Goal: Book appointment/travel/reservation

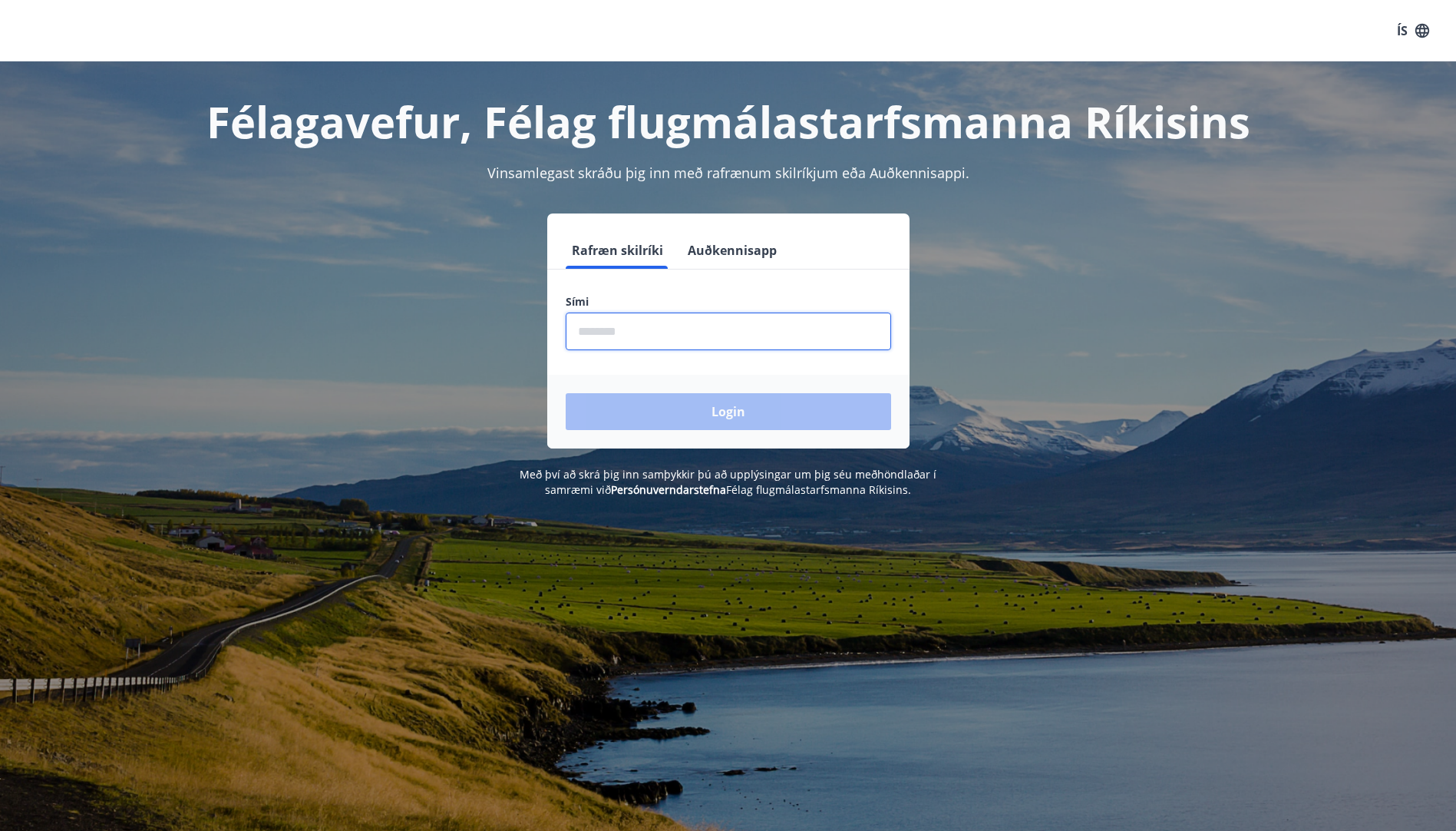
click at [730, 334] on input "phone" at bounding box center [728, 331] width 325 height 38
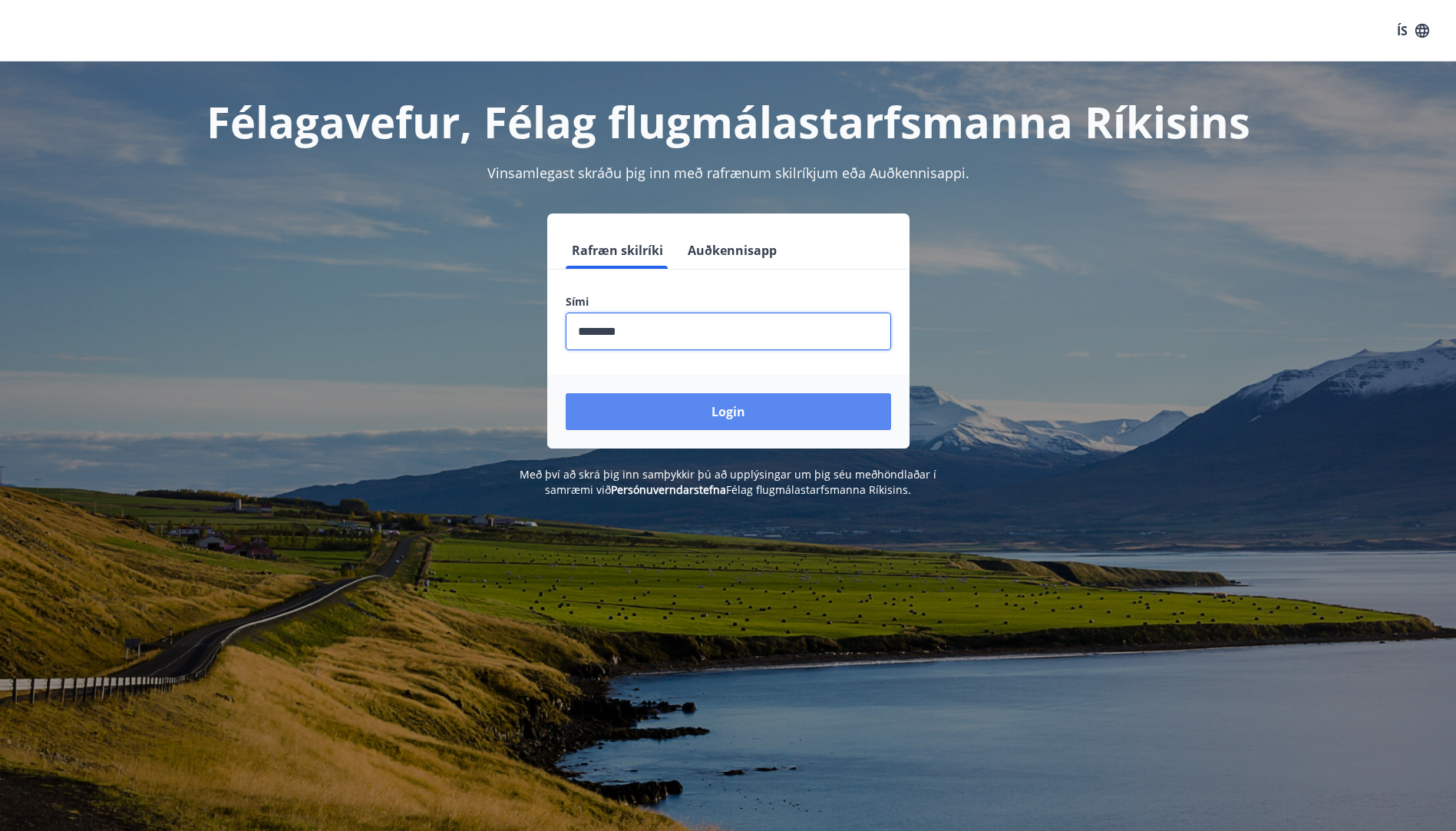
type input "********"
click at [762, 401] on button "Login" at bounding box center [728, 411] width 325 height 37
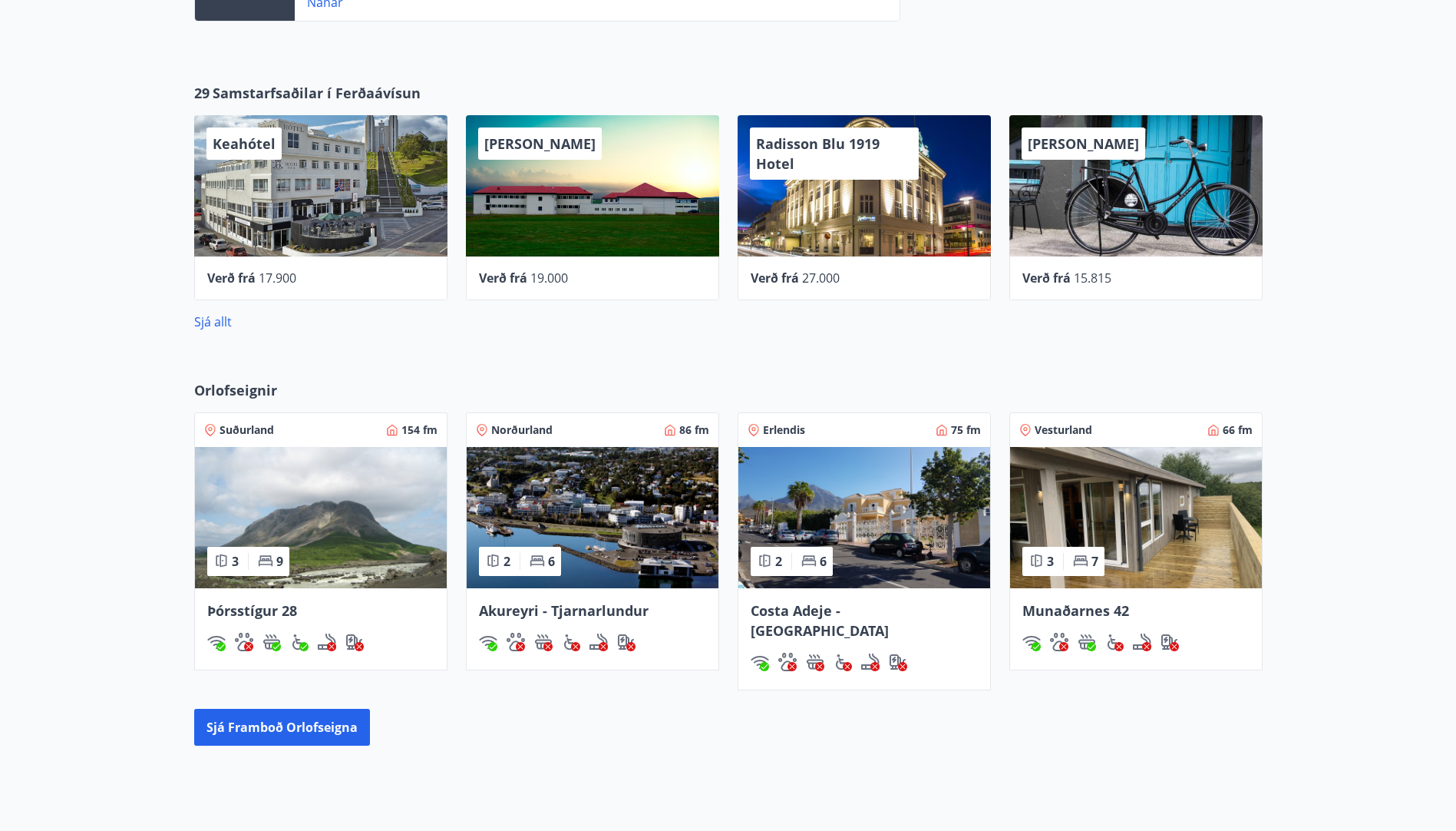
scroll to position [538, 0]
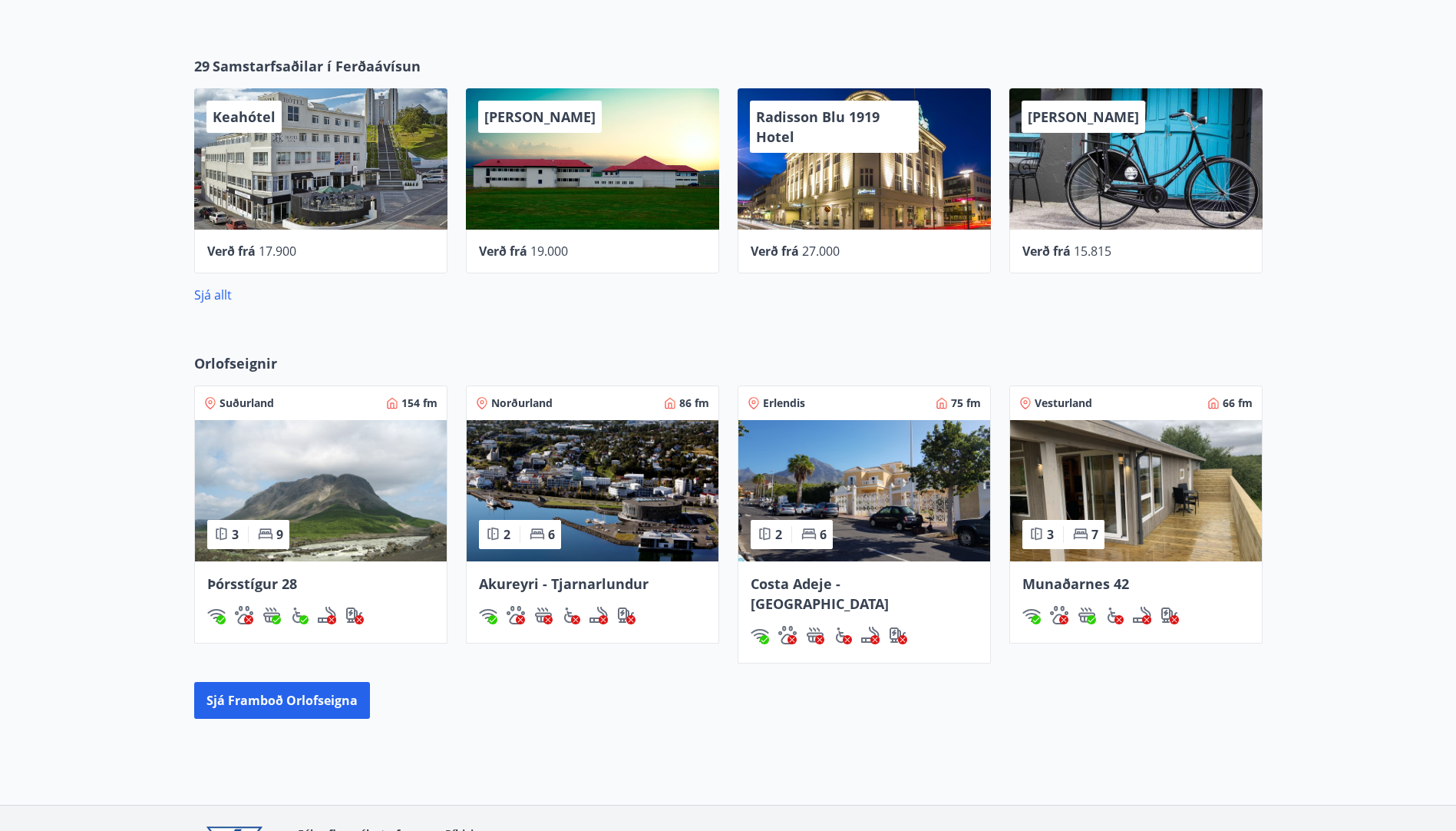
click at [362, 593] on div "Þórsstígur 28" at bounding box center [321, 584] width 227 height 20
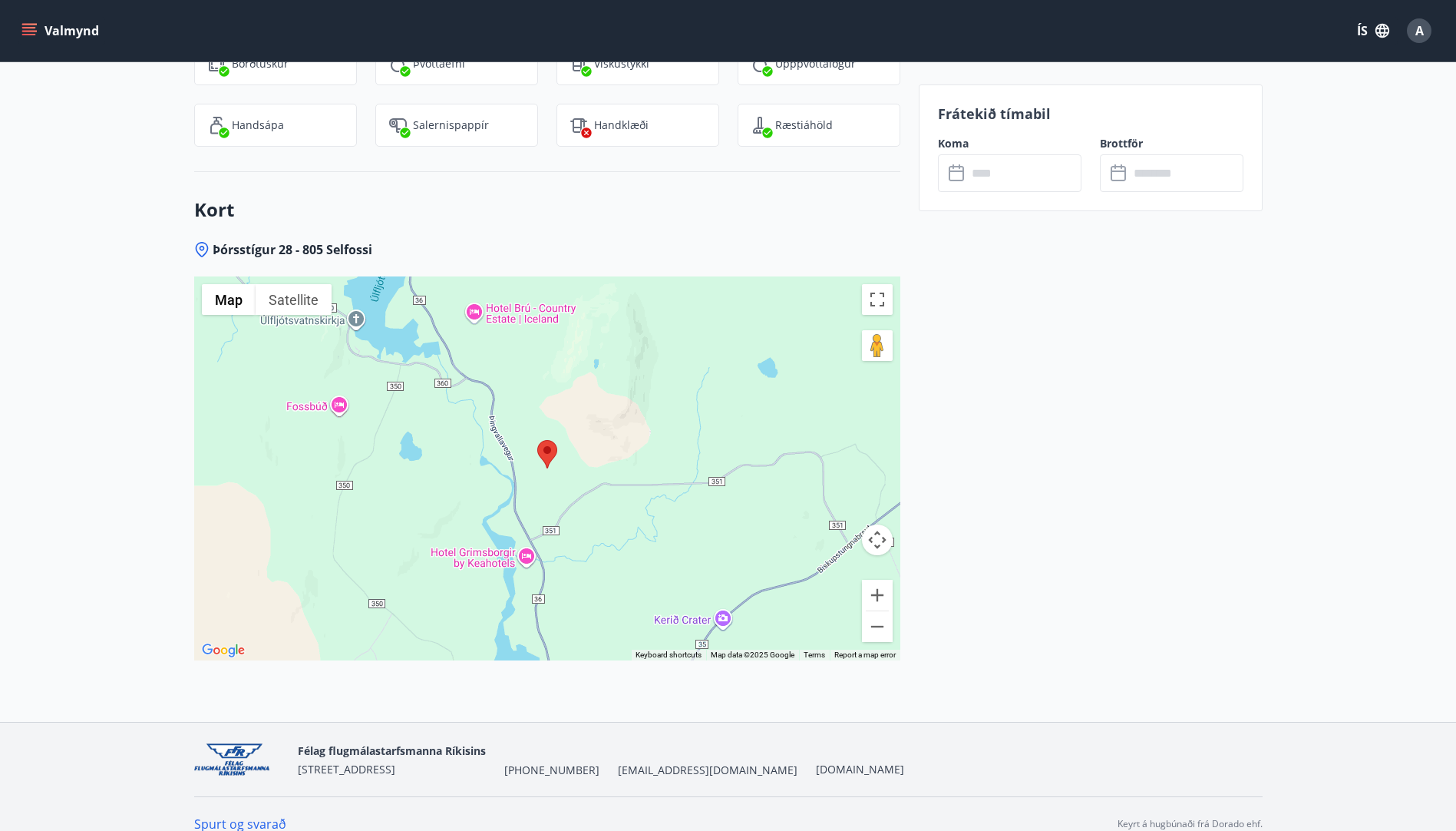
scroll to position [2162, 0]
click at [871, 612] on button "Zoom out" at bounding box center [877, 626] width 31 height 31
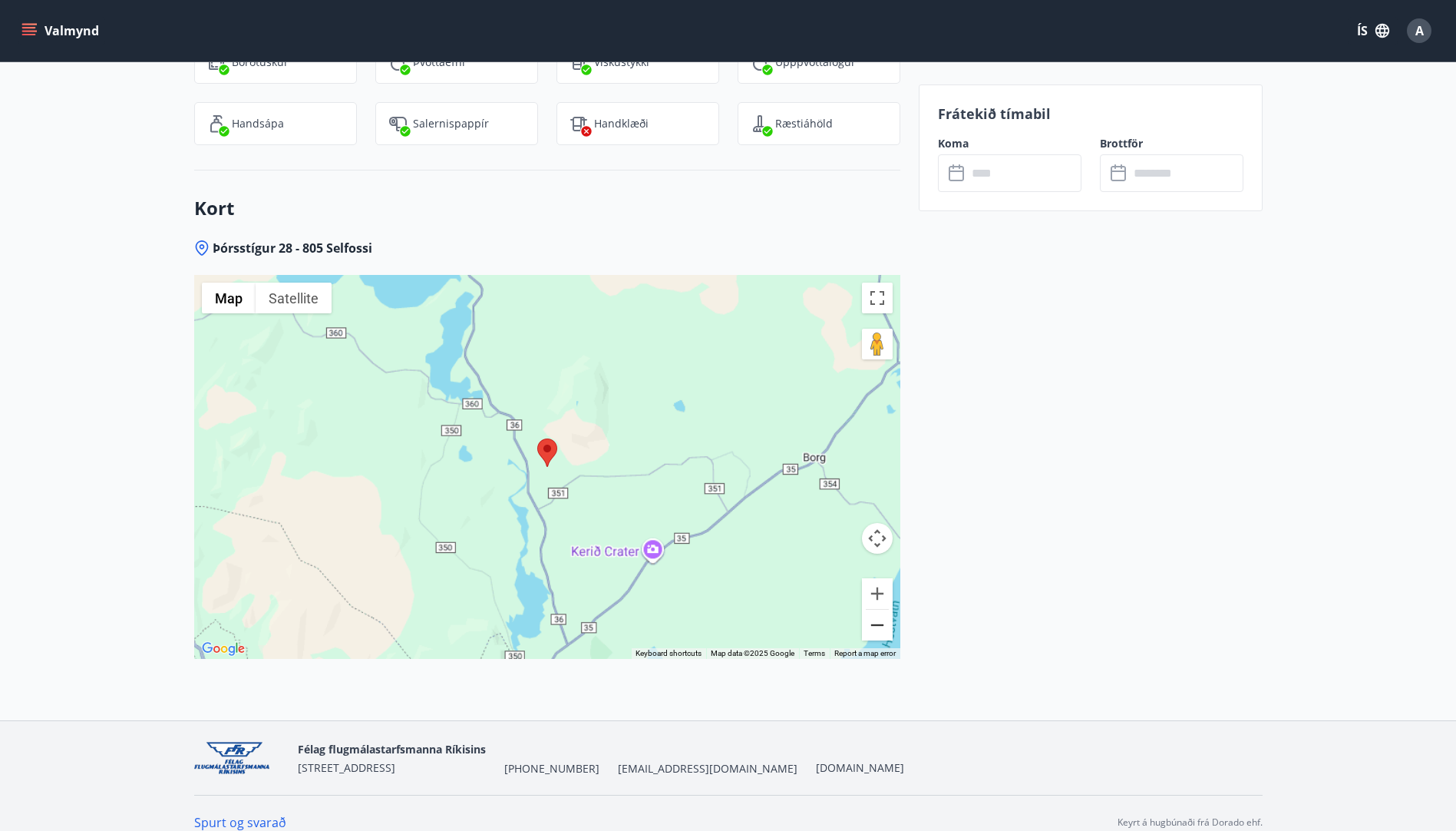
click at [871, 612] on button "Zoom out" at bounding box center [877, 626] width 31 height 31
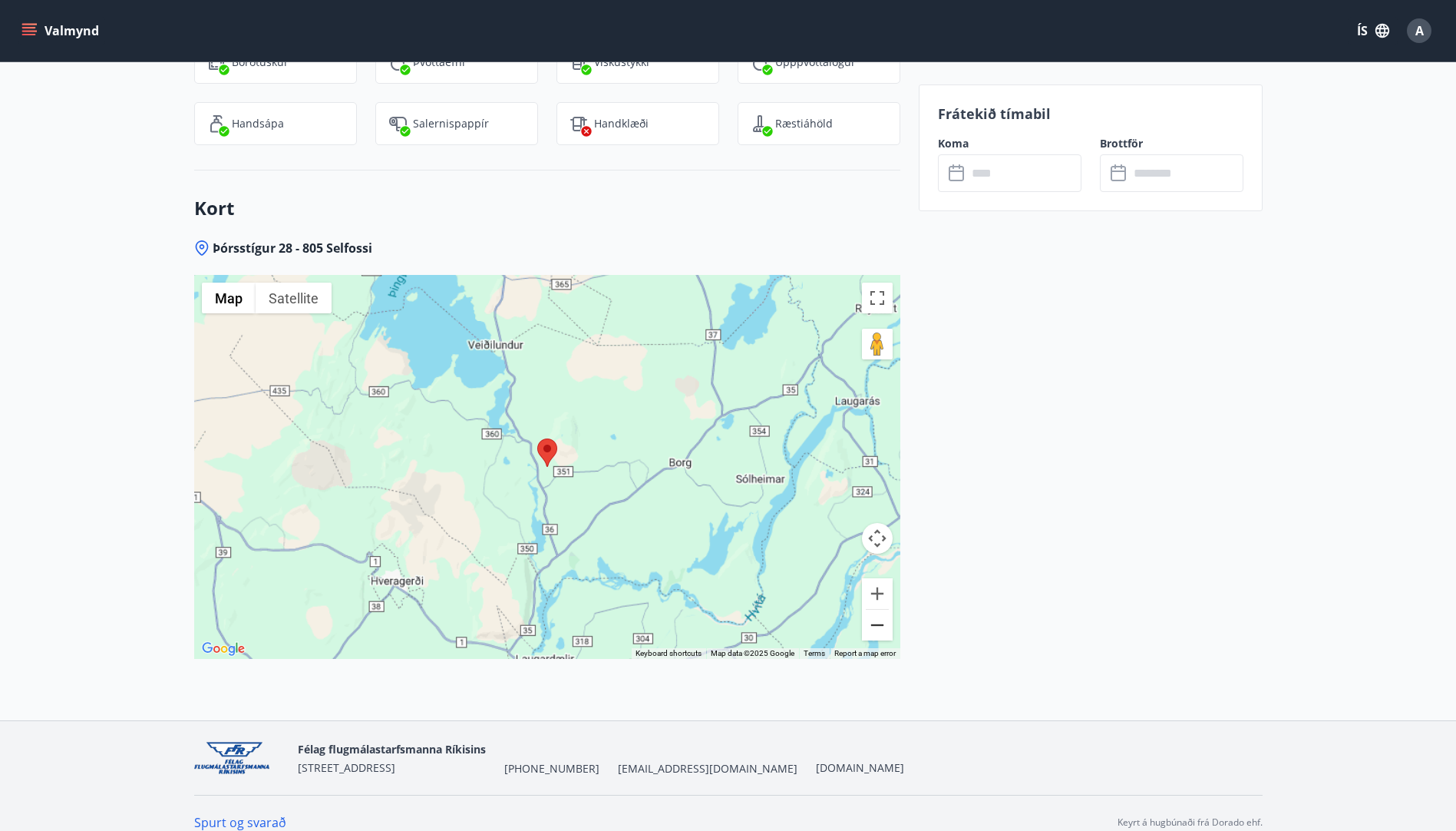
click at [871, 612] on button "Zoom out" at bounding box center [877, 626] width 31 height 31
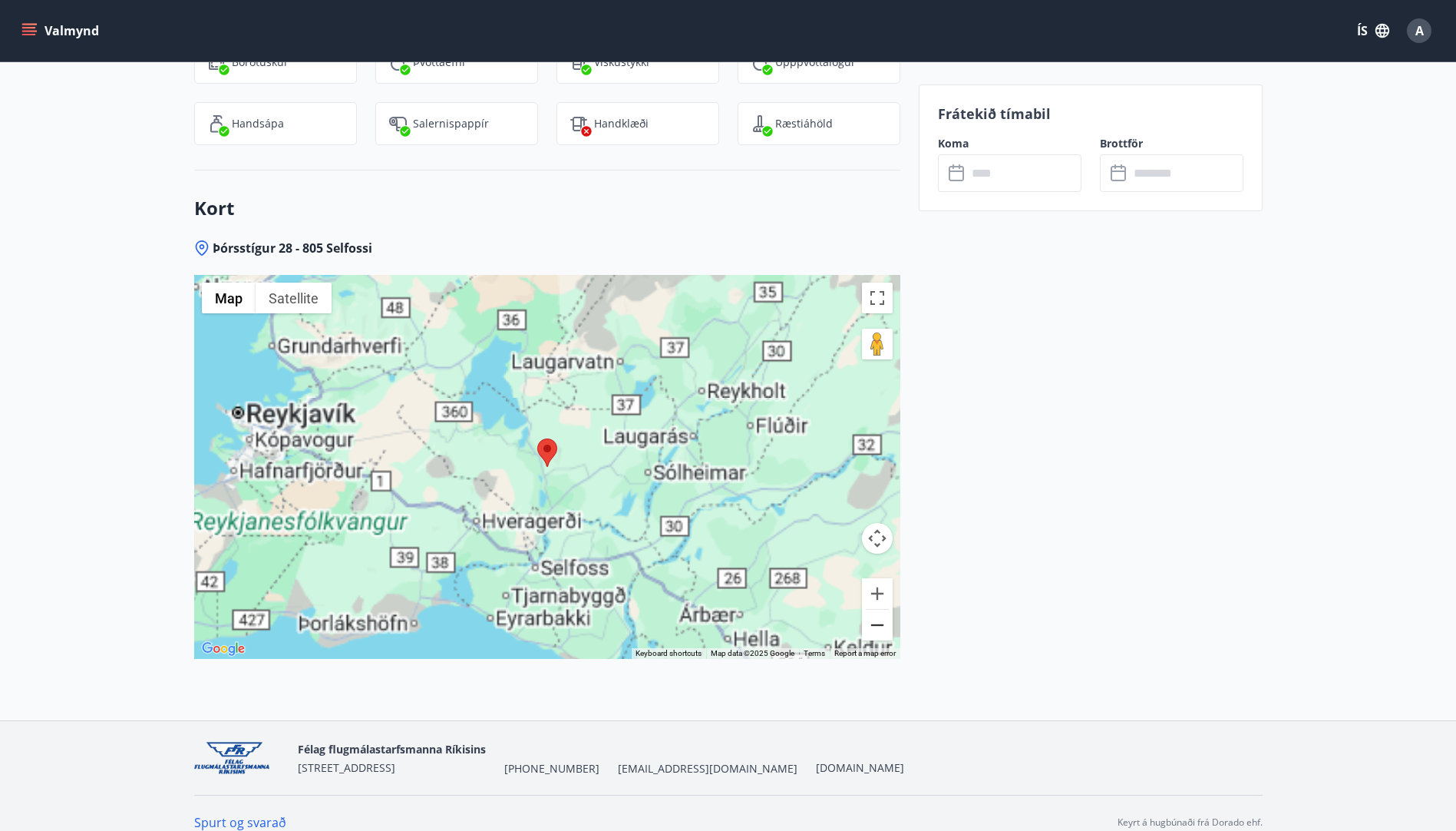
click at [871, 612] on button "Zoom out" at bounding box center [877, 626] width 31 height 31
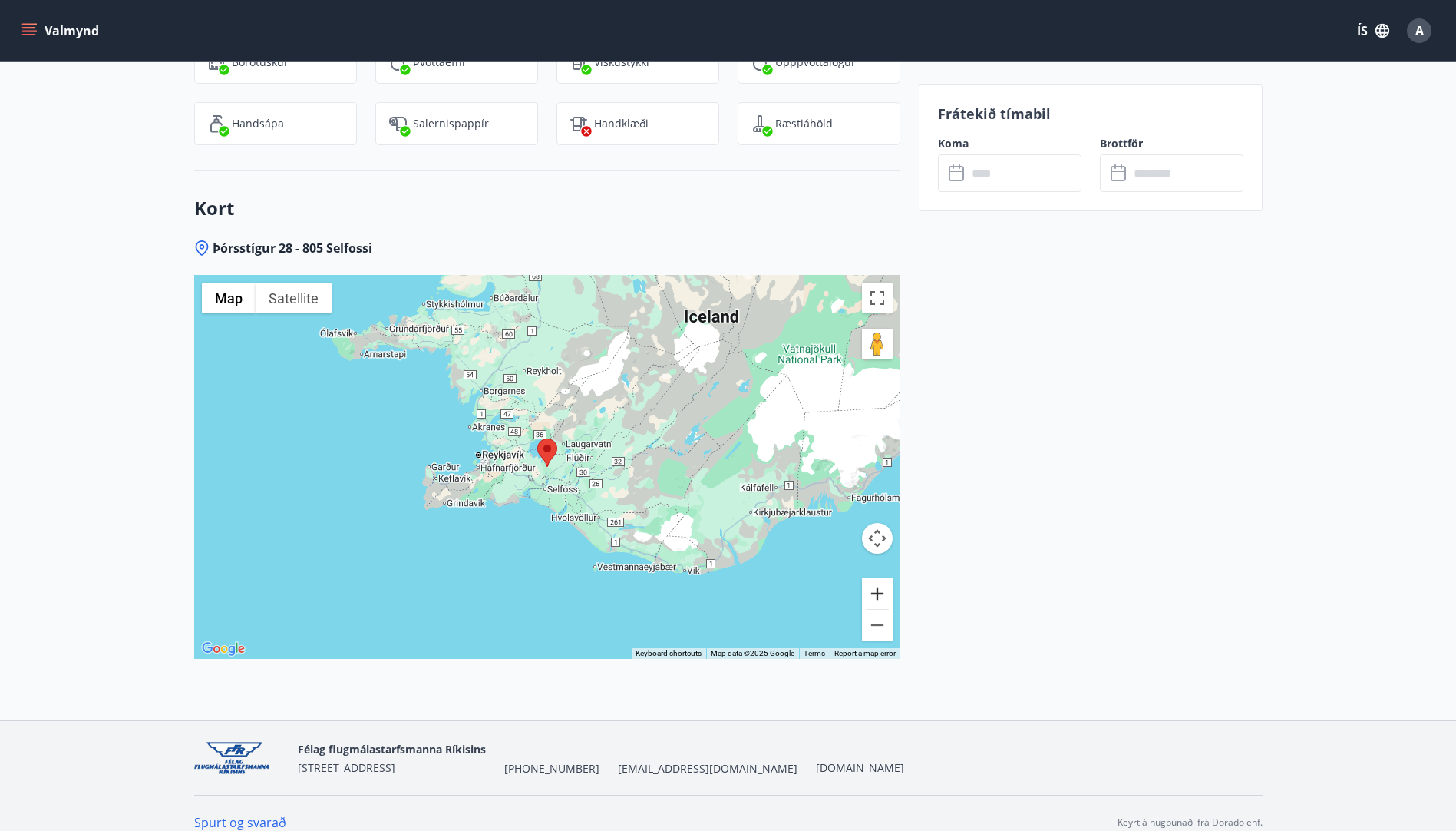
click at [875, 578] on button "Zoom in" at bounding box center [877, 594] width 31 height 31
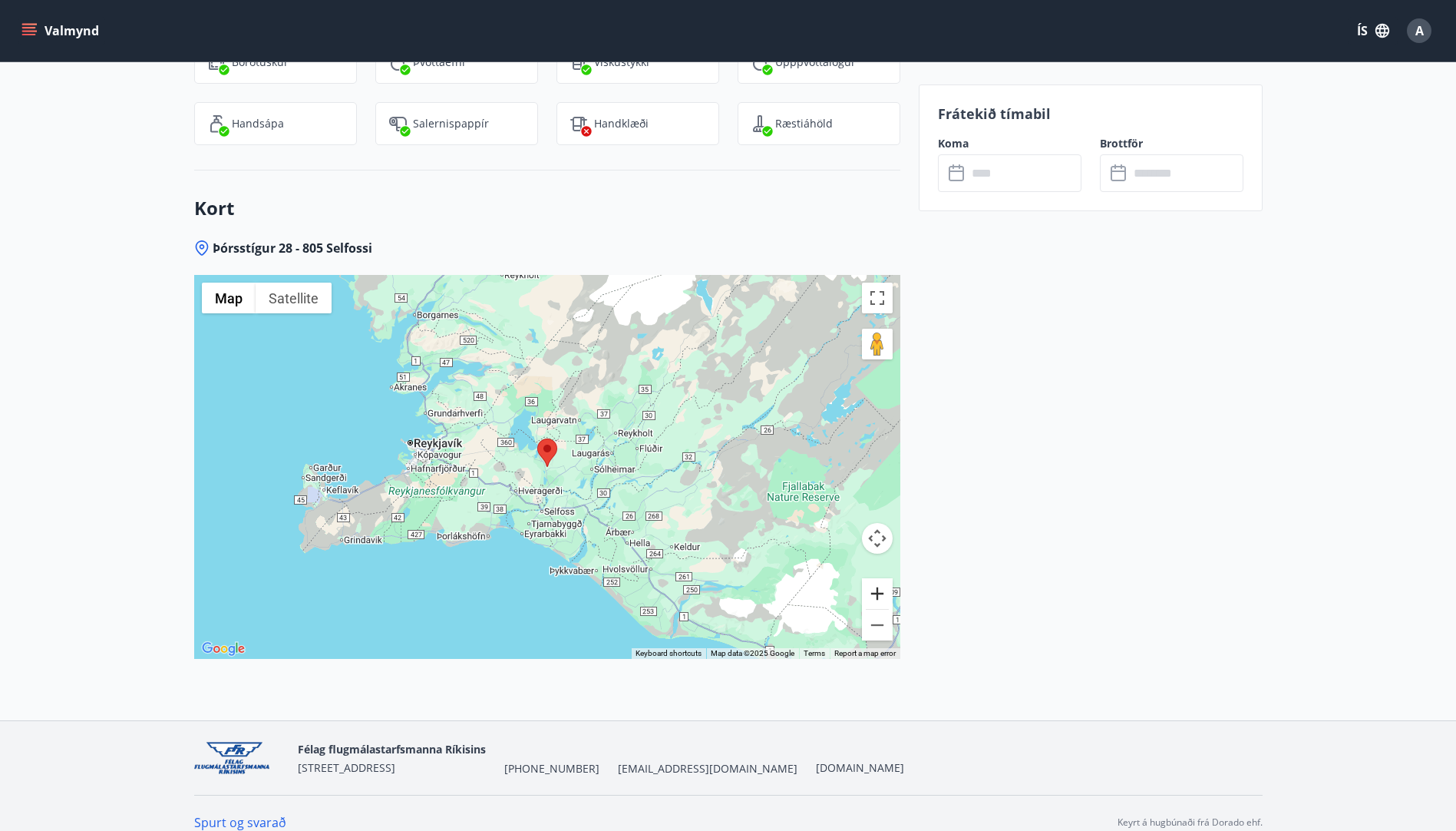
click at [875, 578] on button "Zoom in" at bounding box center [877, 594] width 31 height 31
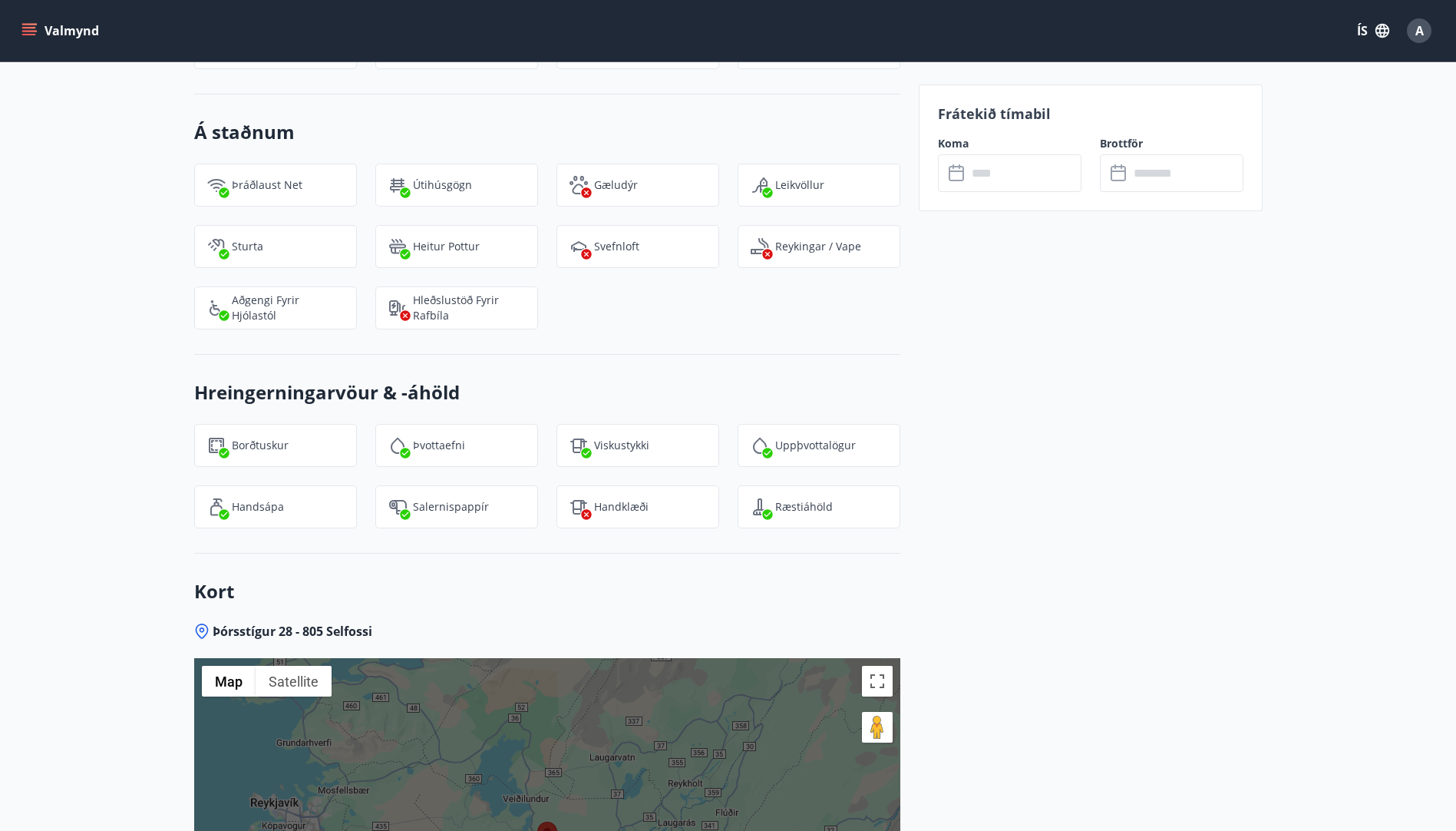
scroll to position [1778, 0]
click at [978, 181] on input "text" at bounding box center [1024, 172] width 114 height 38
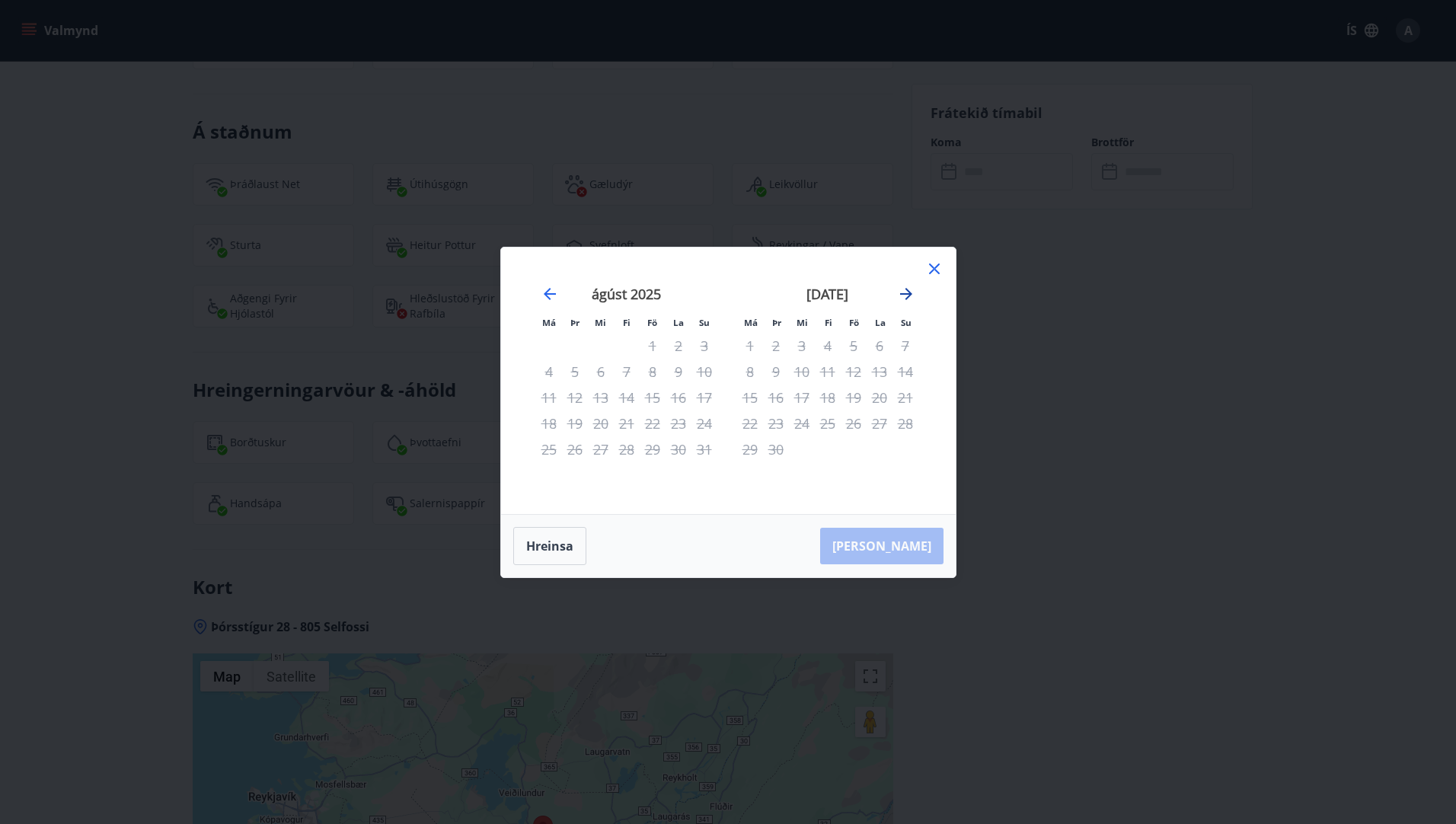
click at [906, 293] on icon "Move forward to switch to the next month." at bounding box center [906, 293] width 12 height 12
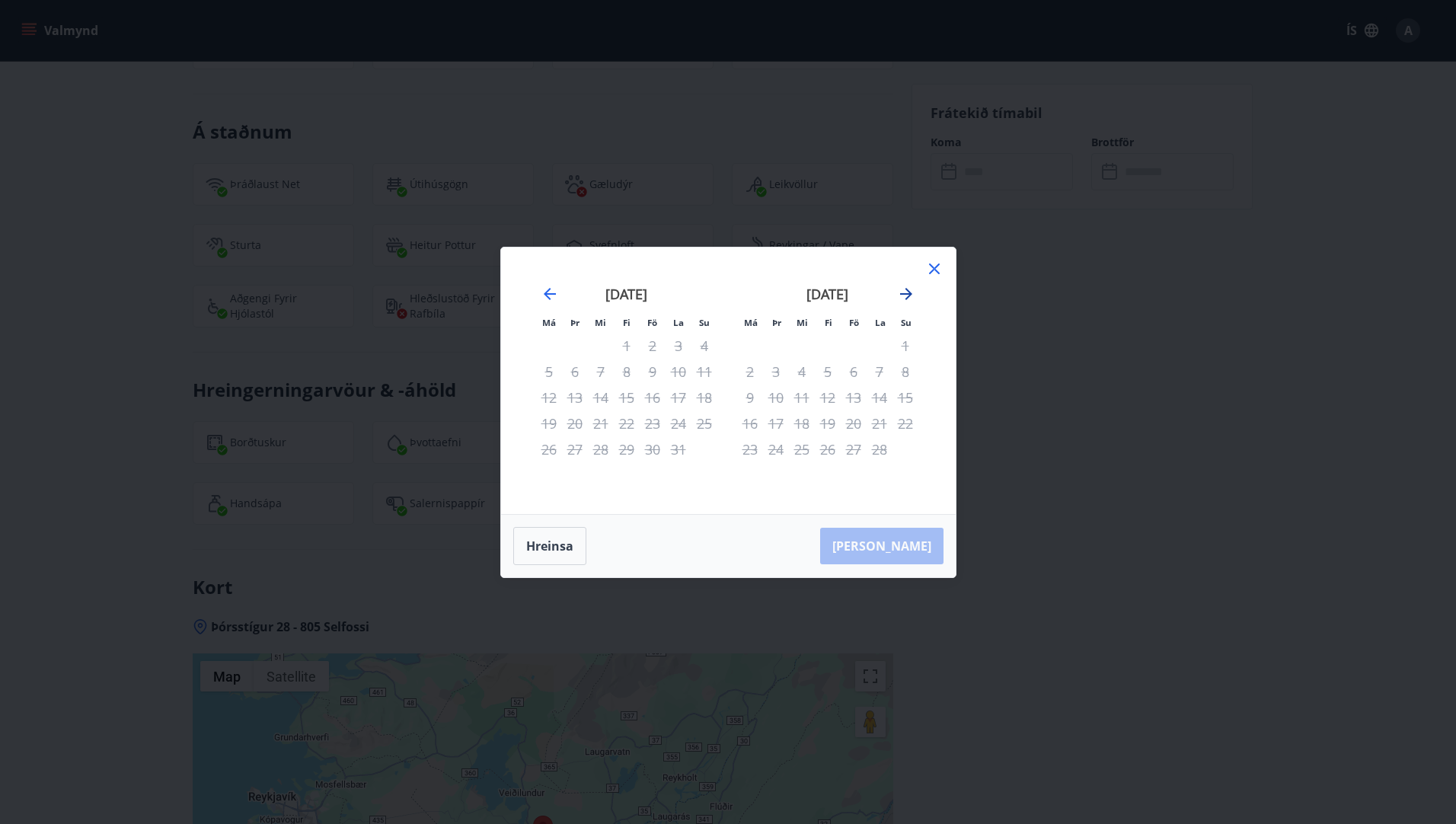
click at [906, 293] on icon "Move forward to switch to the next month." at bounding box center [906, 293] width 12 height 12
click at [562, 535] on button "Hreinsa" at bounding box center [550, 546] width 73 height 38
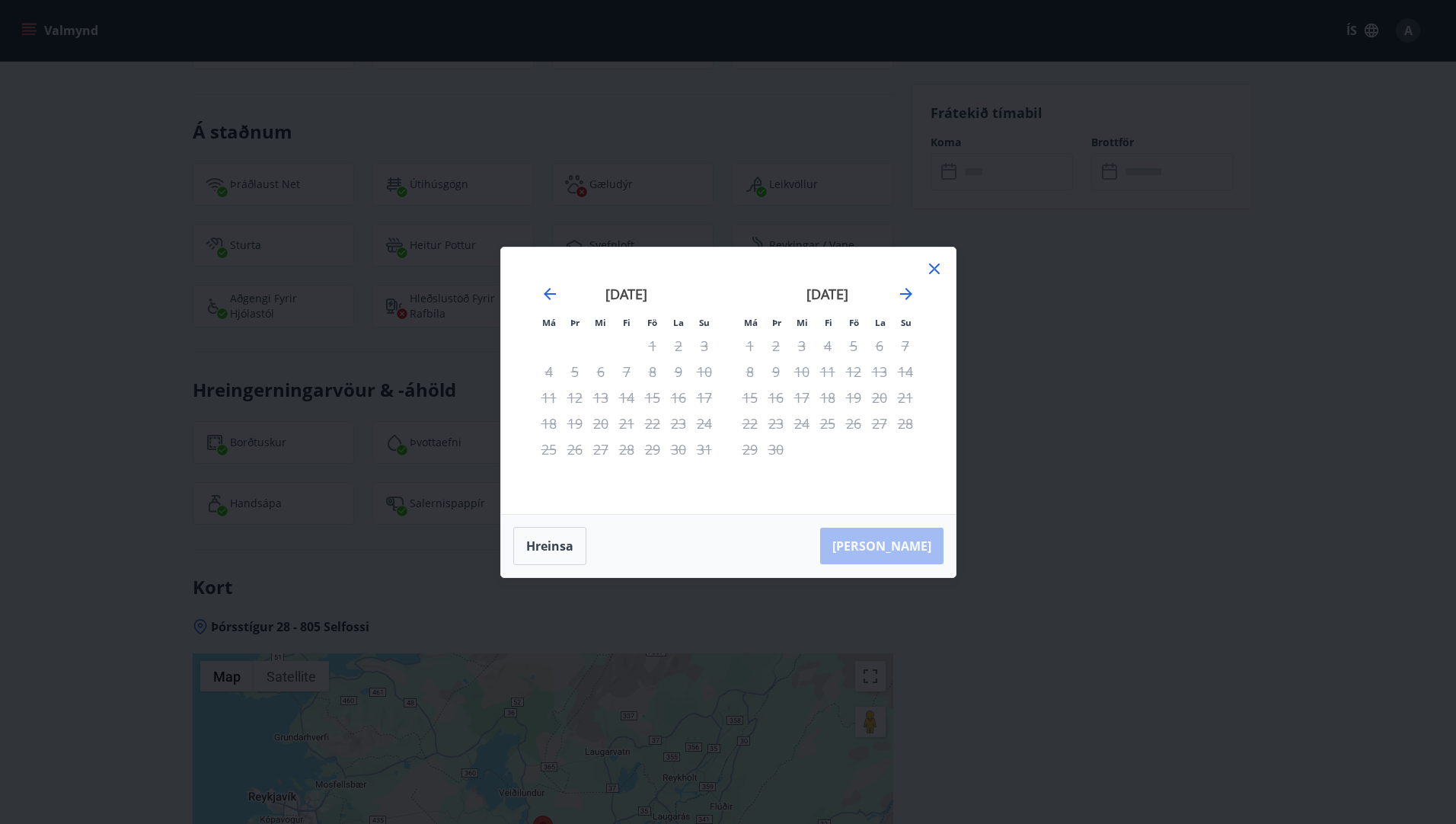
click at [930, 266] on icon at bounding box center [935, 269] width 18 height 18
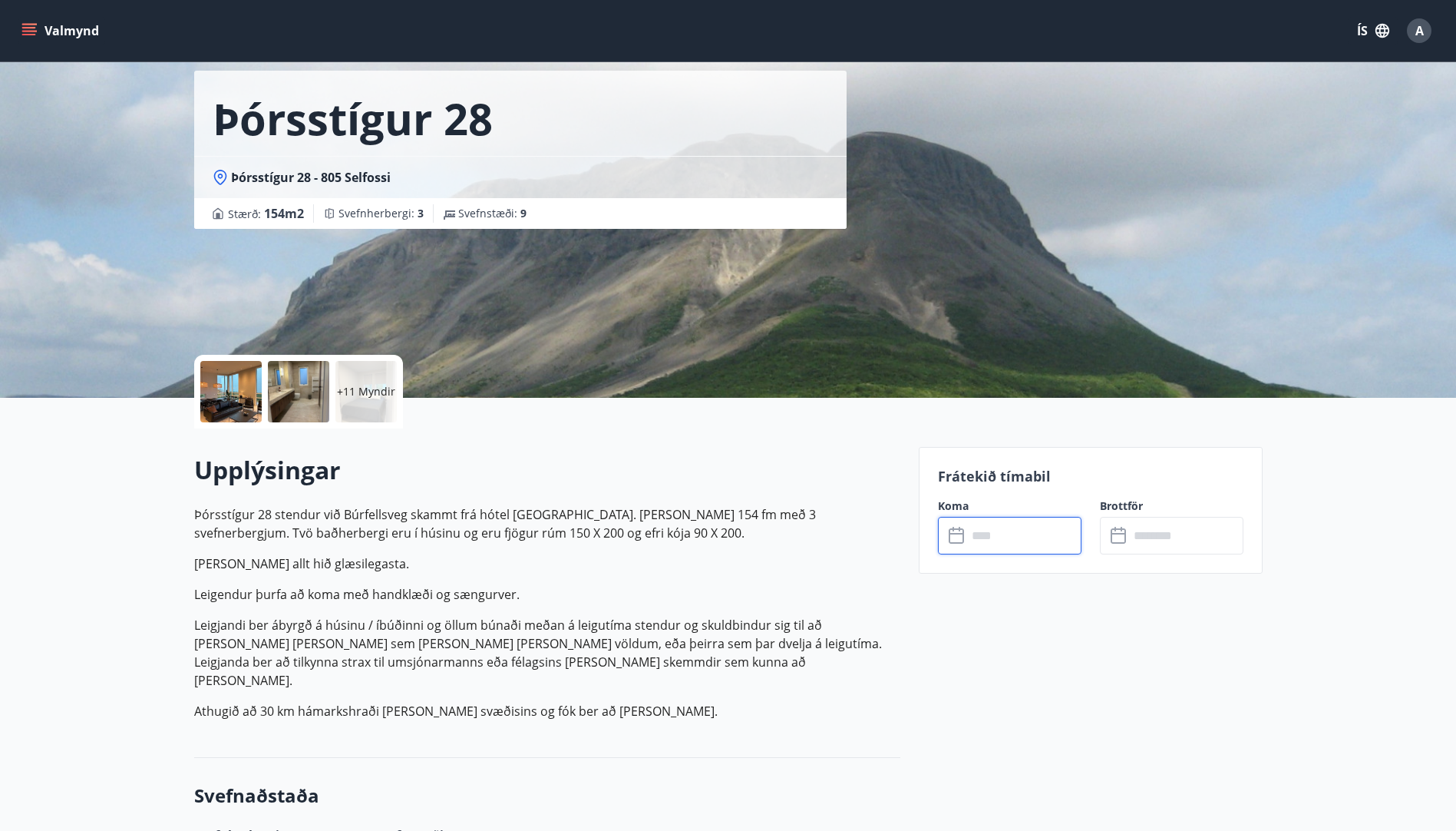
scroll to position [77, 0]
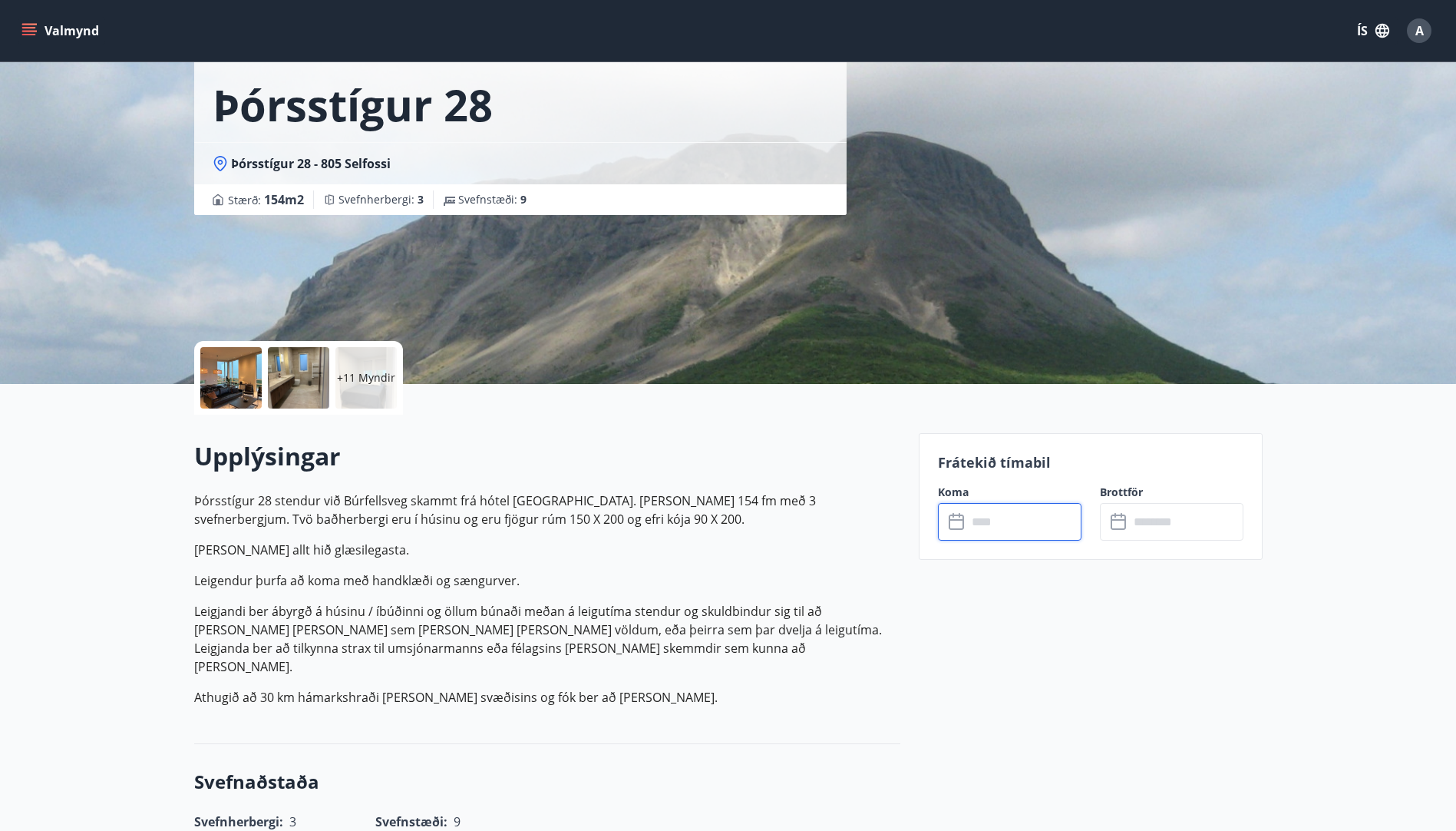
click at [1003, 512] on input "text" at bounding box center [1024, 521] width 114 height 38
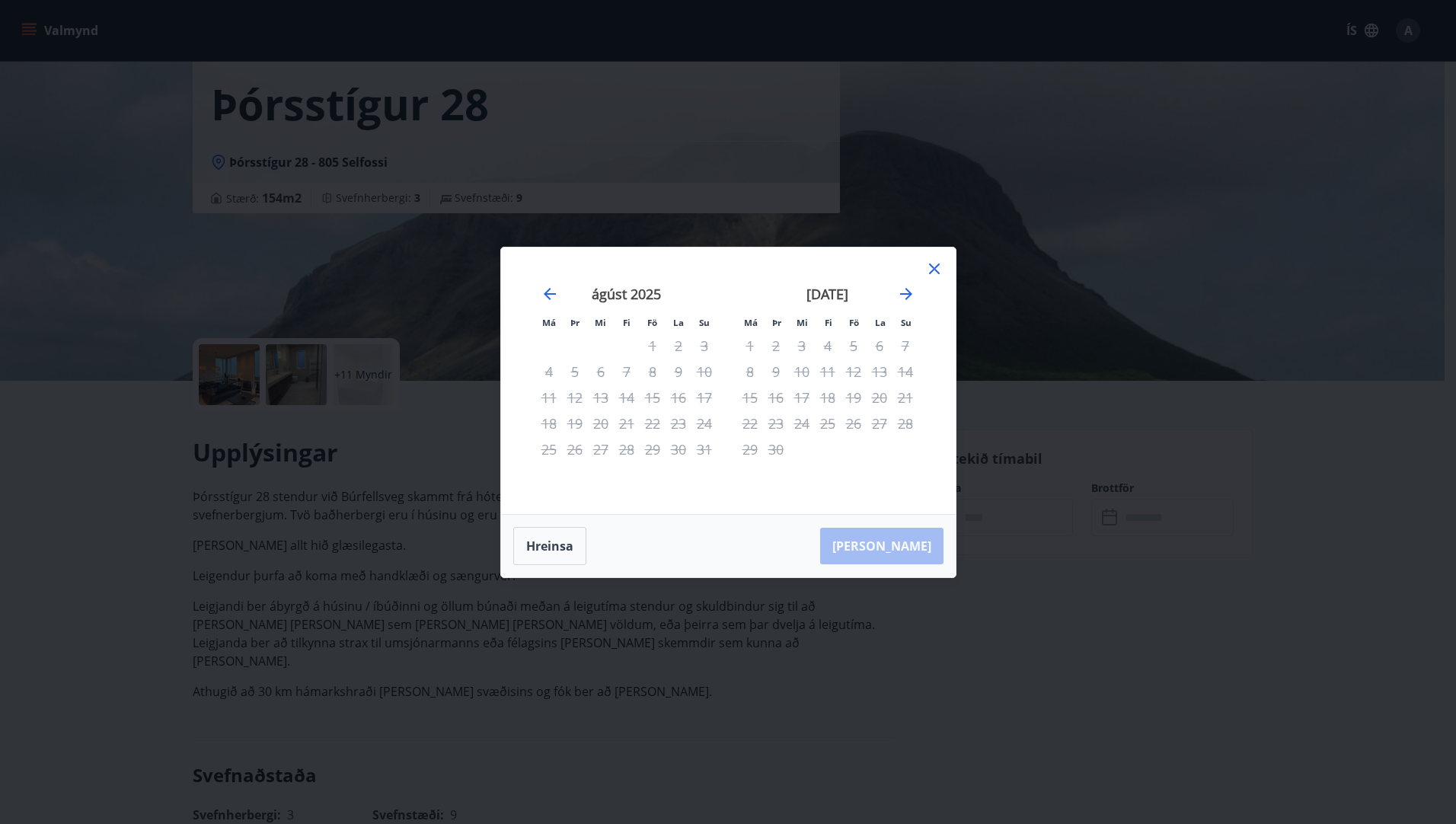
click at [927, 548] on div "[PERSON_NAME]" at bounding box center [728, 546] width 454 height 63
click at [854, 396] on div "19" at bounding box center [853, 397] width 26 height 26
click at [905, 297] on icon "Move forward to switch to the next month." at bounding box center [906, 294] width 18 height 18
click at [905, 295] on icon "Move forward to switch to the next month." at bounding box center [906, 294] width 18 height 18
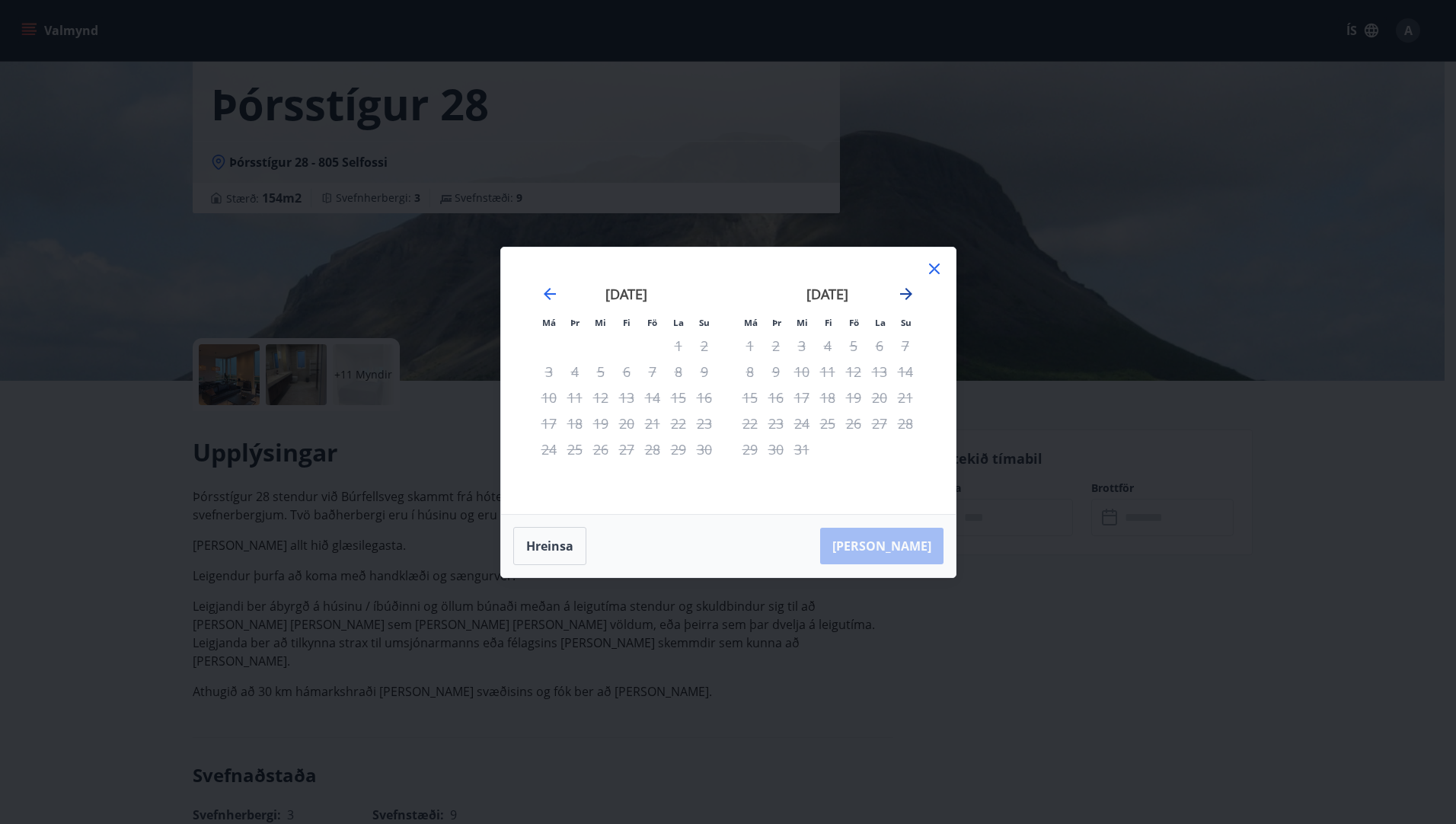
click at [905, 295] on icon "Move forward to switch to the next month." at bounding box center [906, 294] width 18 height 18
click at [906, 296] on icon "Move forward to switch to the next month." at bounding box center [906, 294] width 18 height 18
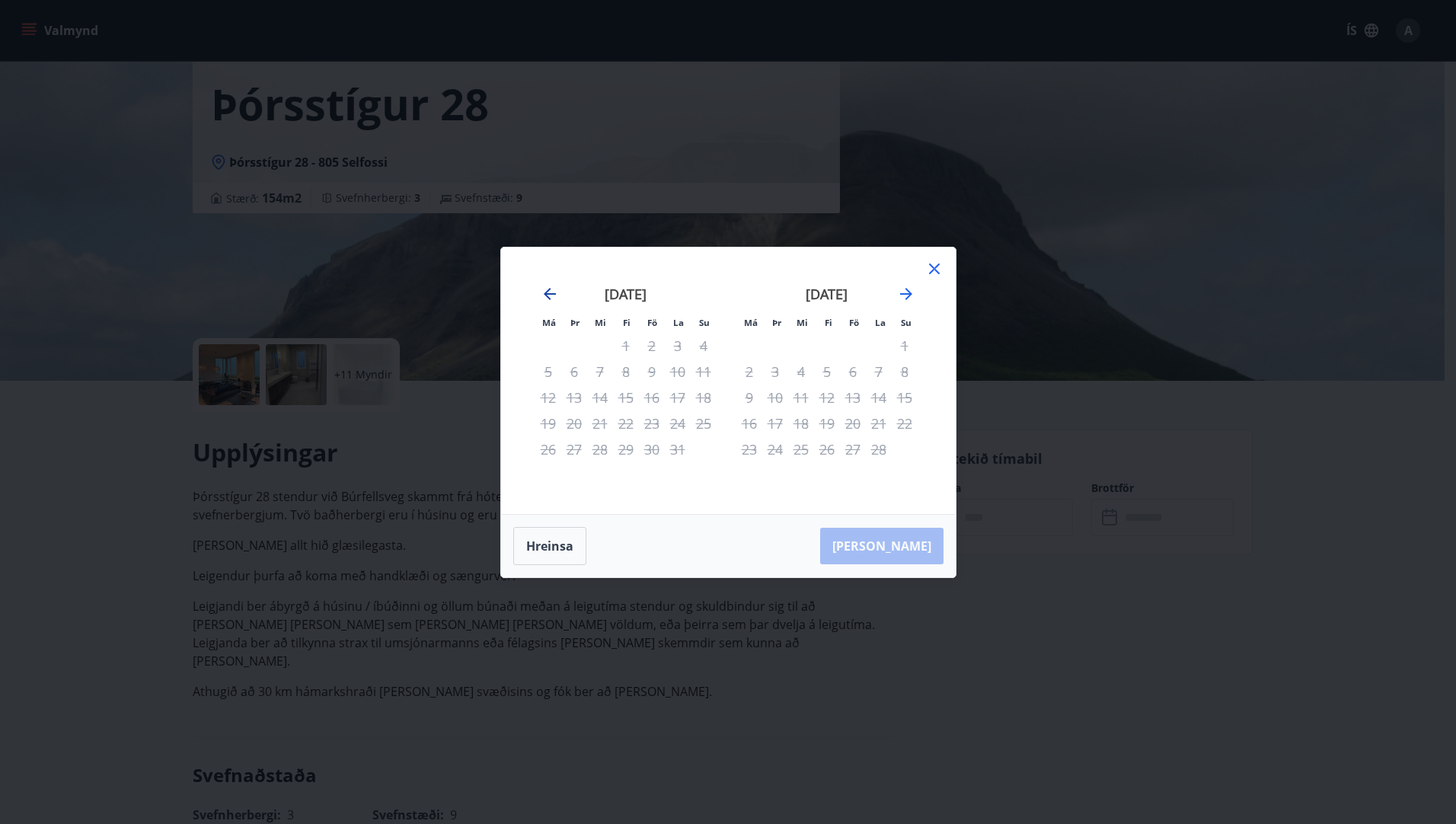
click at [550, 293] on icon "Move backward to switch to the previous month." at bounding box center [550, 294] width 18 height 18
click at [906, 297] on icon "Move forward to switch to the next month." at bounding box center [906, 294] width 18 height 18
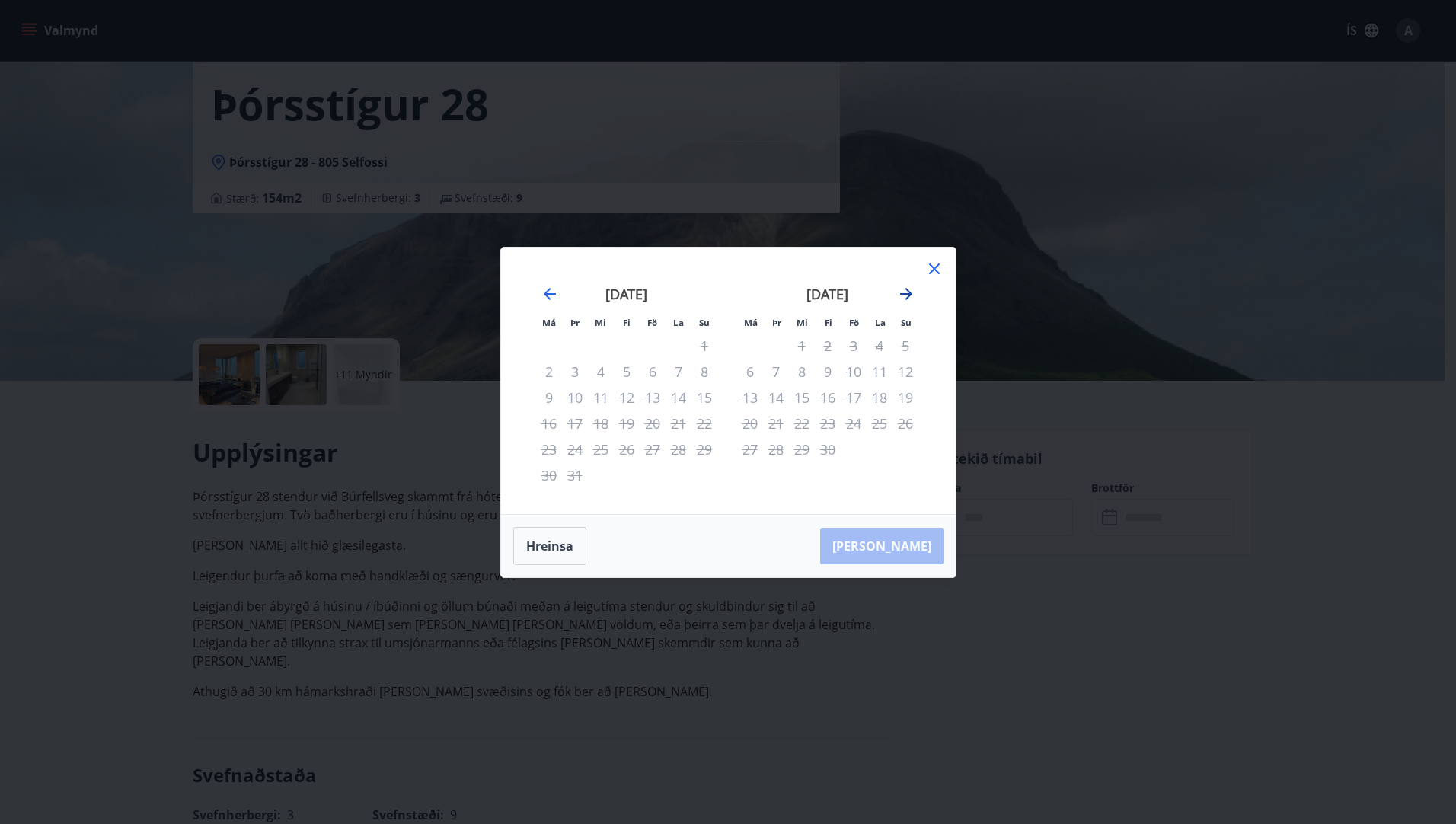
click at [906, 297] on icon "Move forward to switch to the next month." at bounding box center [906, 294] width 18 height 18
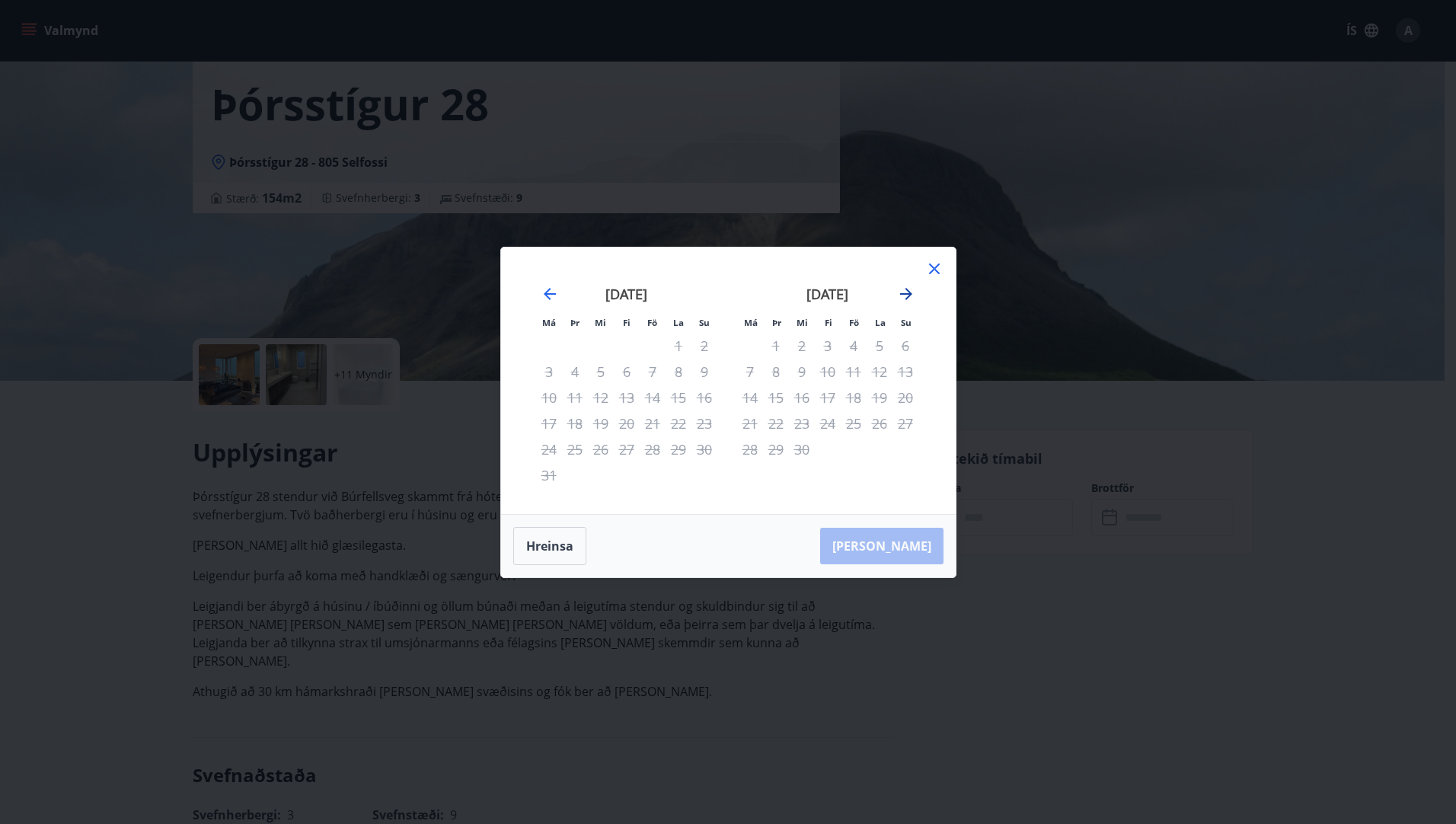
click at [906, 297] on icon "Move forward to switch to the next month." at bounding box center [906, 294] width 18 height 18
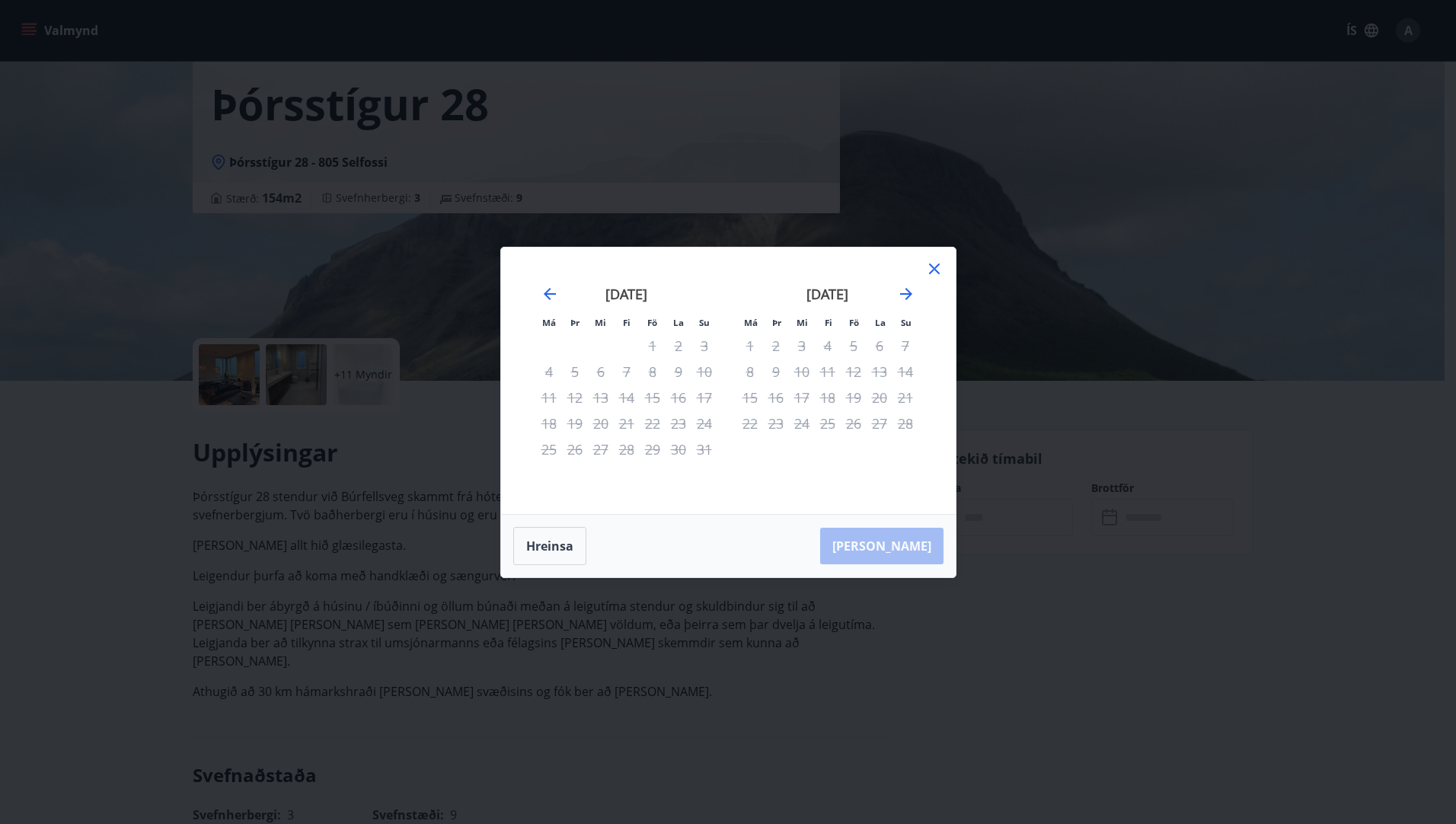
click at [936, 262] on icon at bounding box center [935, 269] width 18 height 18
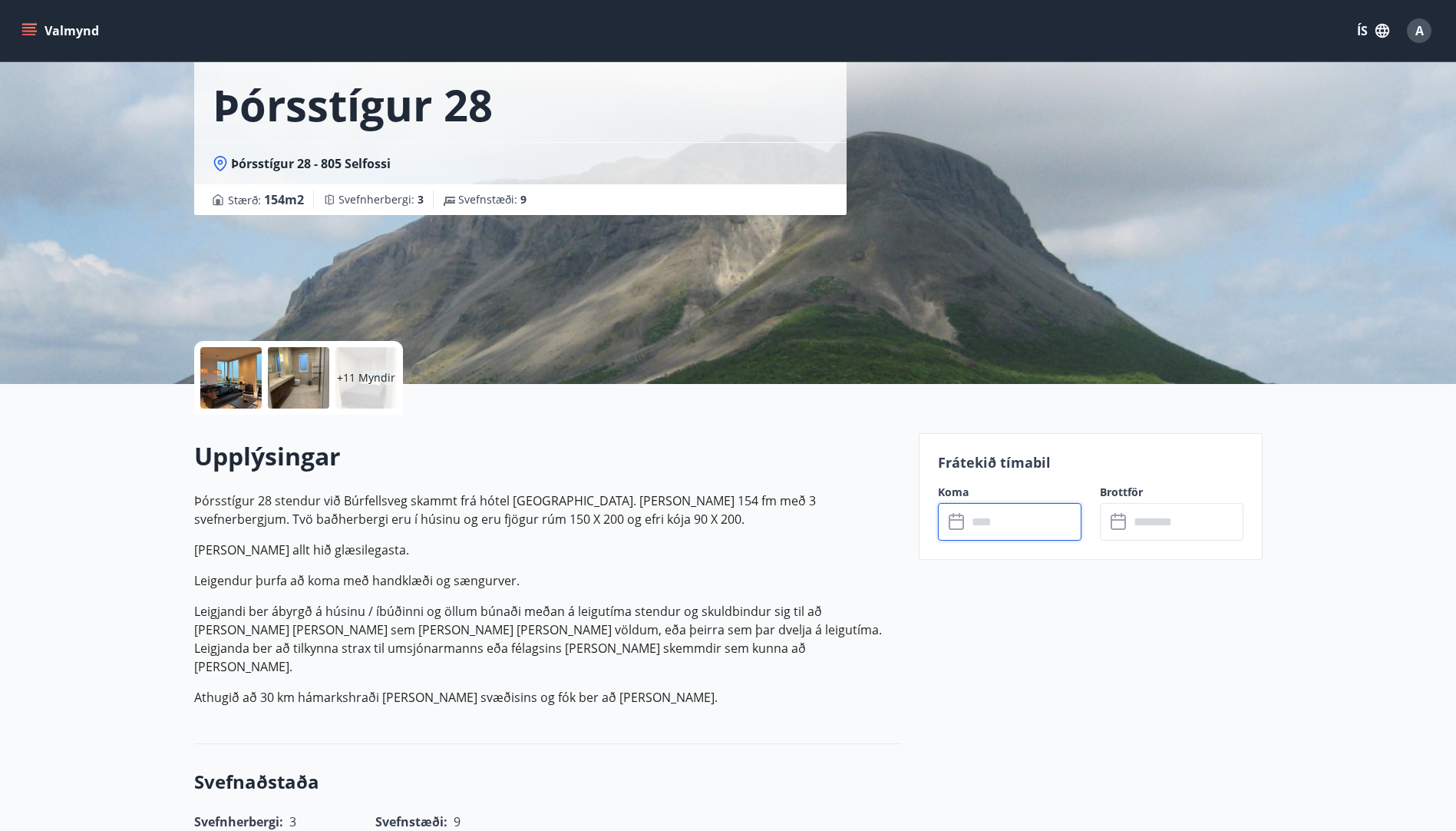
scroll to position [0, 0]
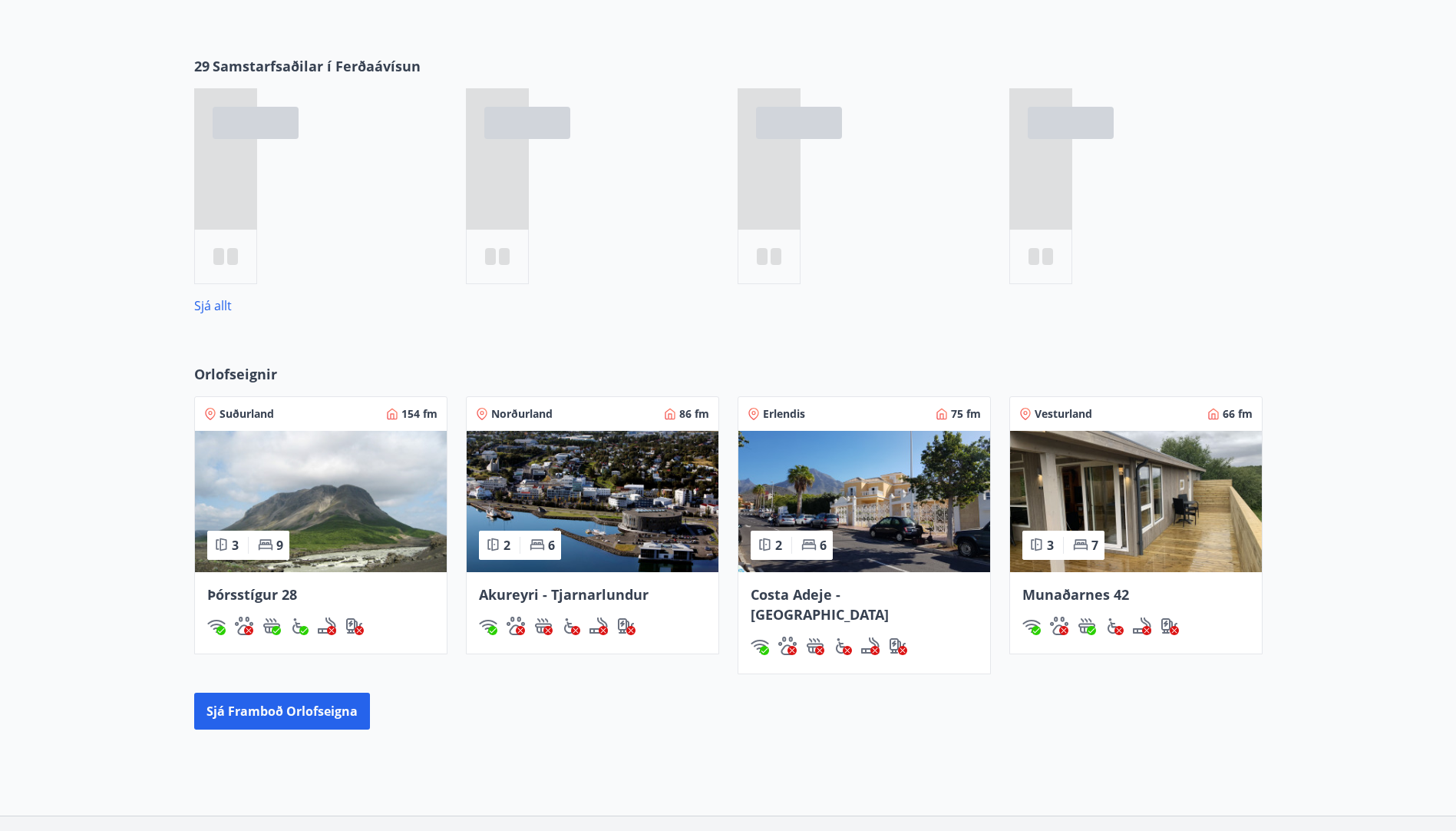
scroll to position [550, 0]
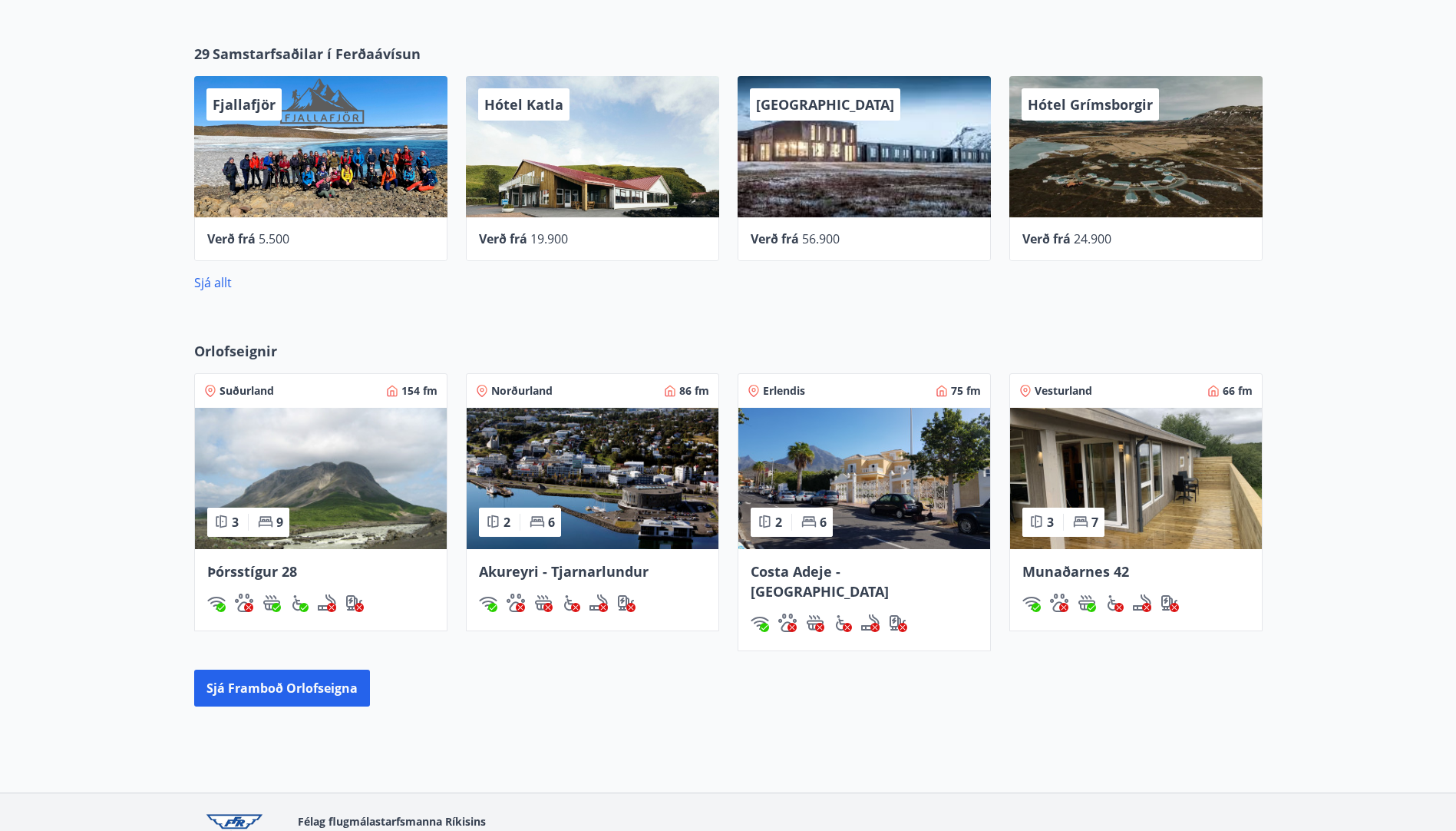
click at [1086, 567] on span "Munaðarnes 42" at bounding box center [1076, 572] width 107 height 18
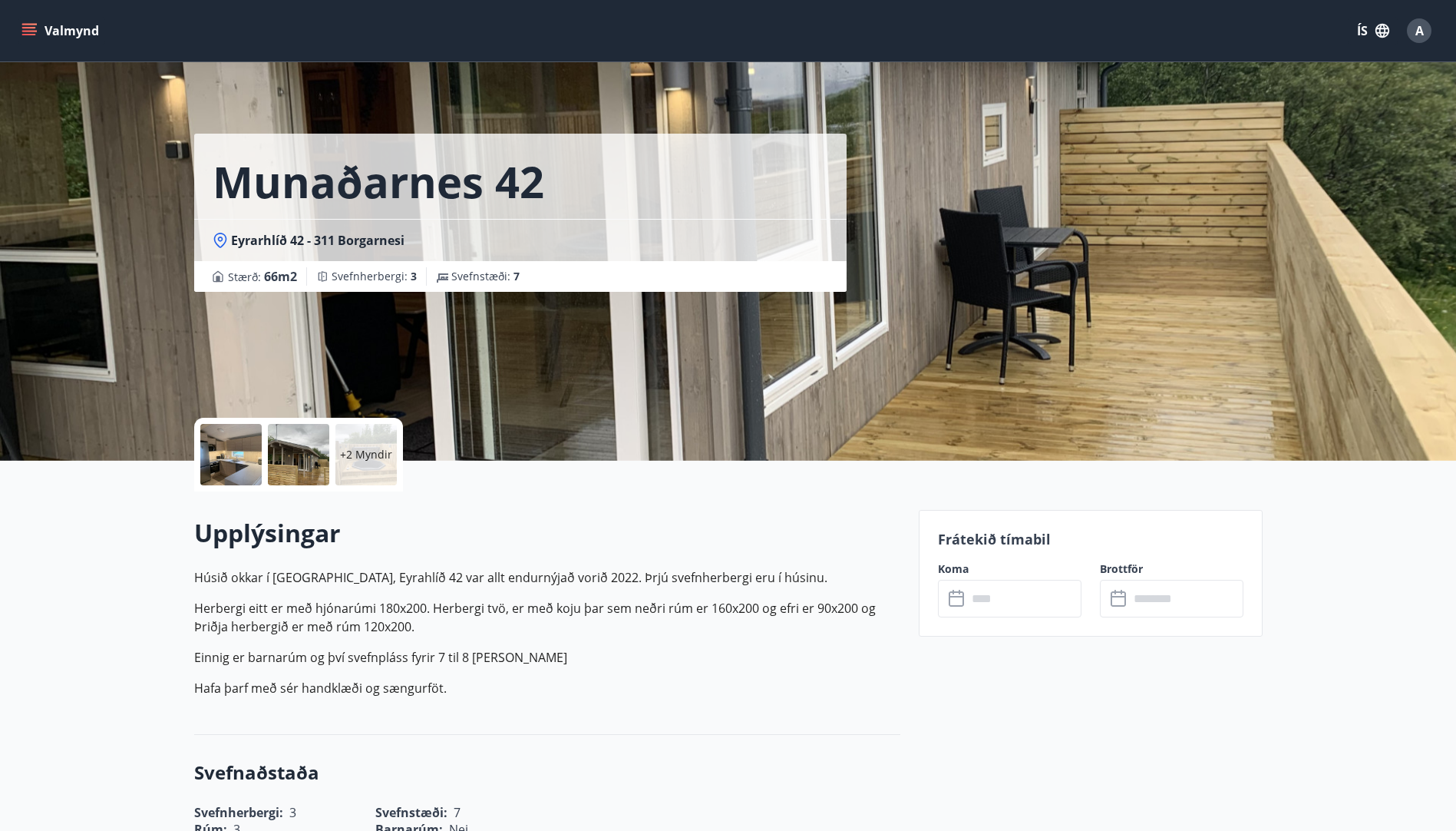
click at [216, 470] on div at bounding box center [231, 454] width 61 height 61
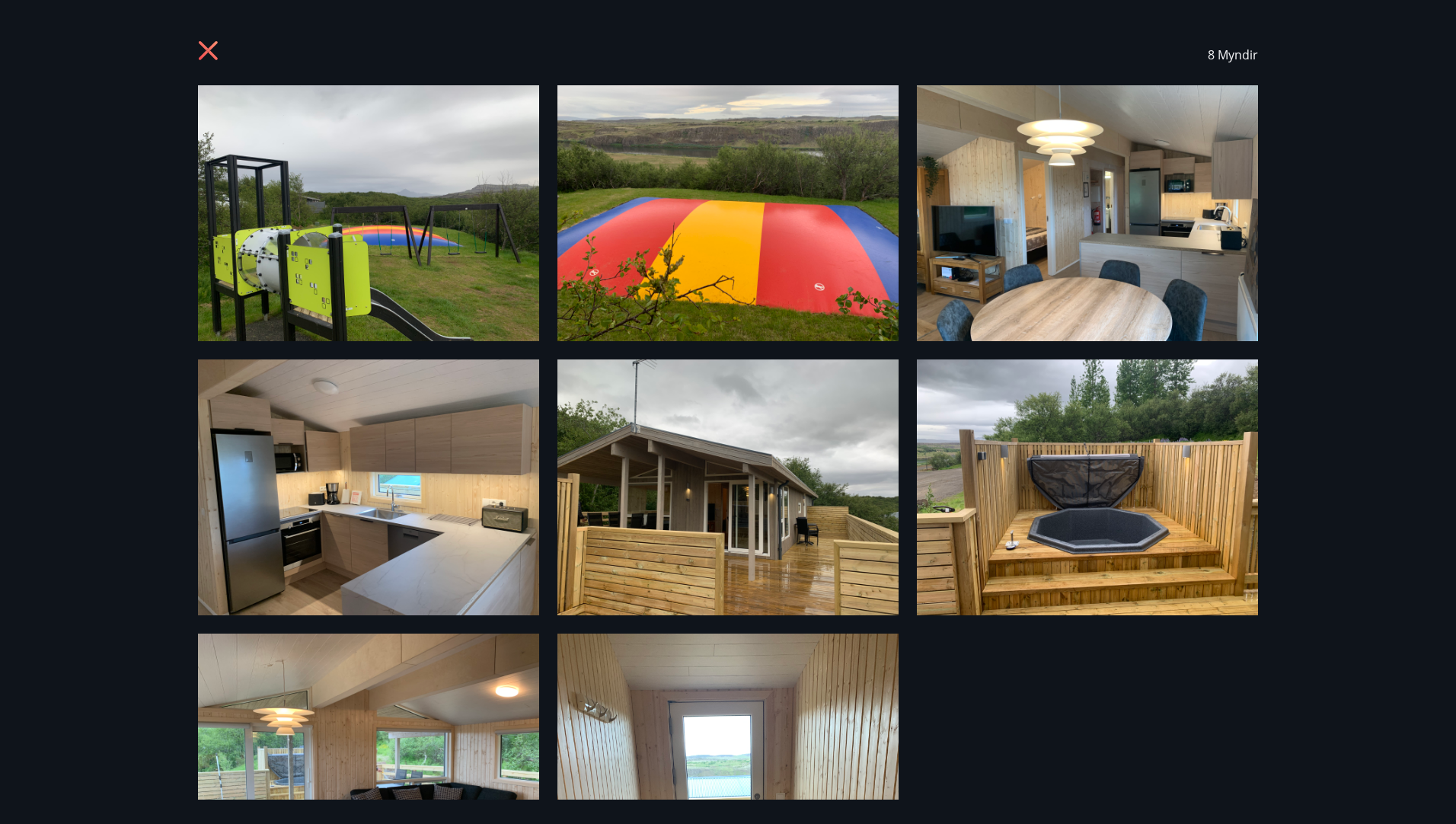
click at [205, 37] on div "8 Myndir" at bounding box center [728, 55] width 1060 height 61
click at [206, 40] on icon at bounding box center [210, 52] width 25 height 25
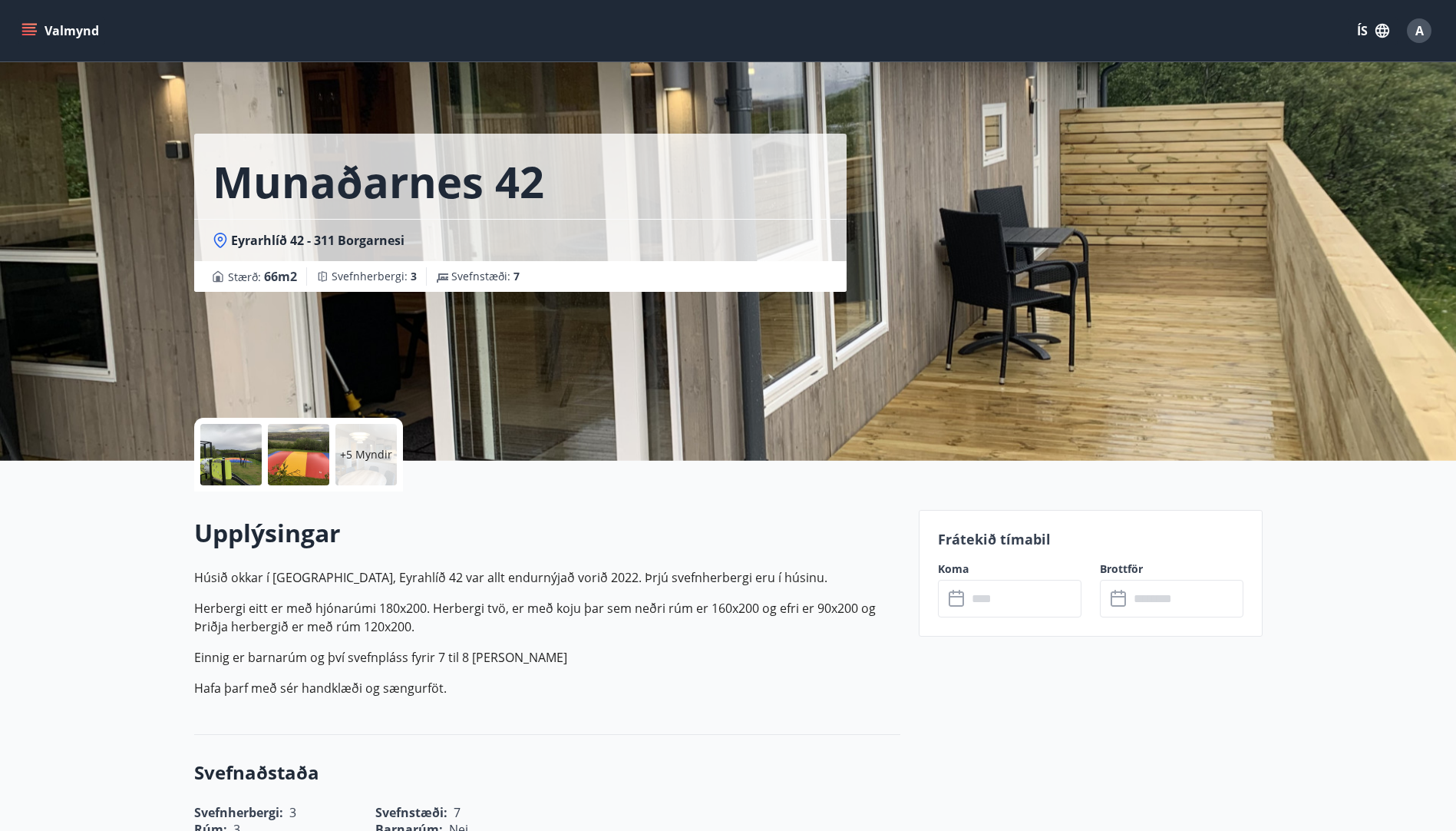
click at [995, 590] on input "text" at bounding box center [1024, 598] width 114 height 38
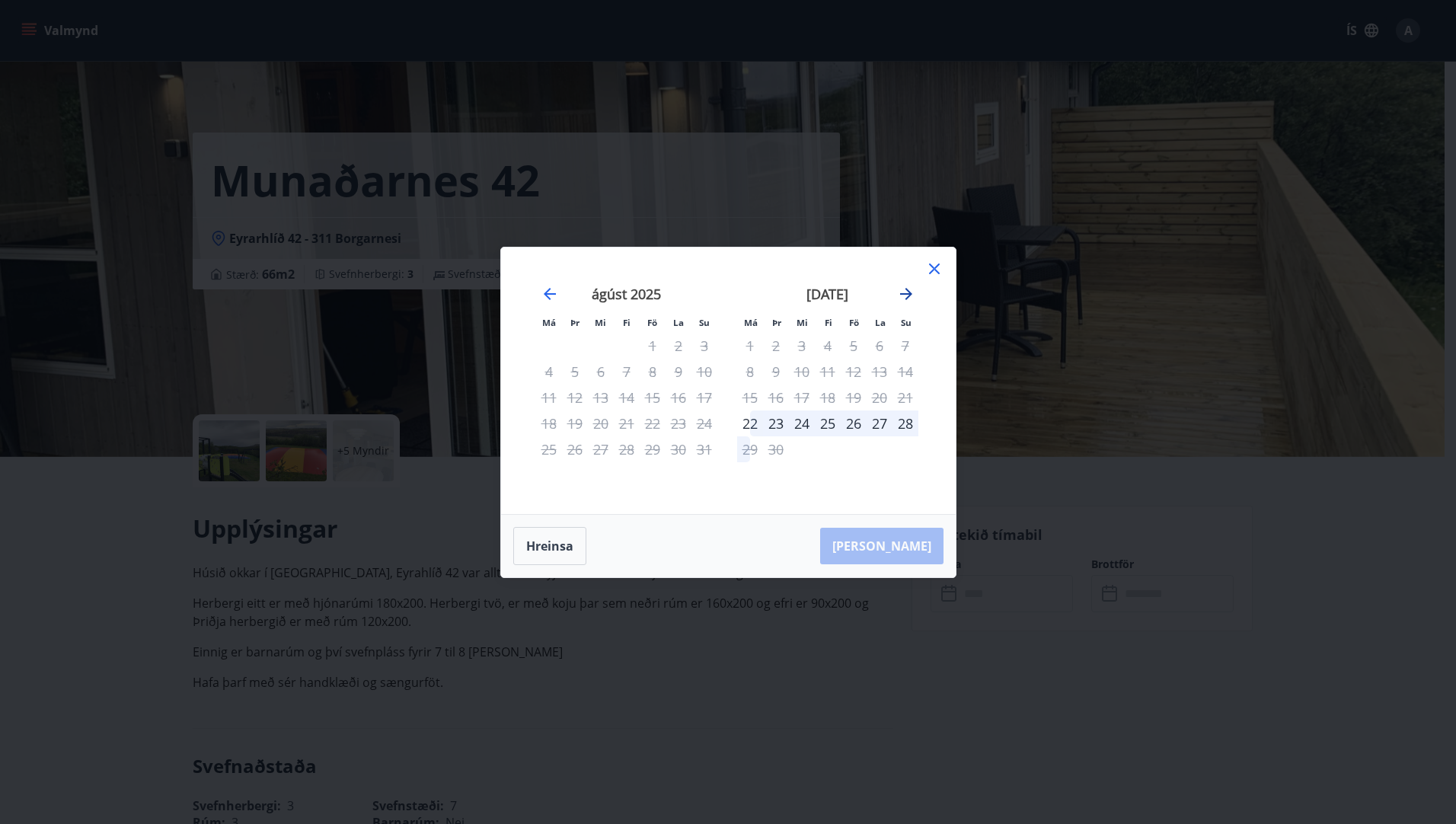
click at [910, 291] on icon "Move forward to switch to the next month." at bounding box center [906, 294] width 18 height 18
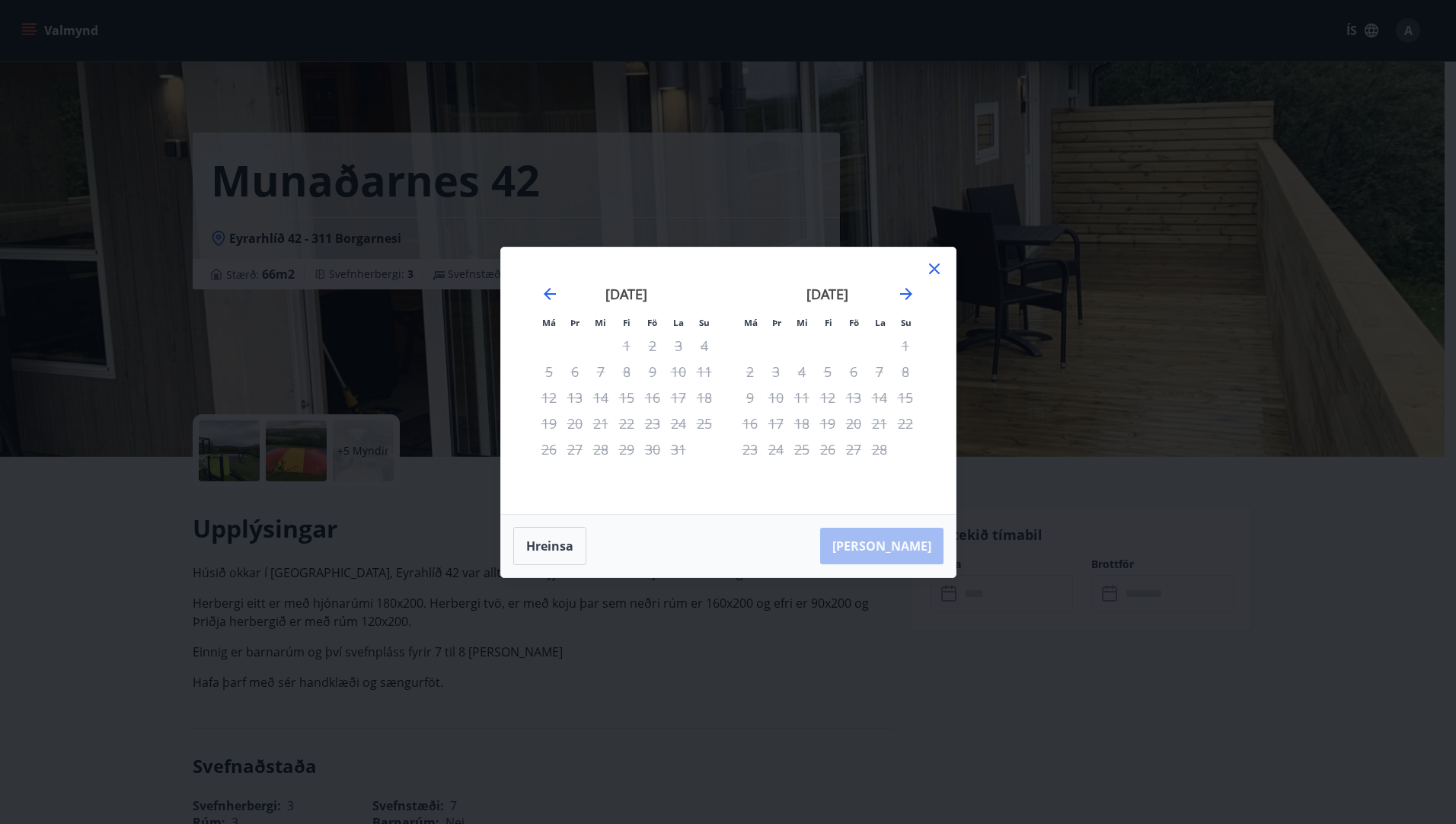
click at [929, 270] on icon at bounding box center [935, 269] width 18 height 18
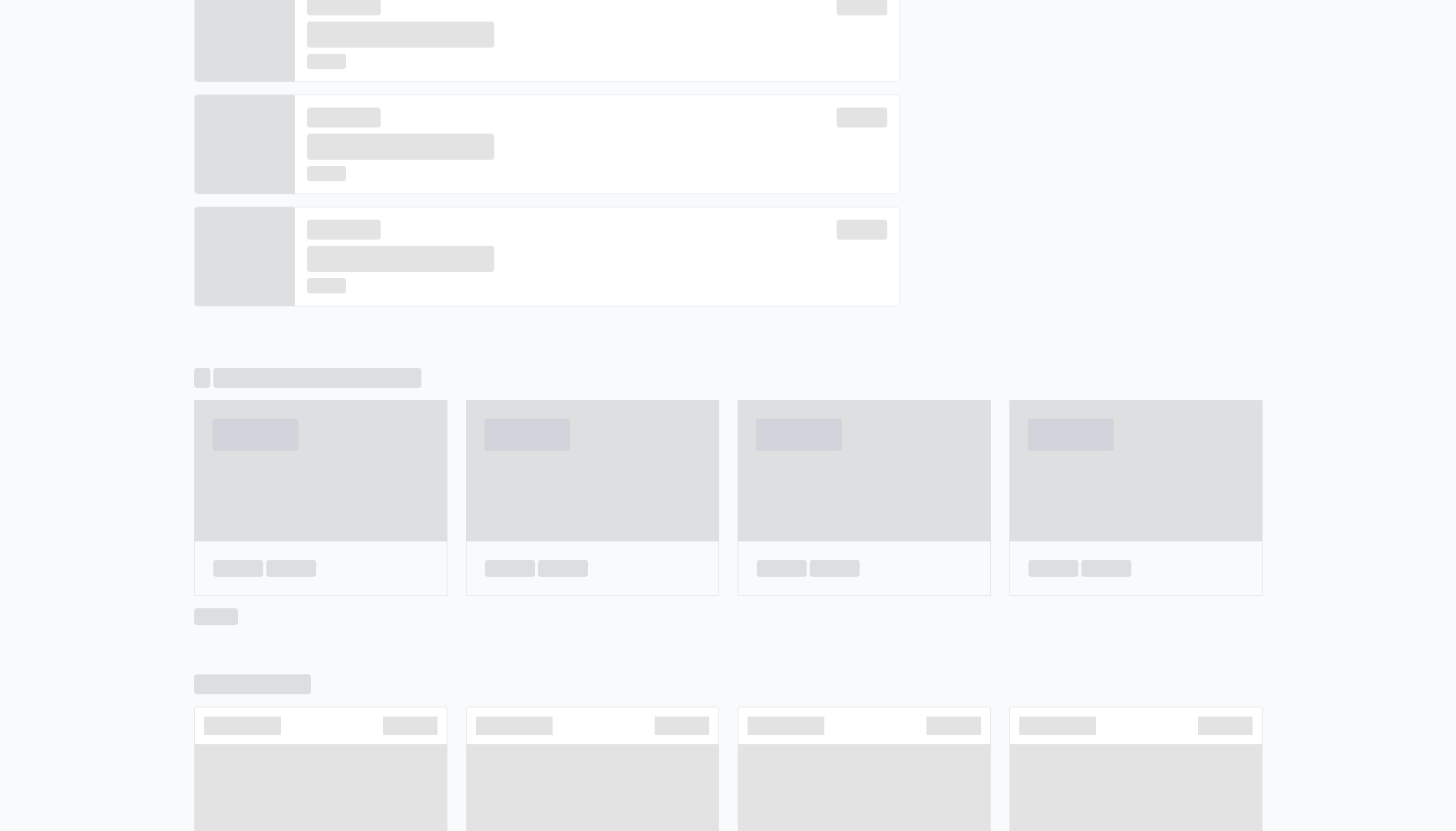
scroll to position [563, 0]
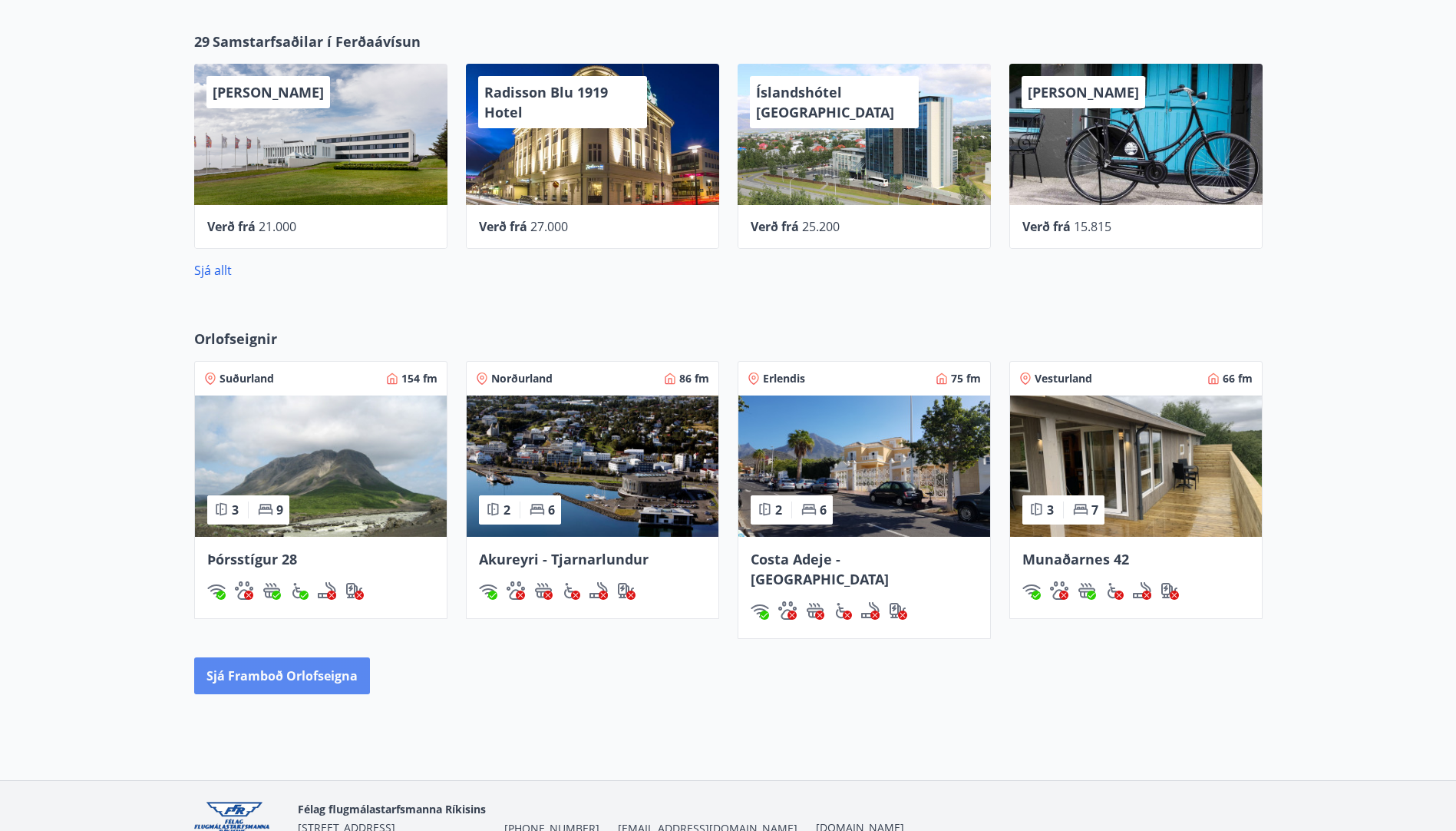
click at [305, 658] on button "Sjá framboð orlofseigna" at bounding box center [282, 676] width 176 height 37
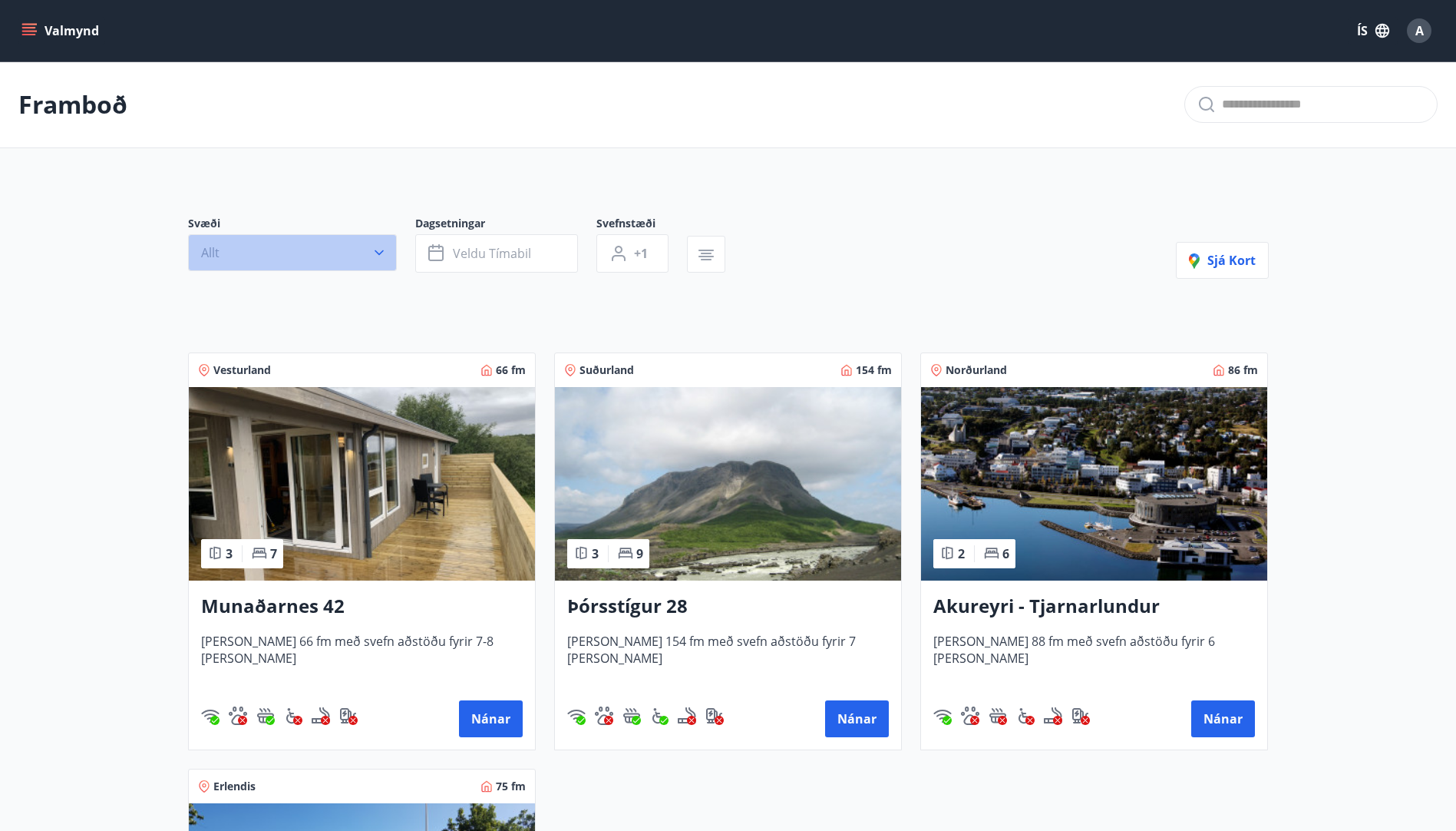
click at [348, 246] on button "Allt" at bounding box center [292, 253] width 209 height 37
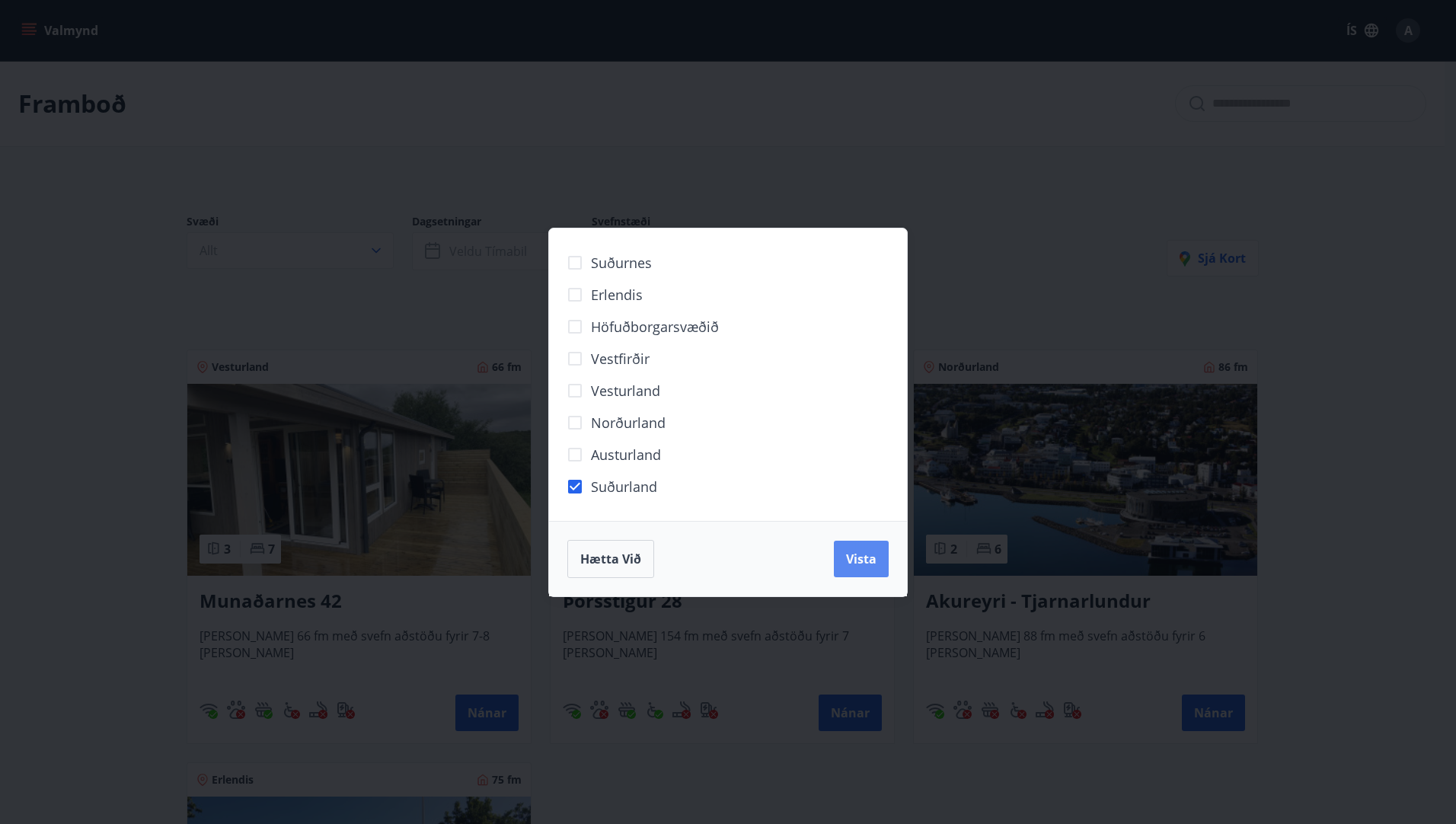
click at [868, 543] on button "Vista" at bounding box center [861, 559] width 54 height 36
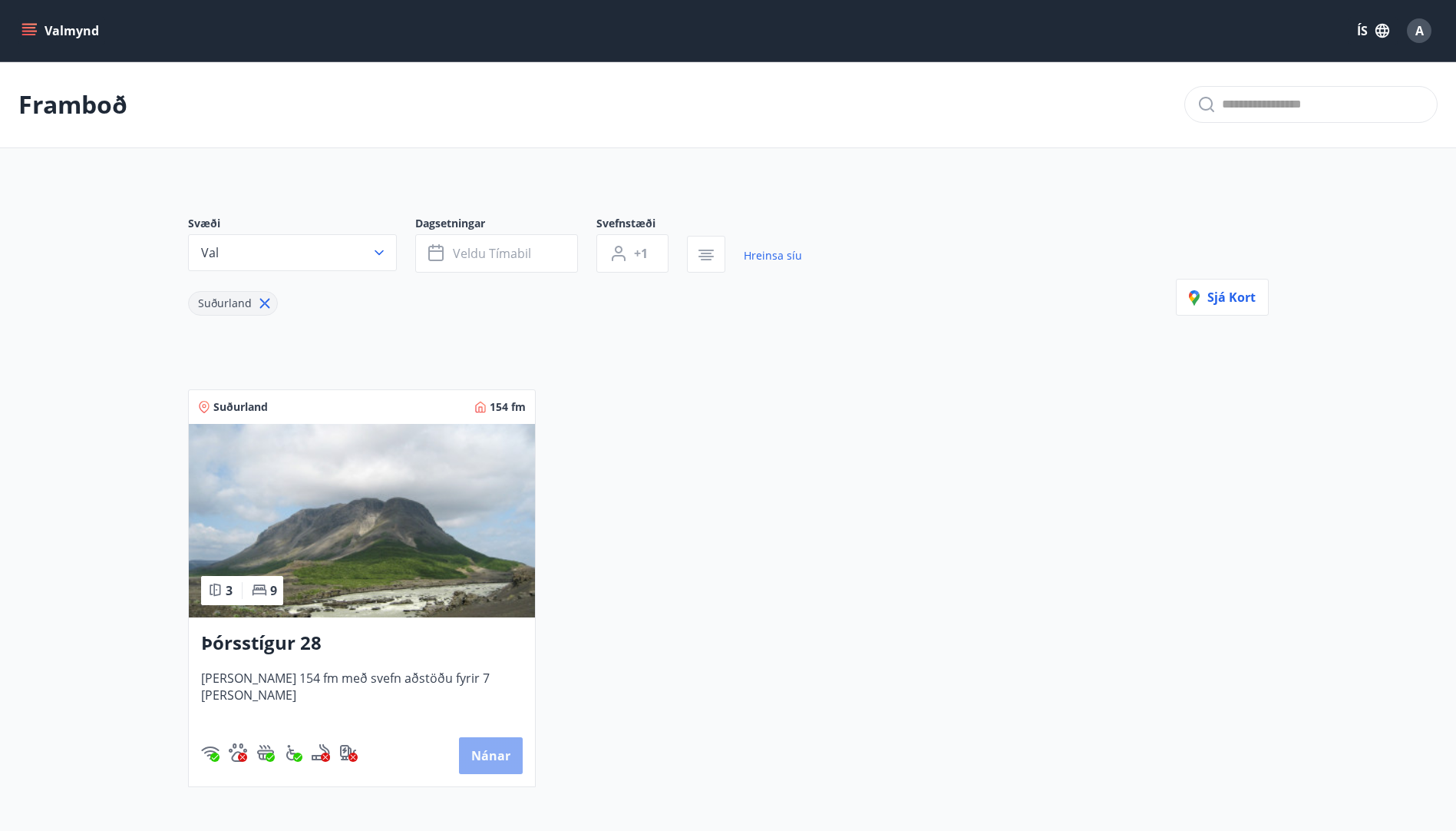
click at [479, 743] on button "Nánar" at bounding box center [491, 756] width 64 height 37
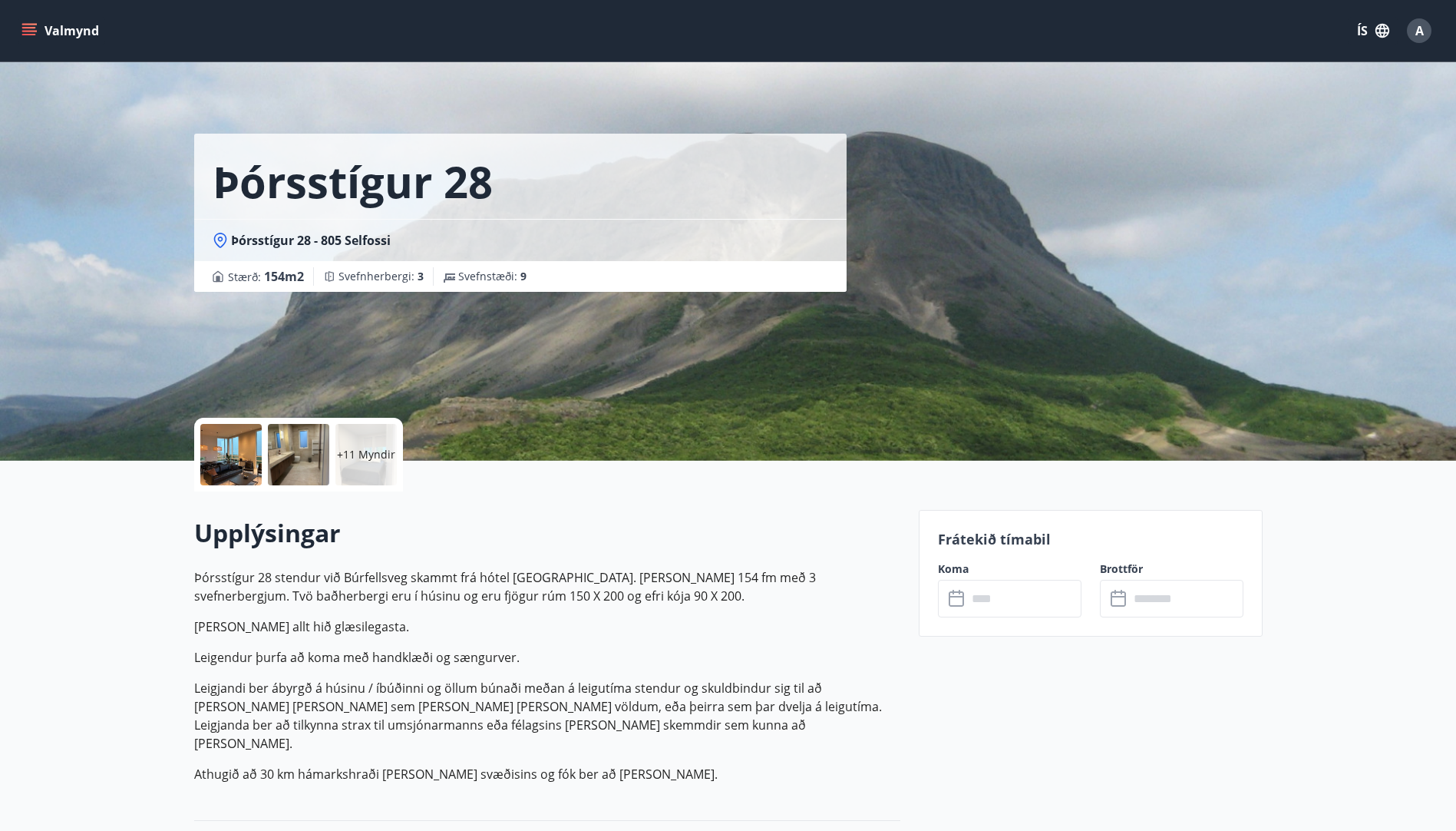
click at [1000, 594] on input "text" at bounding box center [1024, 598] width 114 height 38
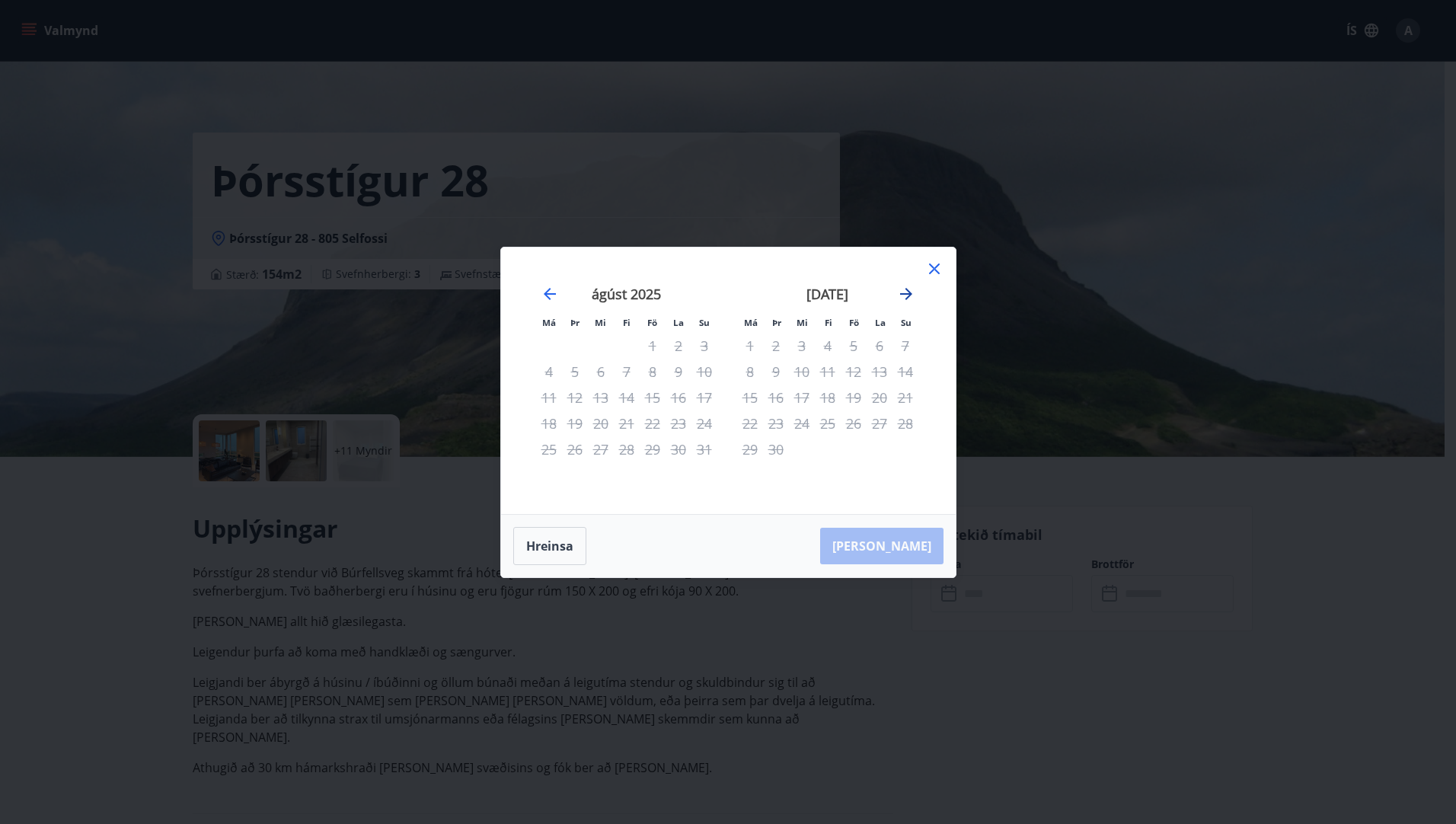
click at [905, 298] on icon "Move forward to switch to the next month." at bounding box center [906, 294] width 18 height 18
click at [934, 265] on icon at bounding box center [935, 269] width 18 height 18
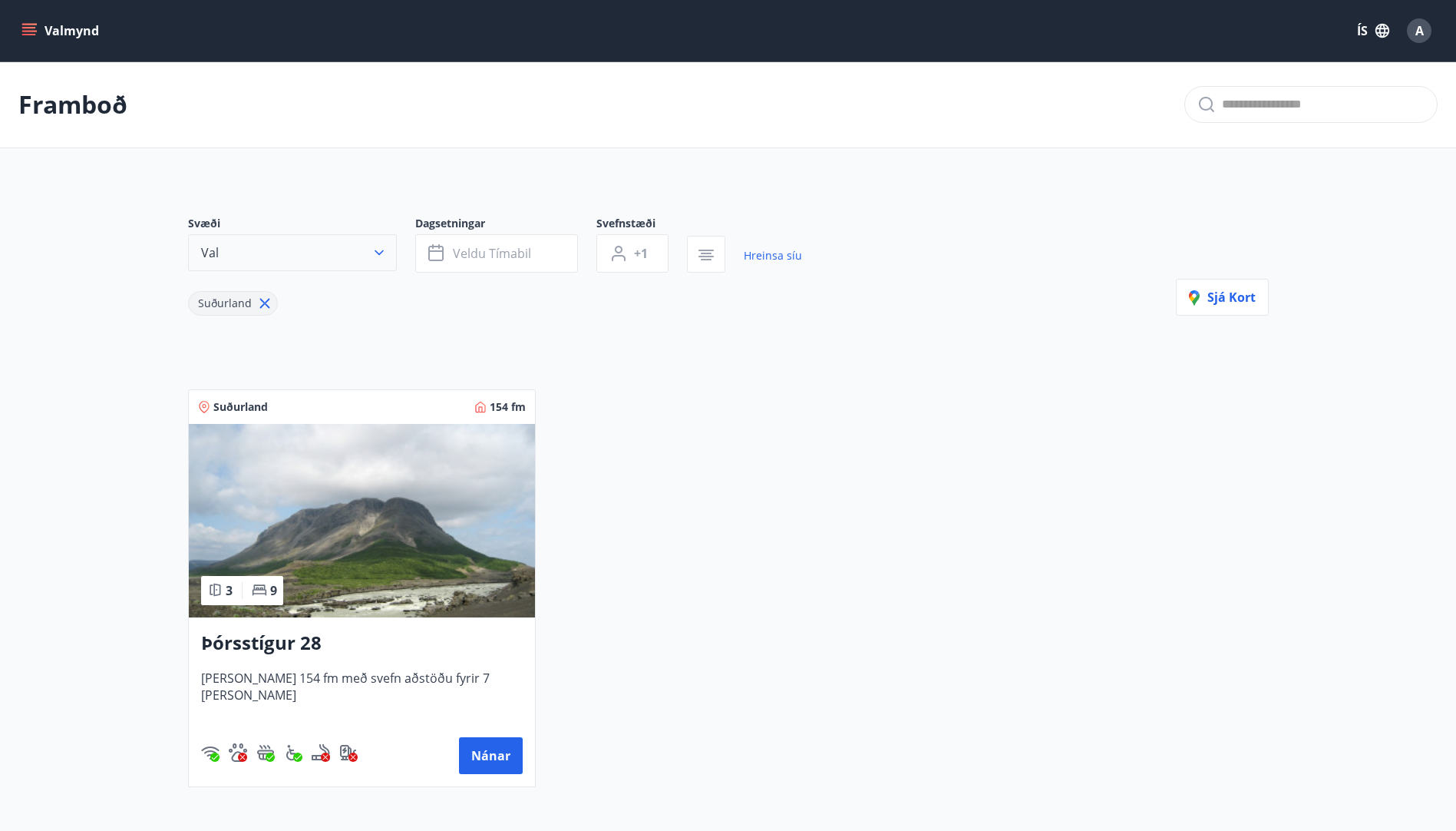
click at [364, 252] on button "Val" at bounding box center [292, 253] width 209 height 37
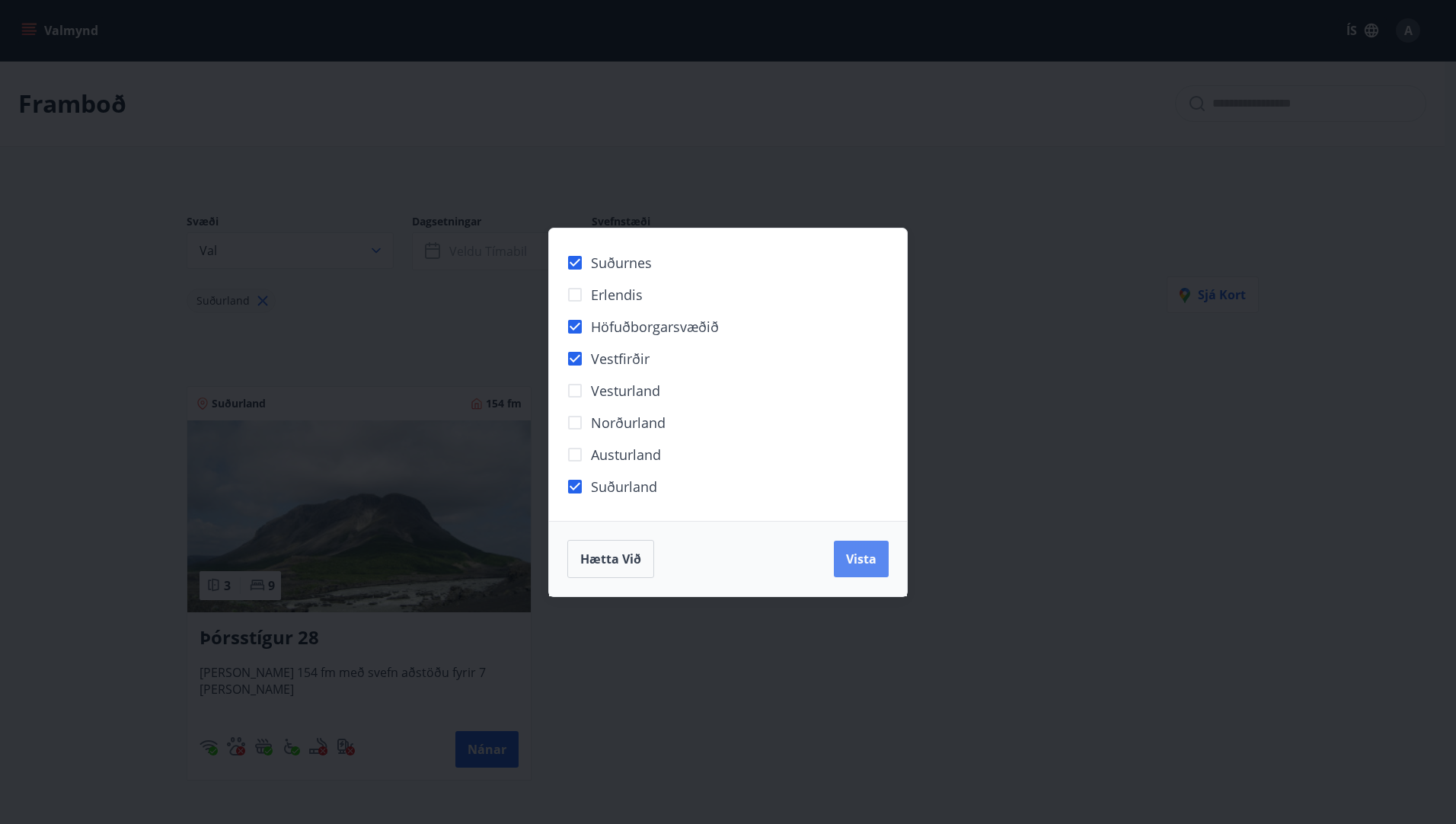
click at [857, 567] on span "Vista" at bounding box center [861, 559] width 31 height 16
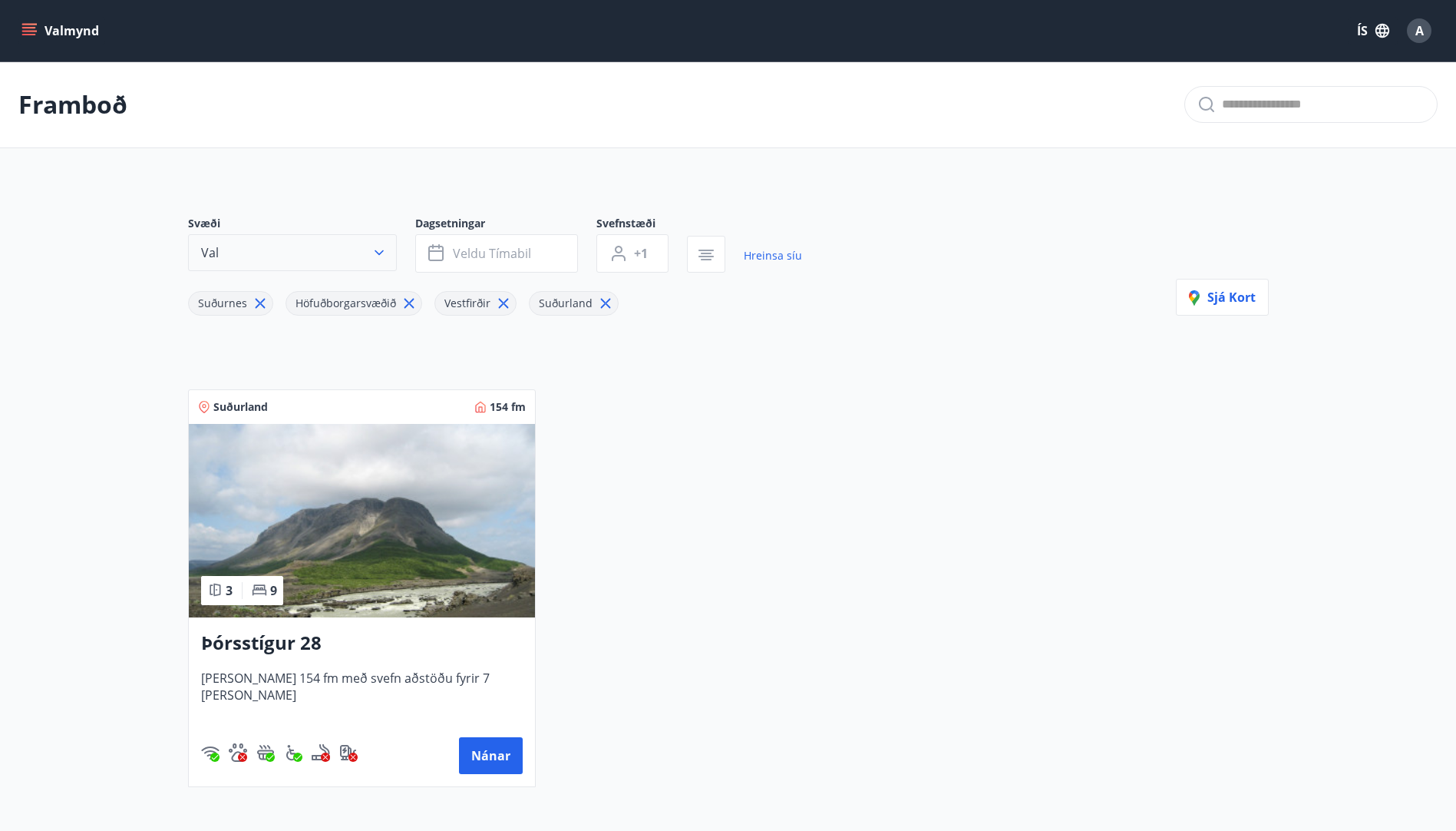
click at [352, 253] on button "Val" at bounding box center [292, 253] width 209 height 37
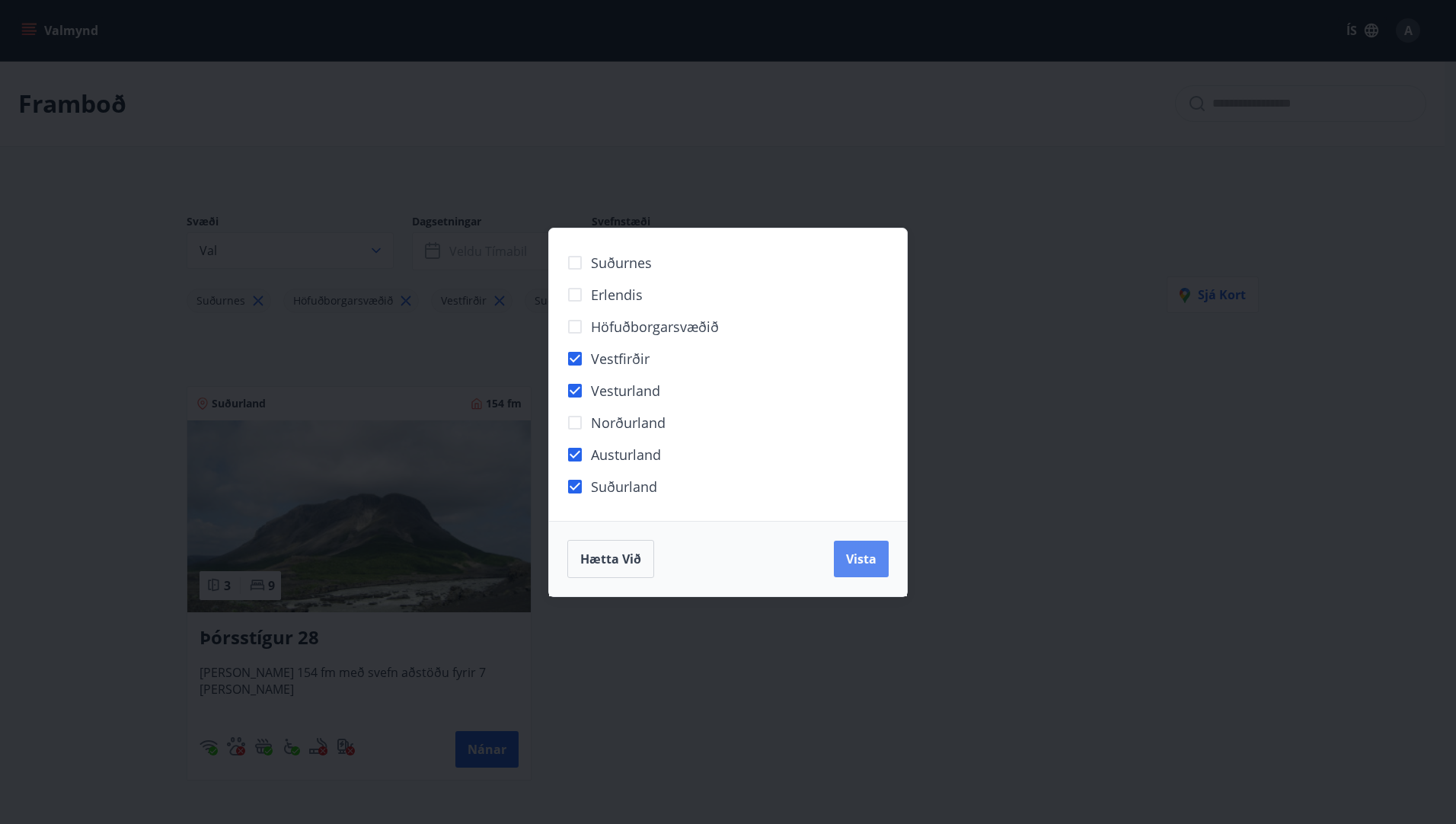
click at [847, 545] on button "Vista" at bounding box center [861, 559] width 54 height 36
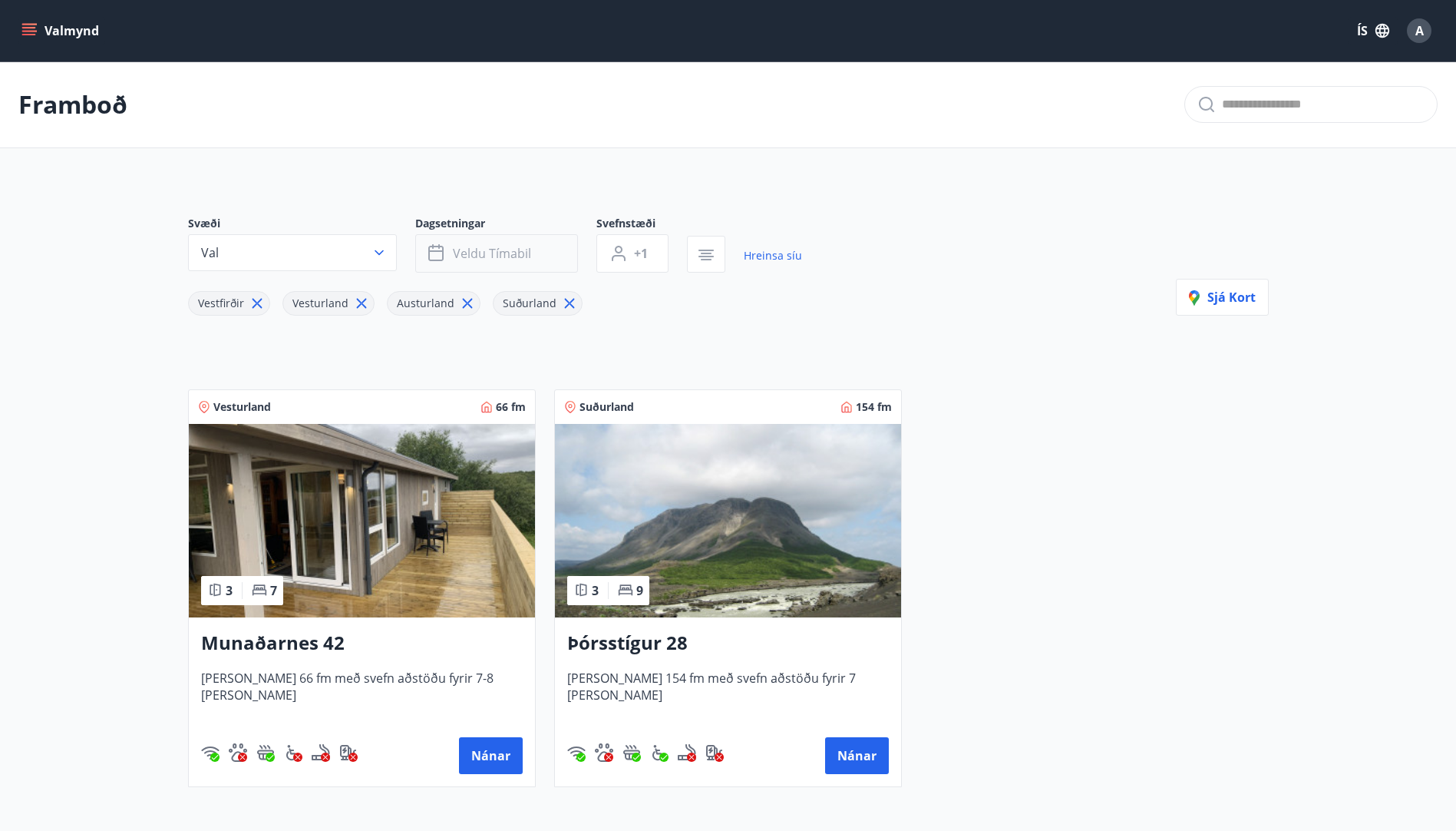
click at [534, 264] on button "Veldu tímabil" at bounding box center [497, 254] width 163 height 38
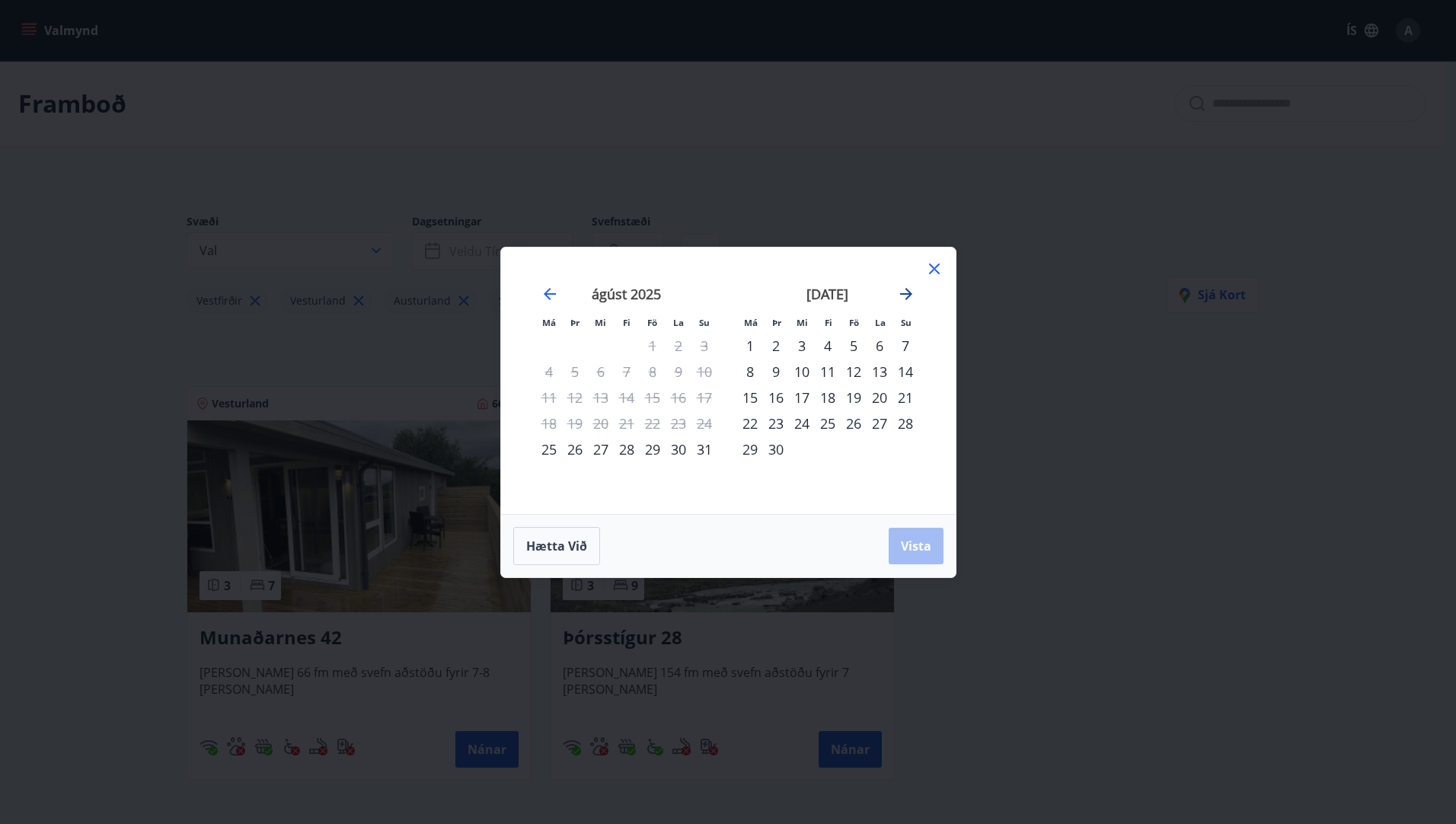
click at [902, 294] on icon "Move forward to switch to the next month." at bounding box center [906, 294] width 18 height 18
click at [931, 260] on icon at bounding box center [935, 269] width 18 height 18
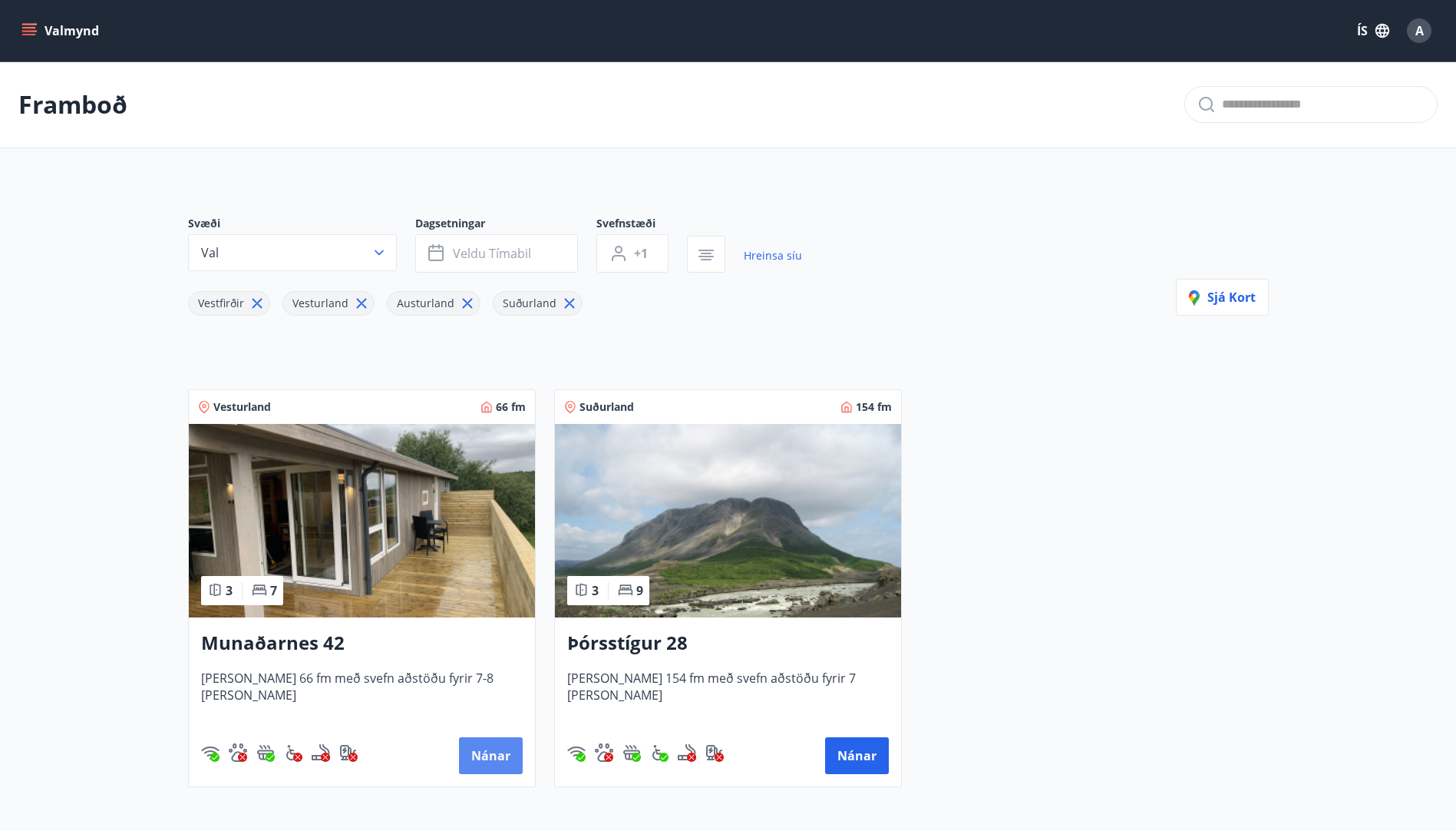
click at [500, 744] on button "Nánar" at bounding box center [491, 756] width 64 height 37
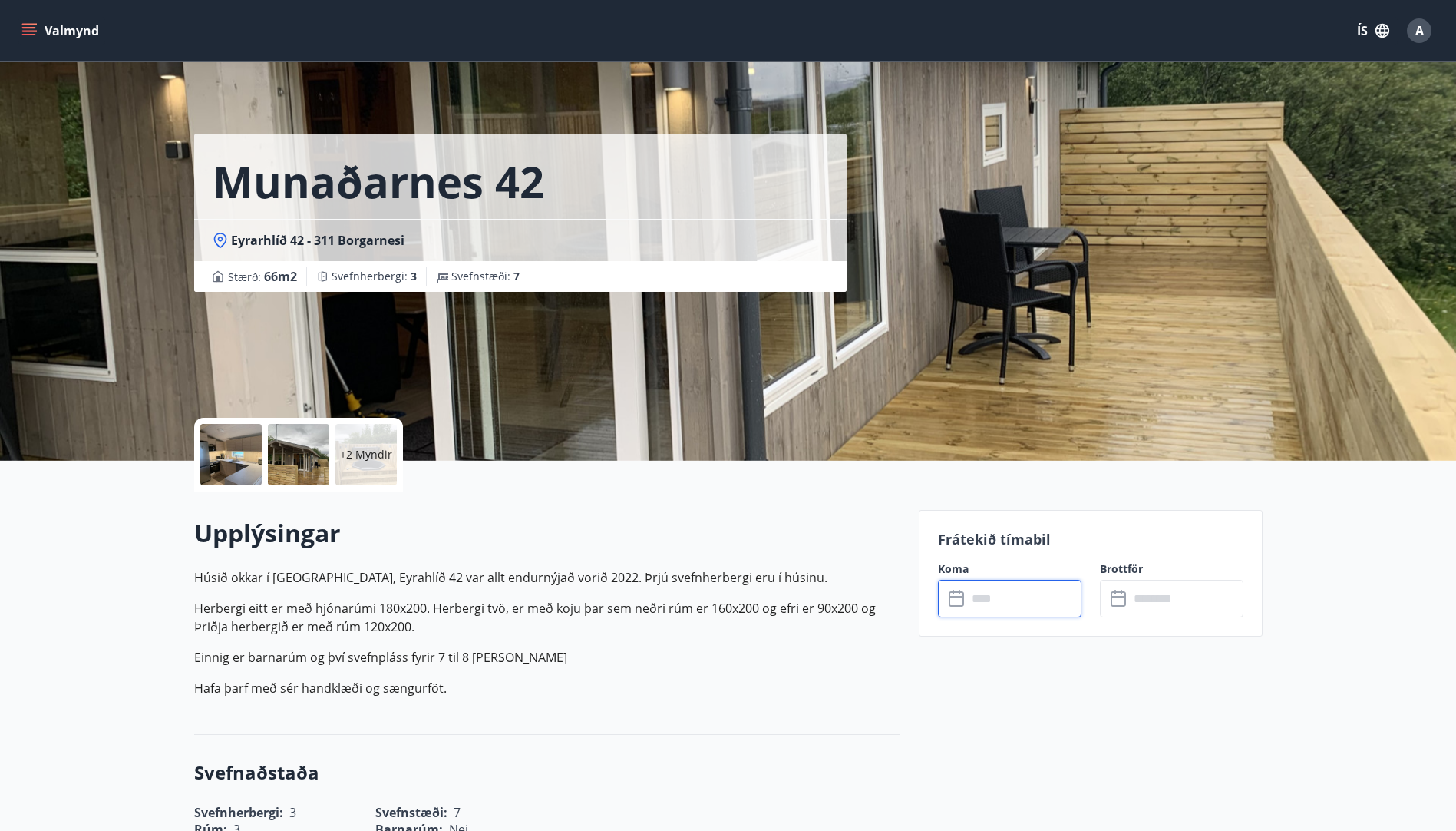
click at [1066, 594] on input "text" at bounding box center [1024, 598] width 114 height 38
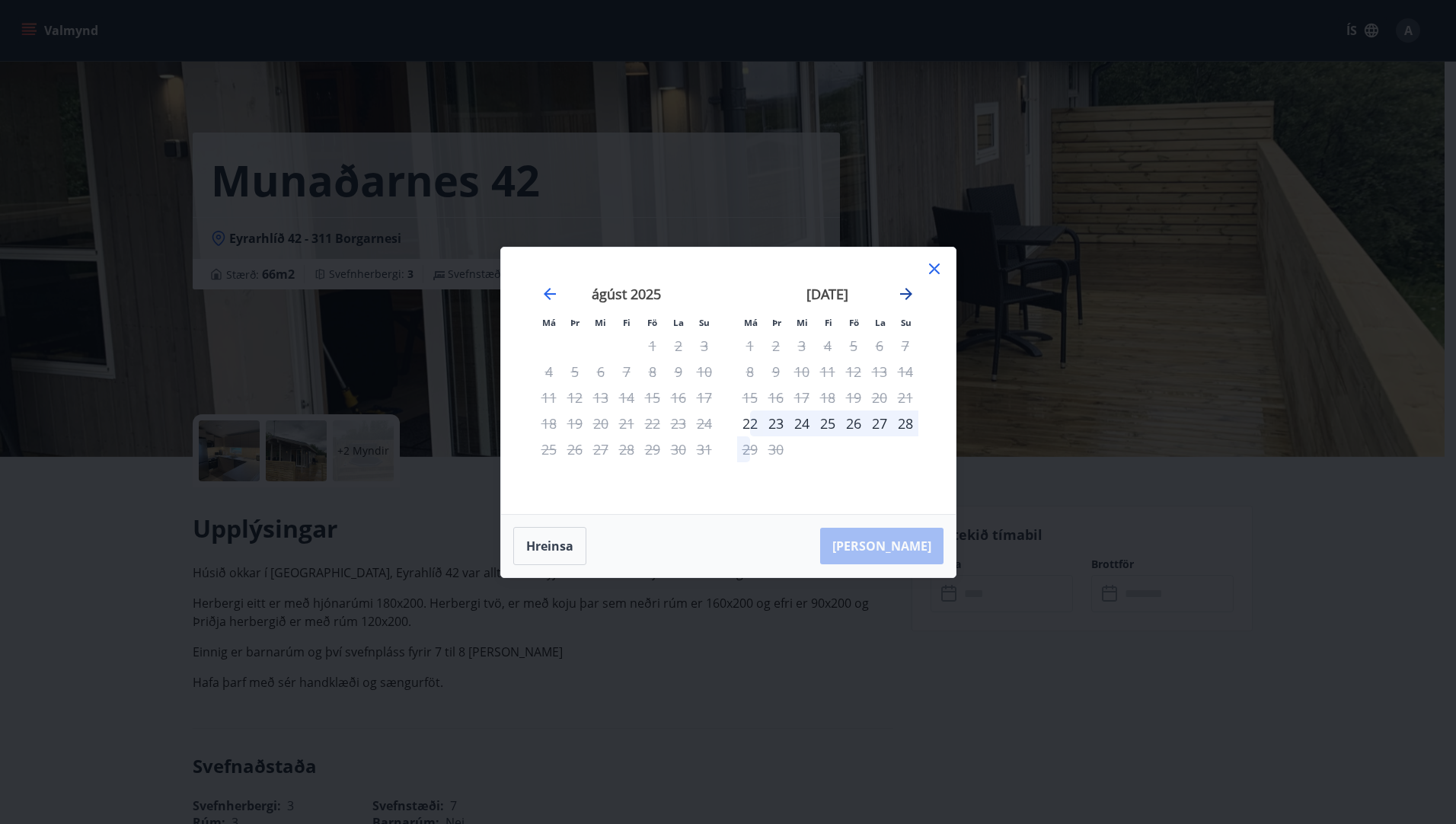
click at [911, 285] on icon "Move forward to switch to the next month." at bounding box center [906, 294] width 18 height 18
click at [547, 296] on icon "Move backward to switch to the previous month." at bounding box center [550, 293] width 12 height 12
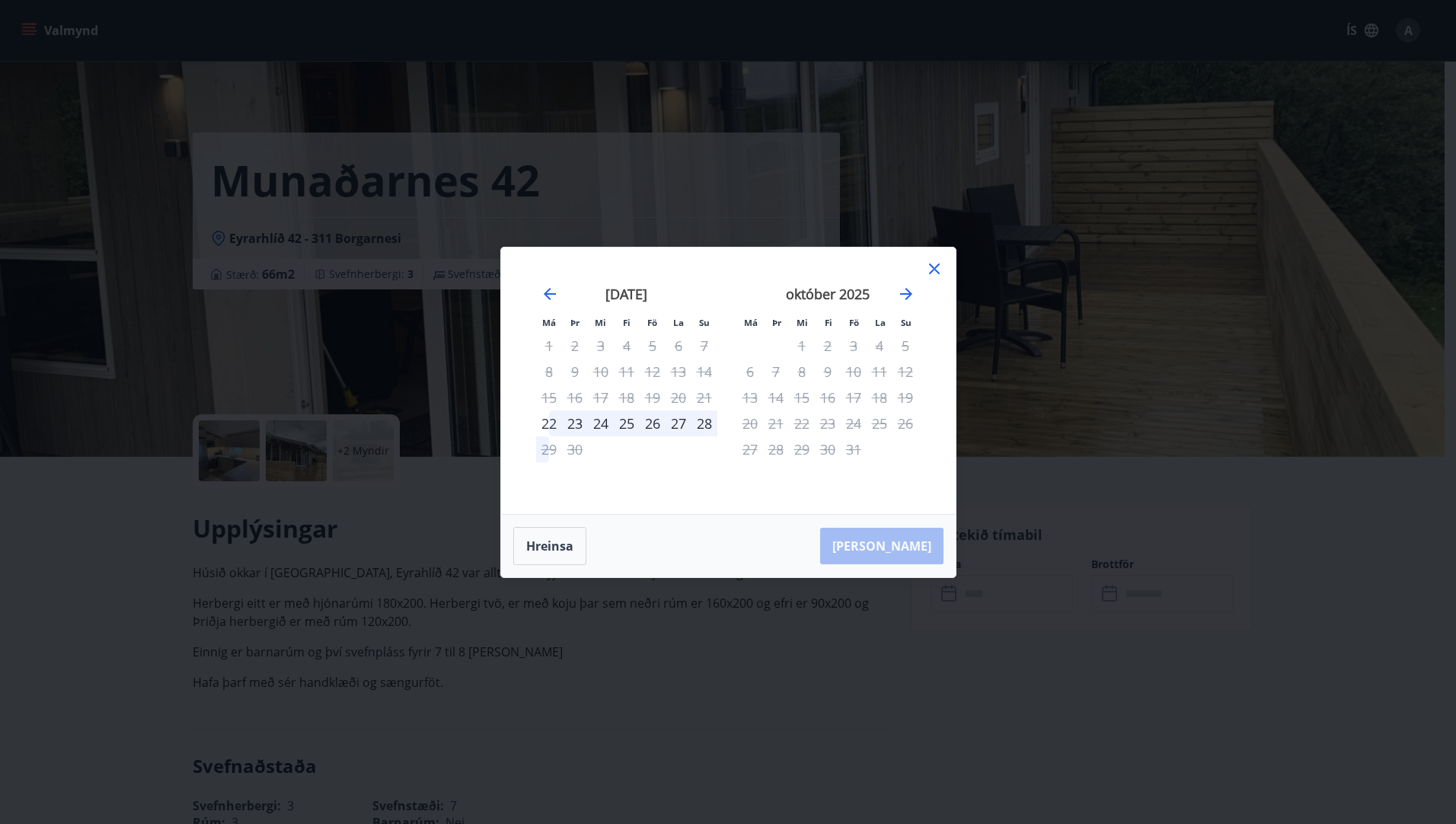
click at [939, 265] on icon at bounding box center [935, 269] width 18 height 18
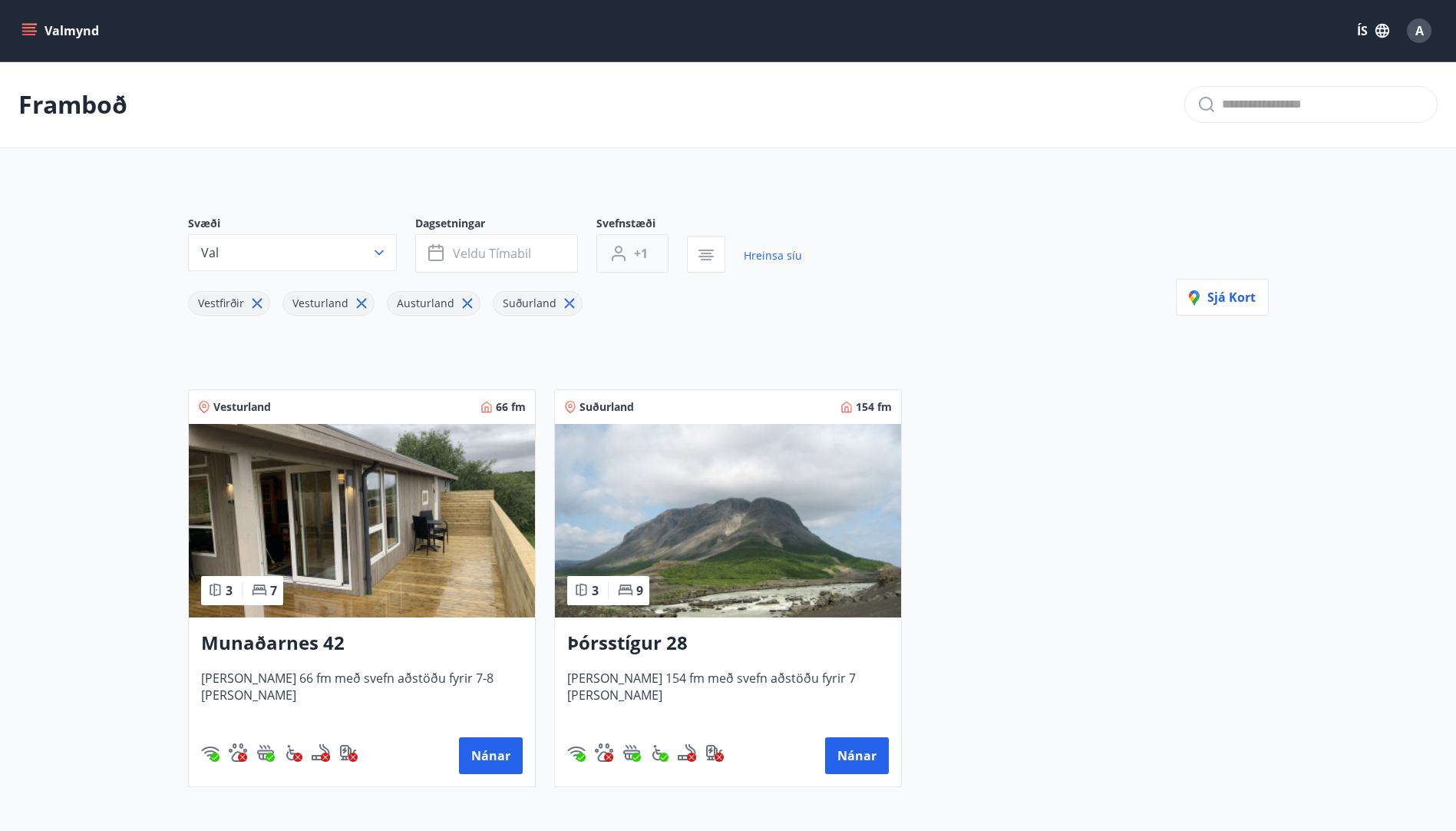
click at [638, 245] on span "+1" at bounding box center [640, 253] width 14 height 16
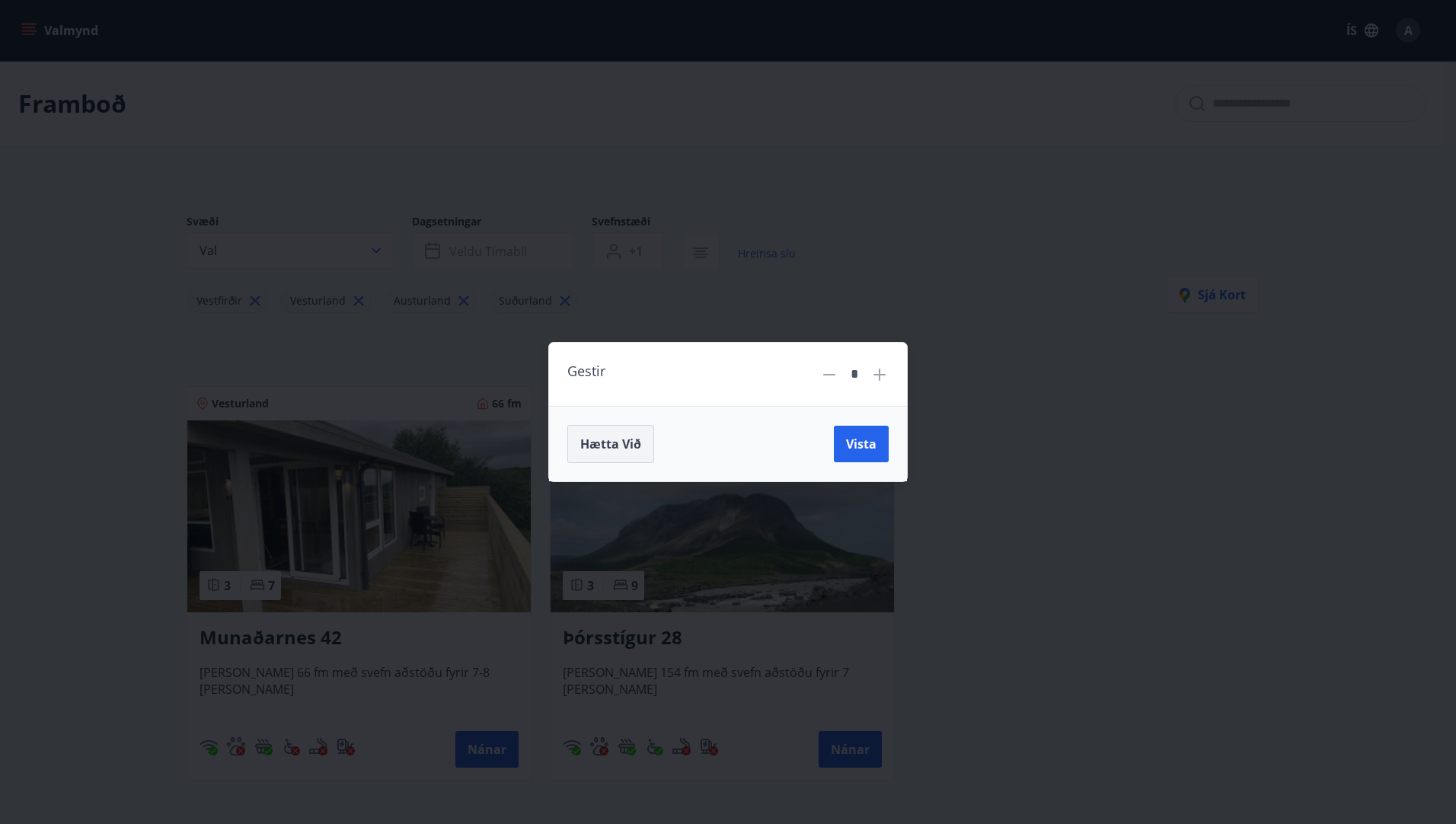
click at [615, 446] on span "Hætta við" at bounding box center [610, 444] width 61 height 16
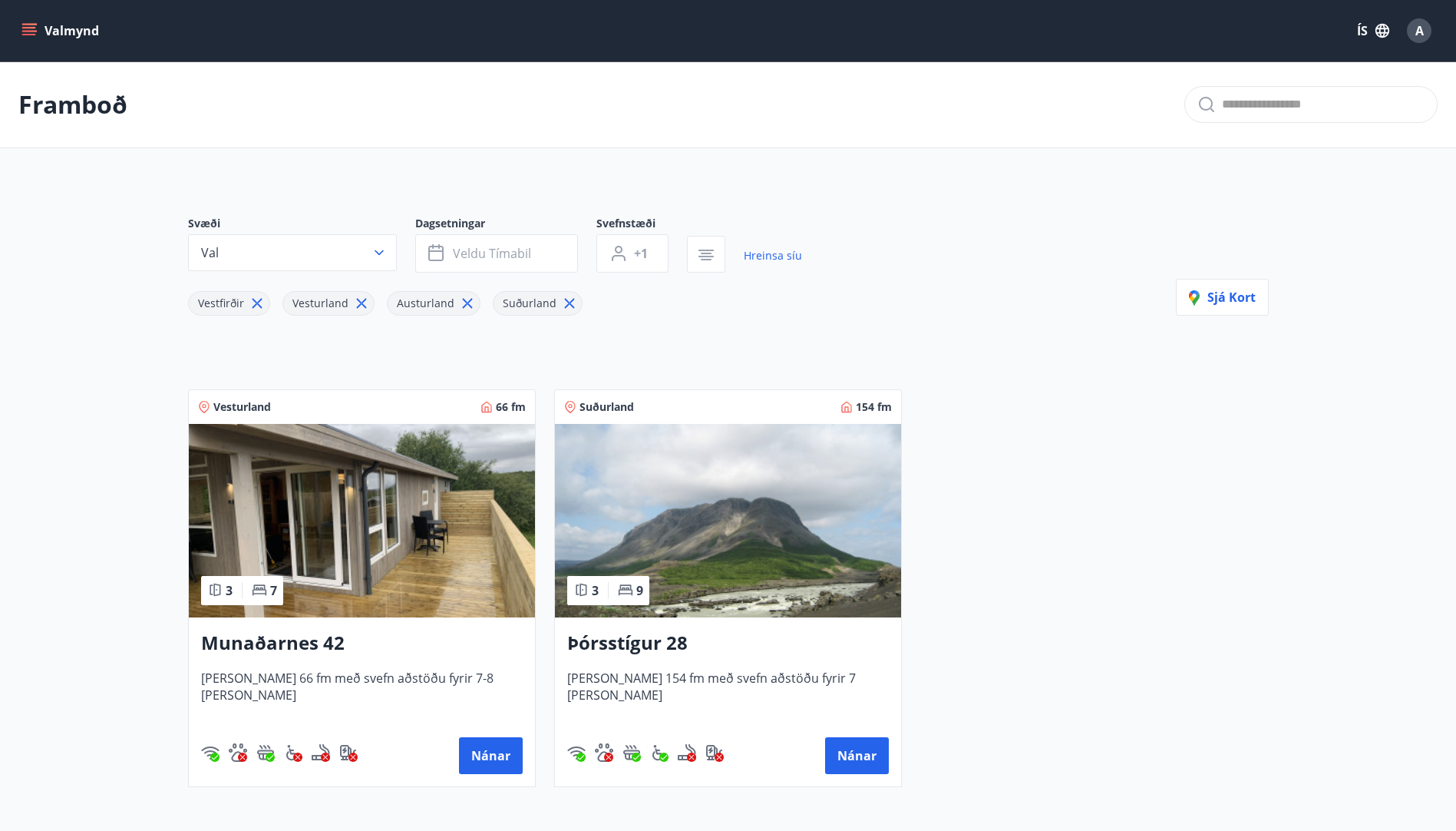
click at [36, 29] on icon "menu" at bounding box center [28, 30] width 16 height 16
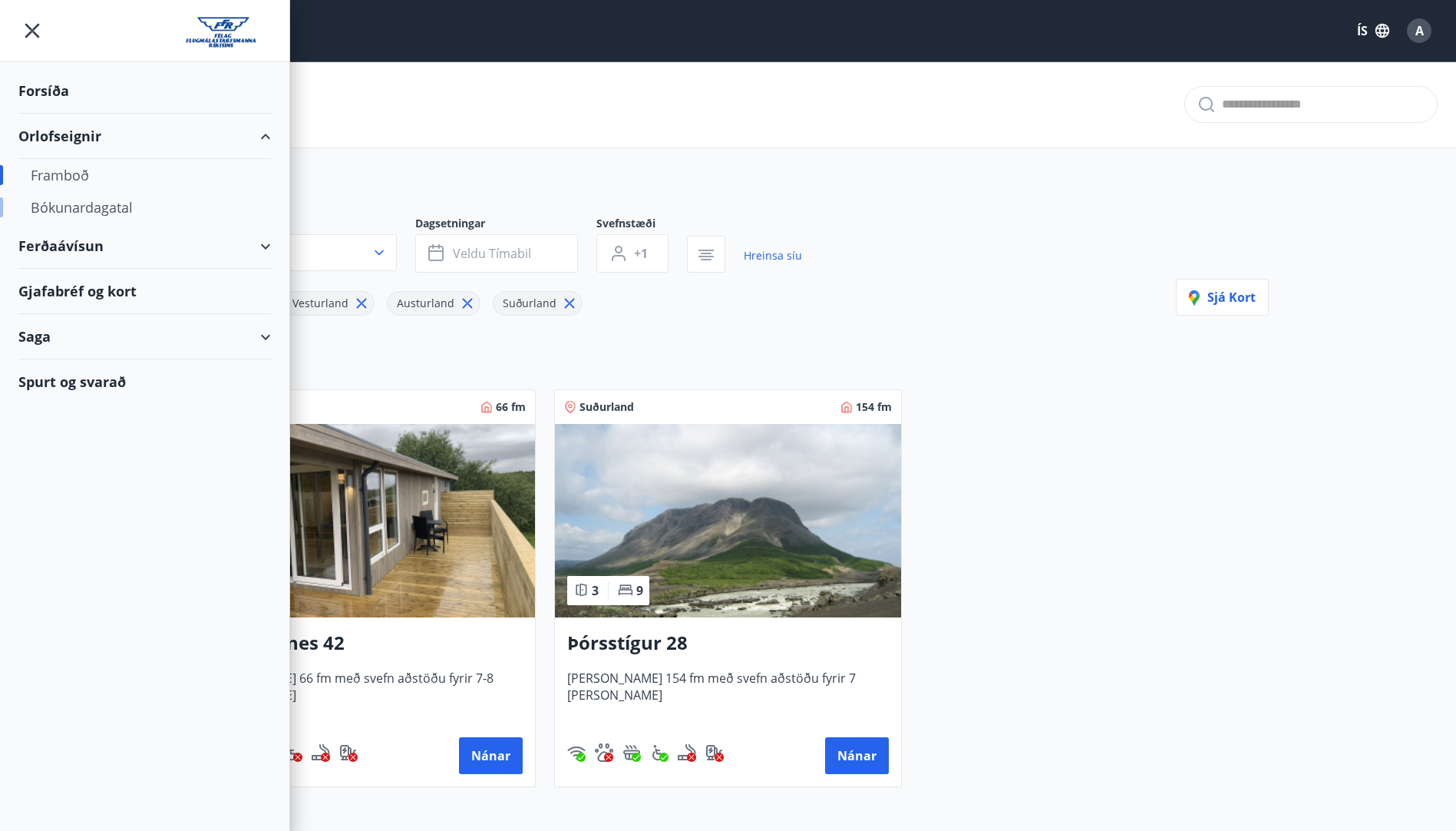
click at [92, 211] on div "Bókunardagatal" at bounding box center [145, 207] width 228 height 32
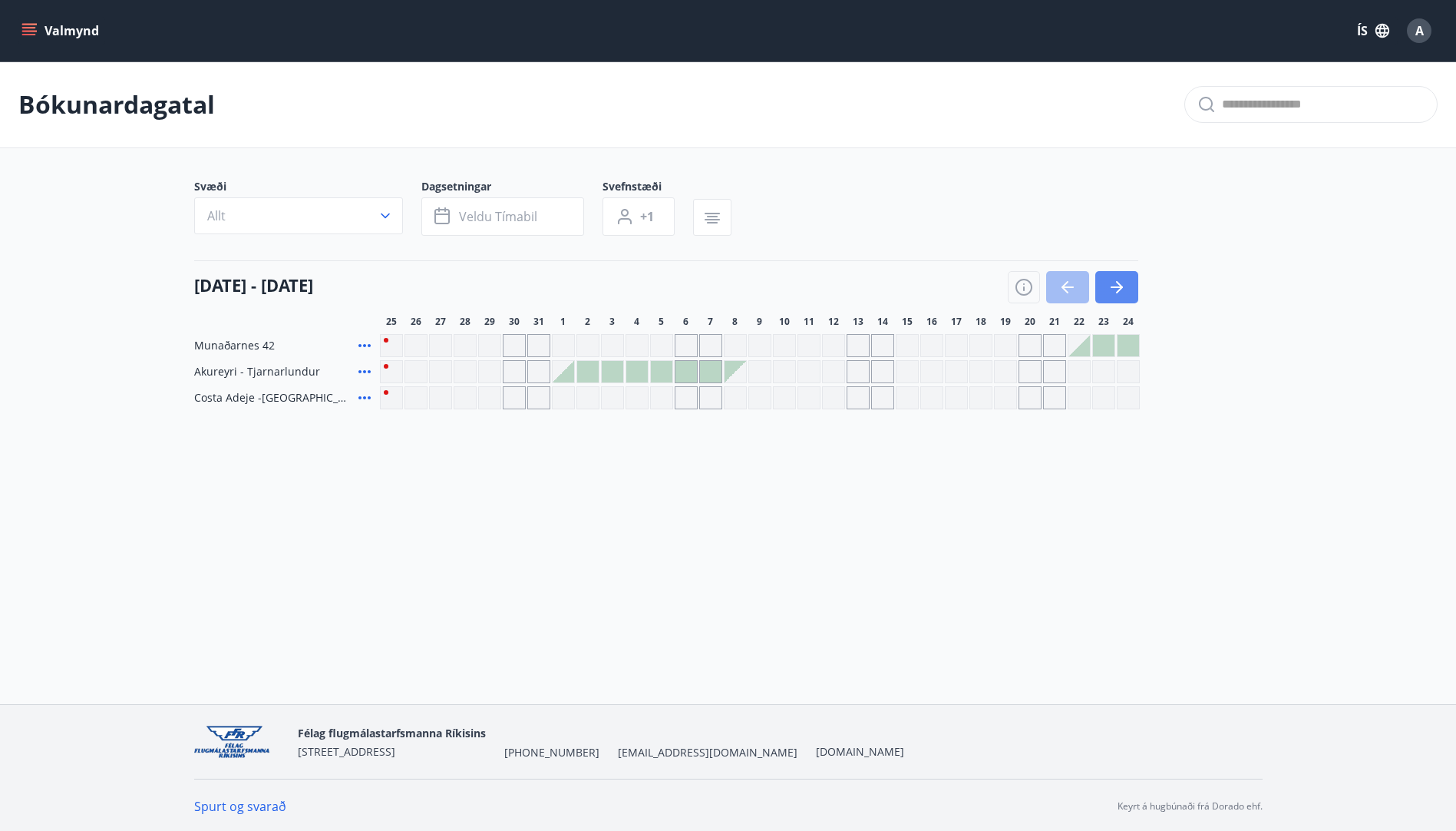
click at [1127, 288] on button "button" at bounding box center [1116, 287] width 43 height 32
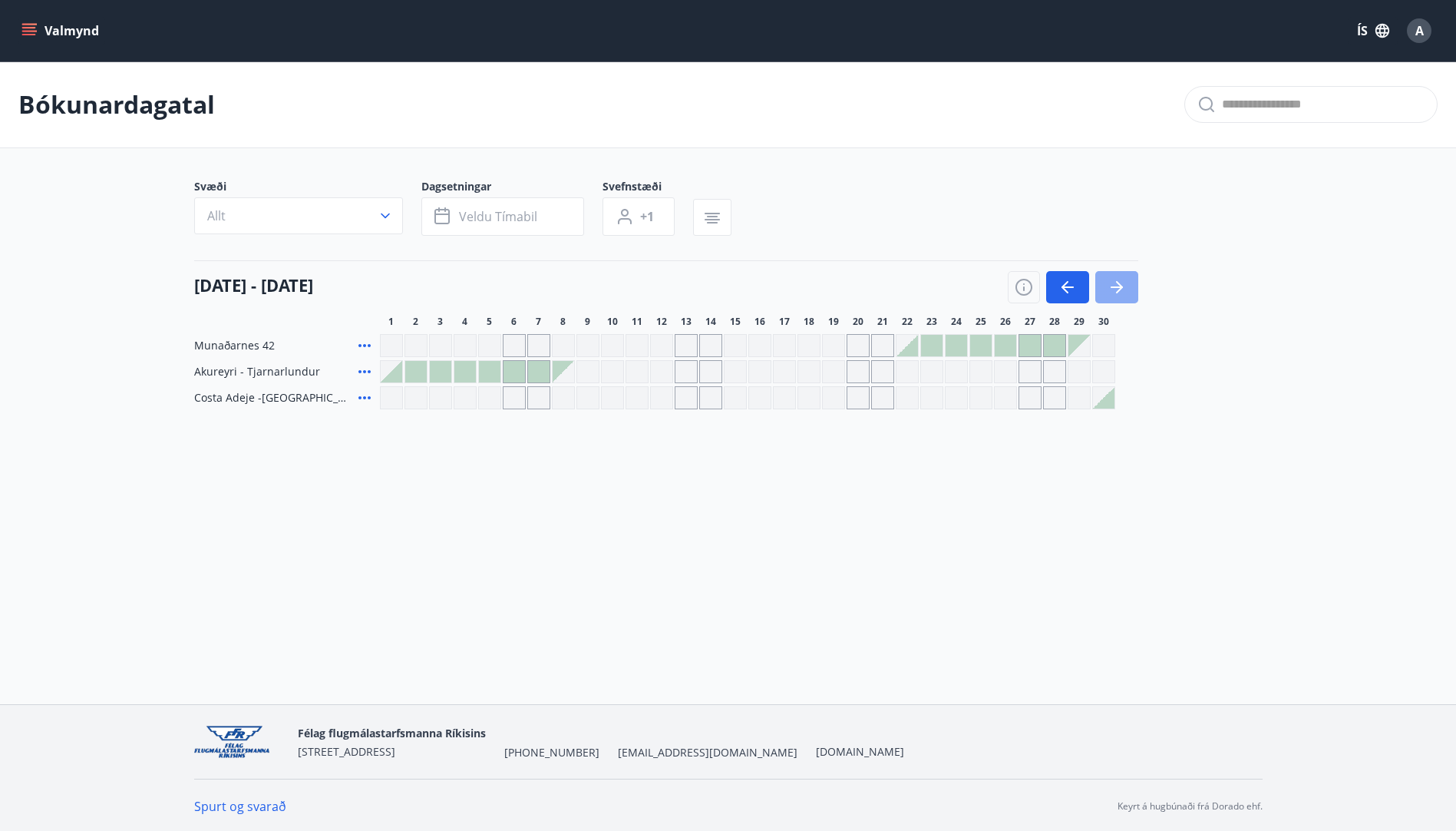
click at [1121, 290] on icon "button" at bounding box center [1117, 287] width 18 height 18
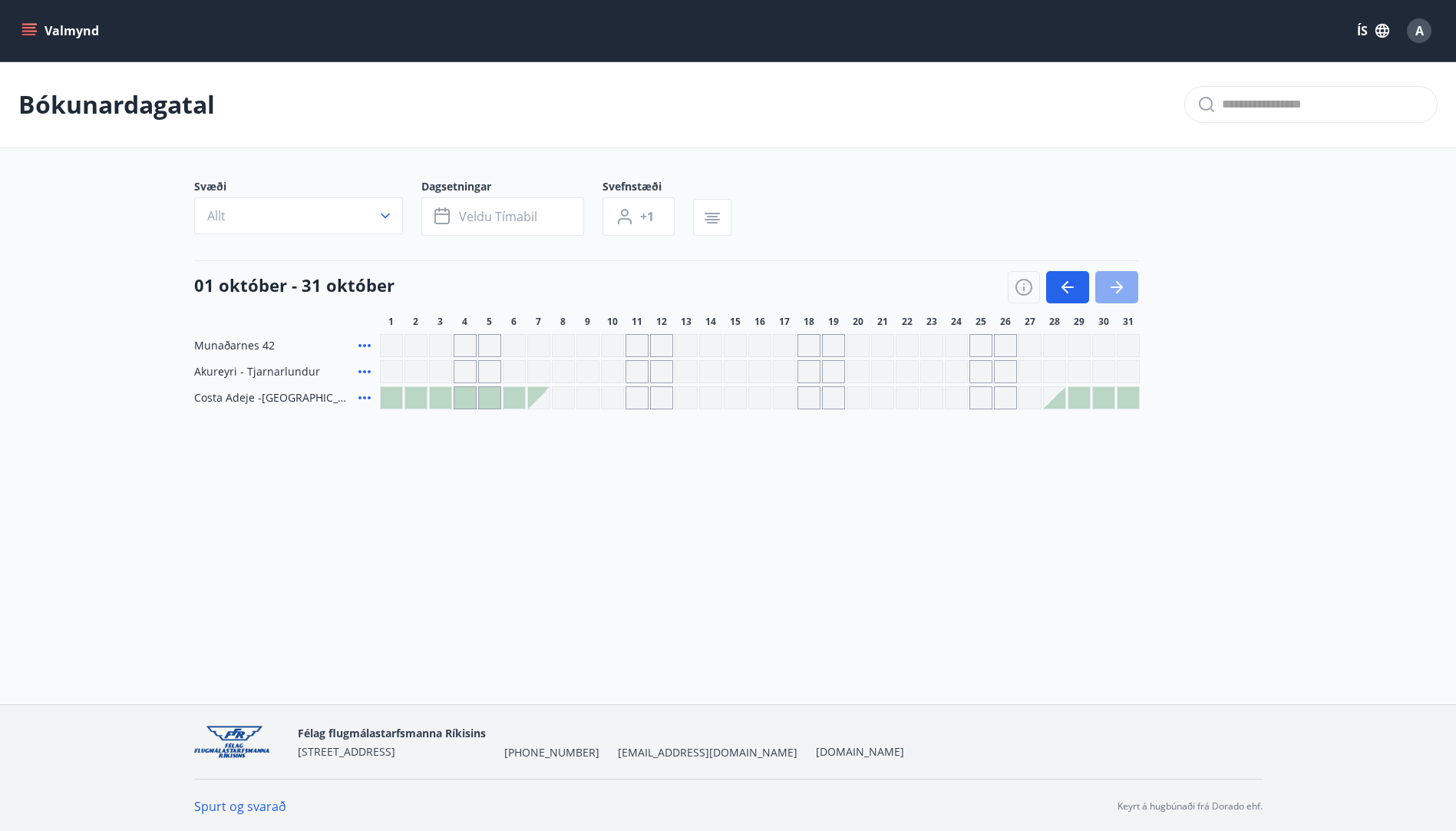
click at [1121, 290] on icon "button" at bounding box center [1117, 287] width 18 height 18
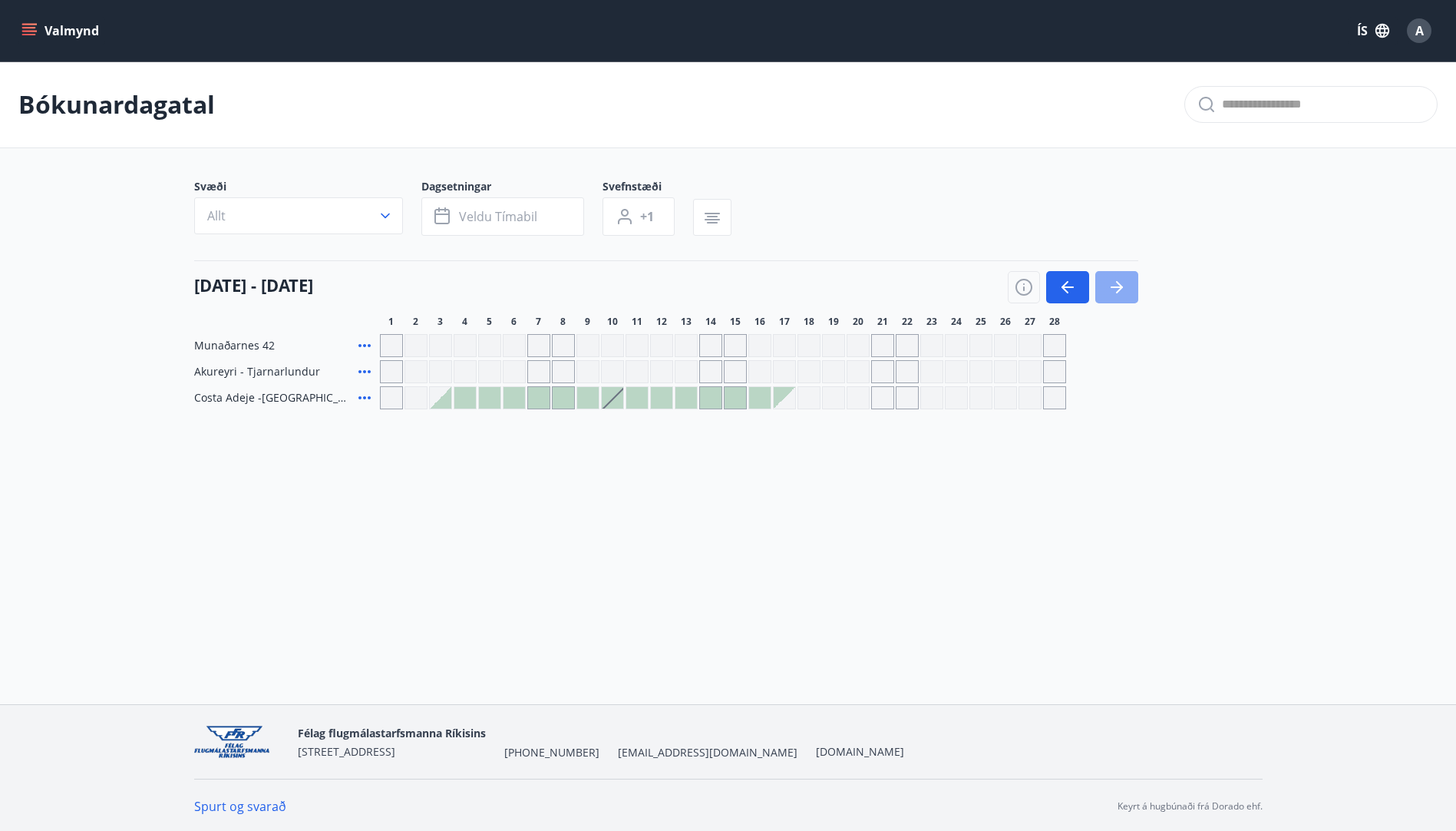
click at [1121, 290] on icon "button" at bounding box center [1117, 287] width 18 height 18
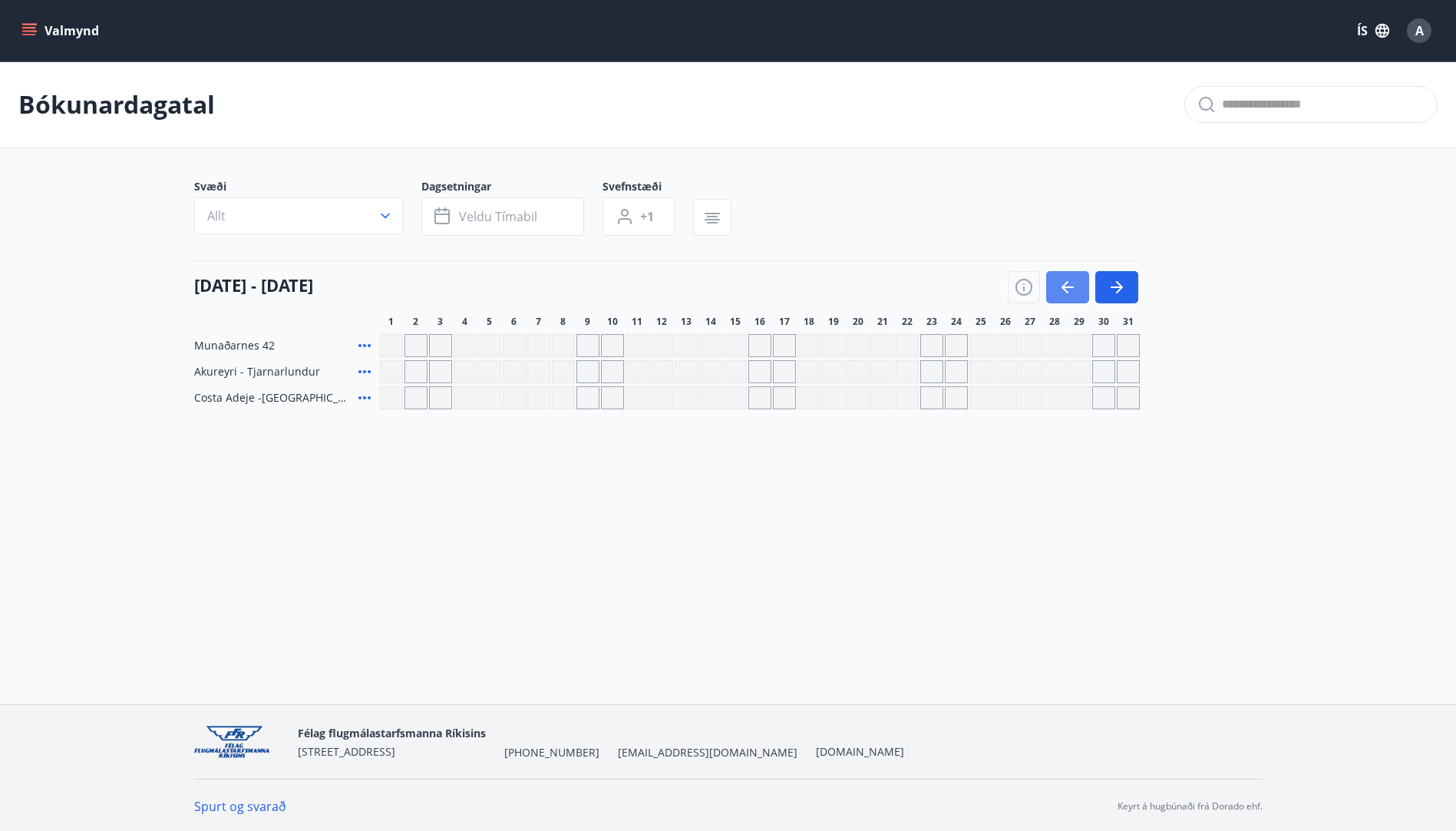
click at [1071, 294] on icon "button" at bounding box center [1068, 287] width 18 height 18
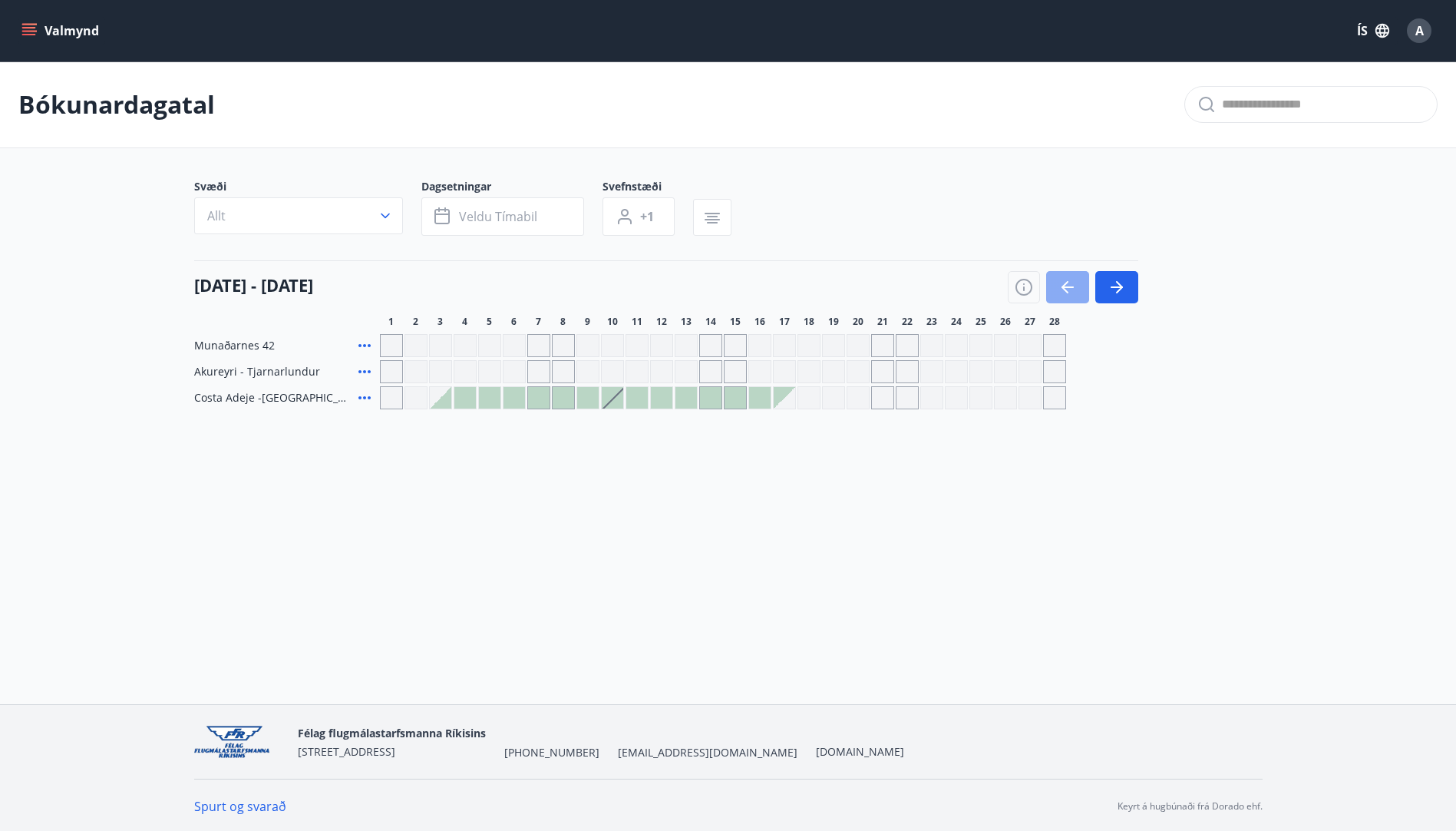
click at [1071, 294] on icon "button" at bounding box center [1068, 287] width 18 height 18
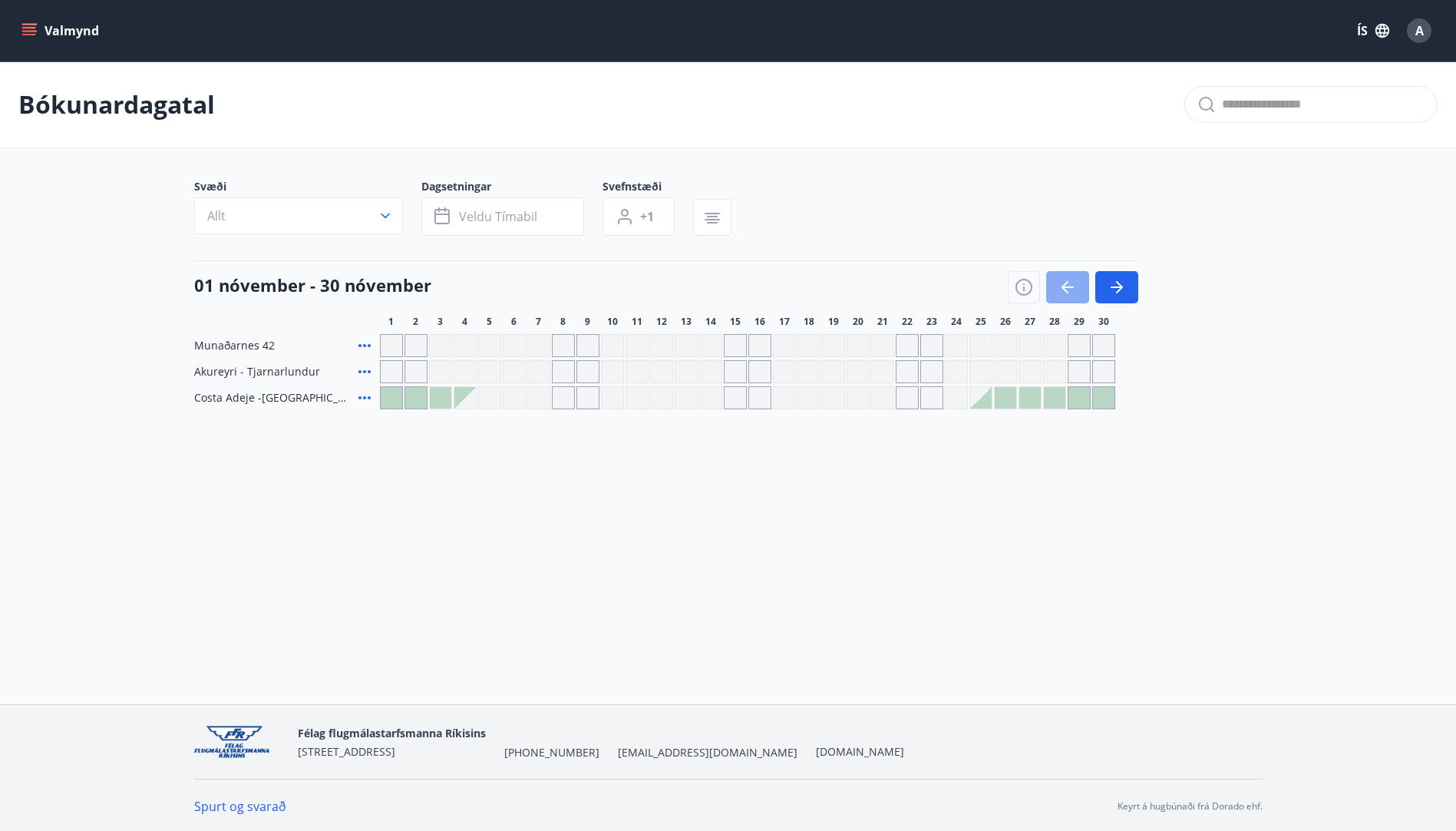
click at [1071, 294] on icon "button" at bounding box center [1068, 287] width 18 height 18
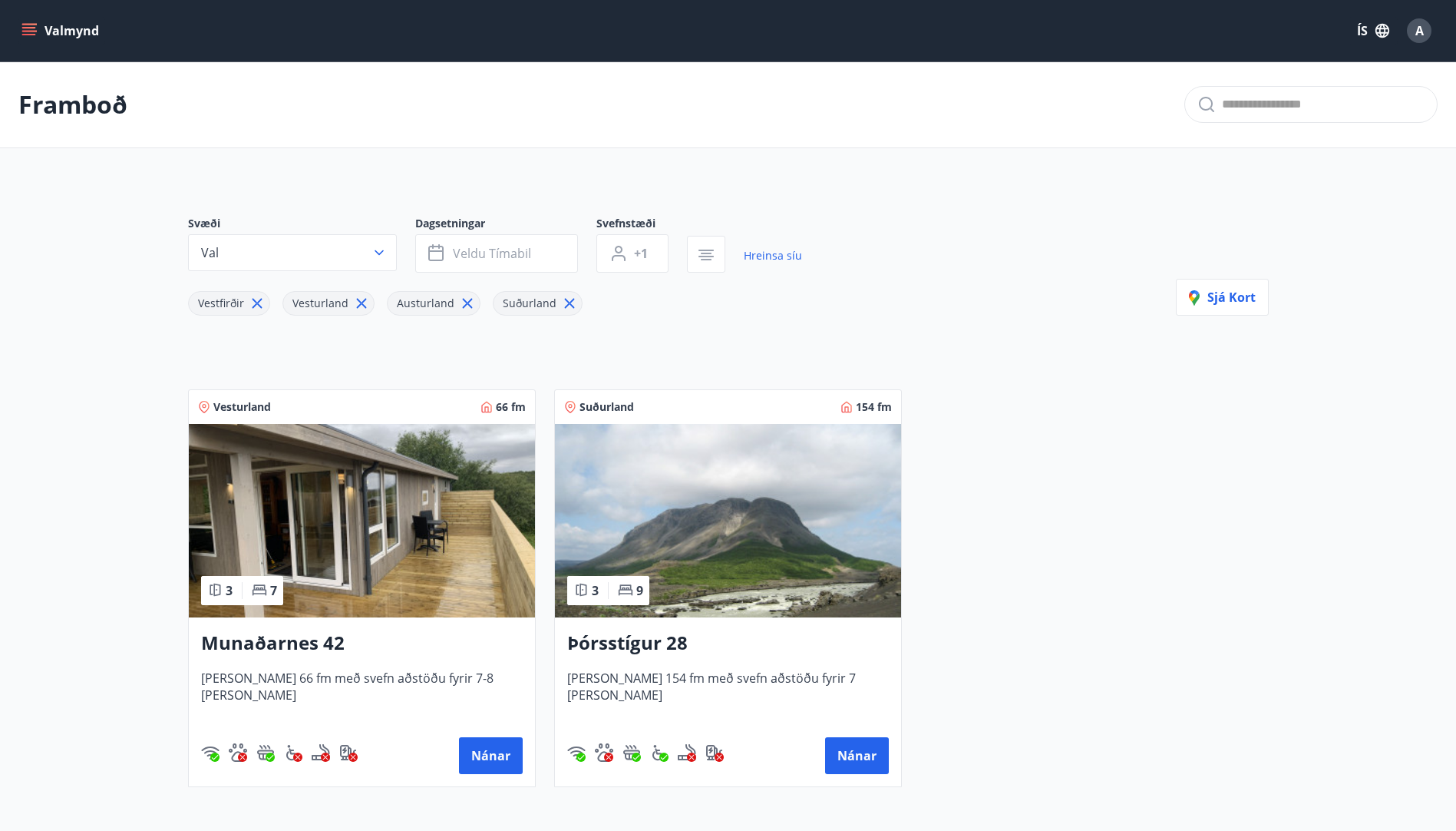
click at [31, 27] on icon "menu" at bounding box center [28, 27] width 14 height 2
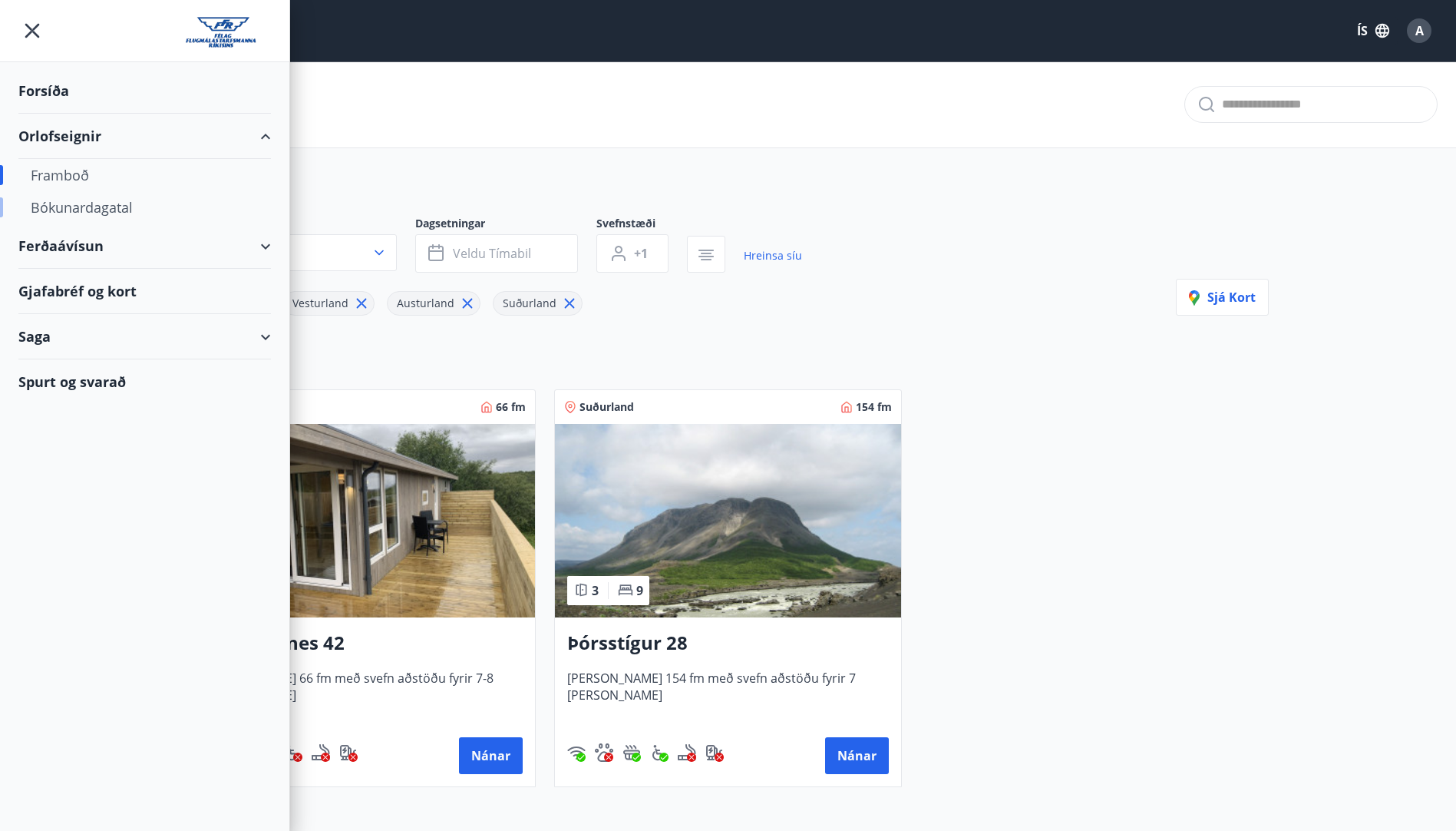
click at [65, 207] on div "Bókunardagatal" at bounding box center [145, 207] width 228 height 32
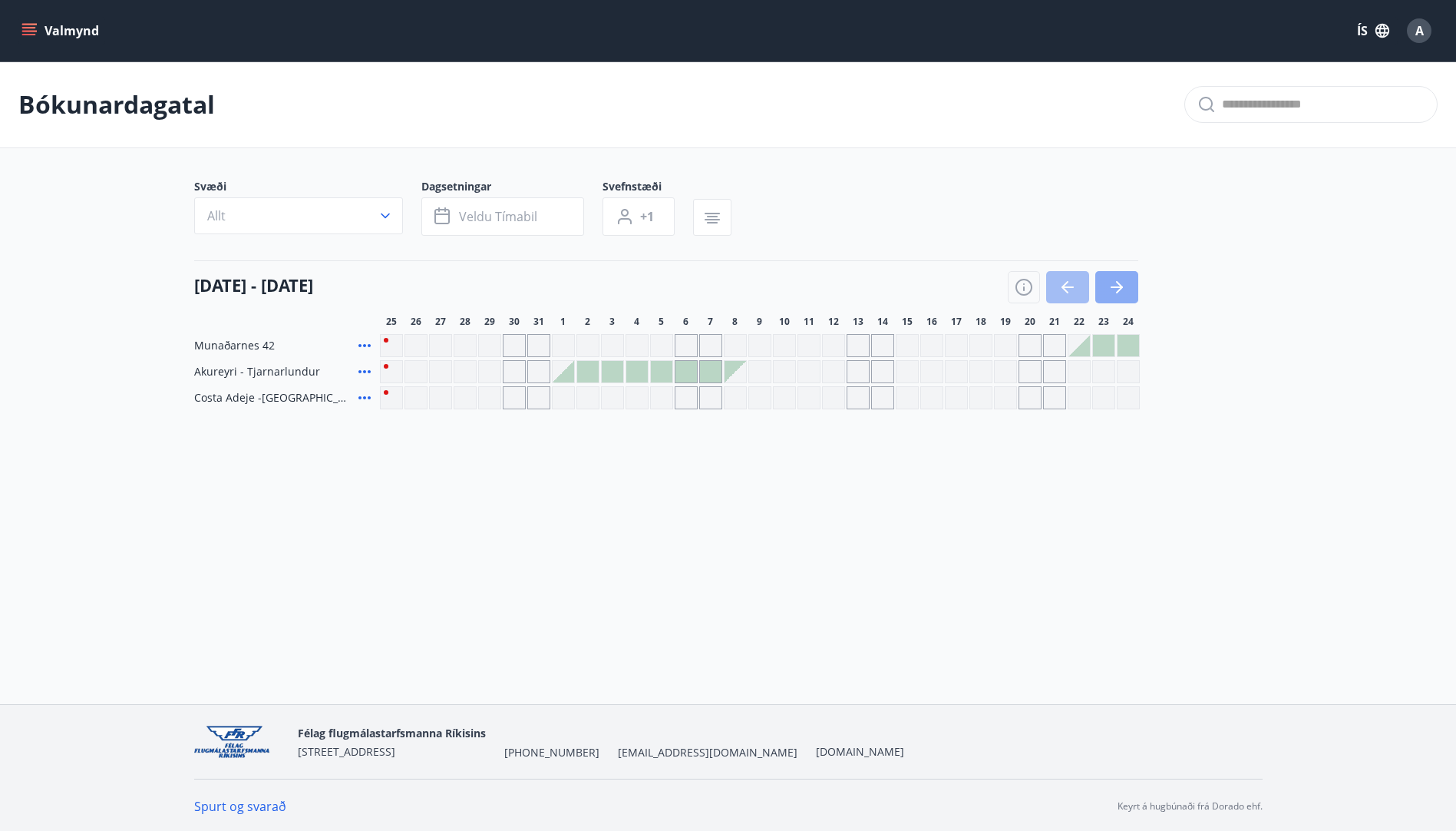
click at [1120, 279] on icon "button" at bounding box center [1117, 287] width 18 height 18
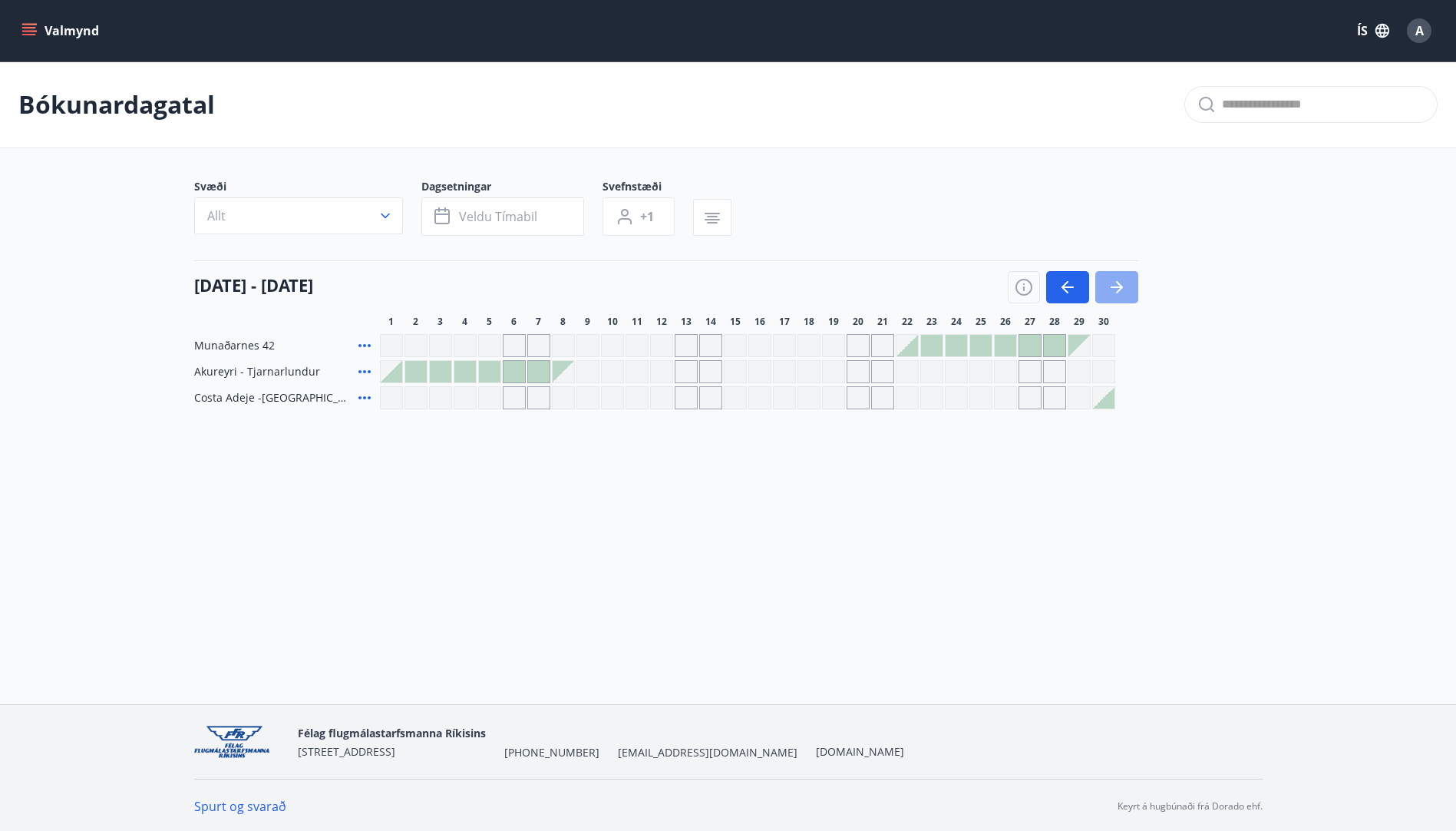
click at [1120, 279] on icon "button" at bounding box center [1117, 287] width 18 height 18
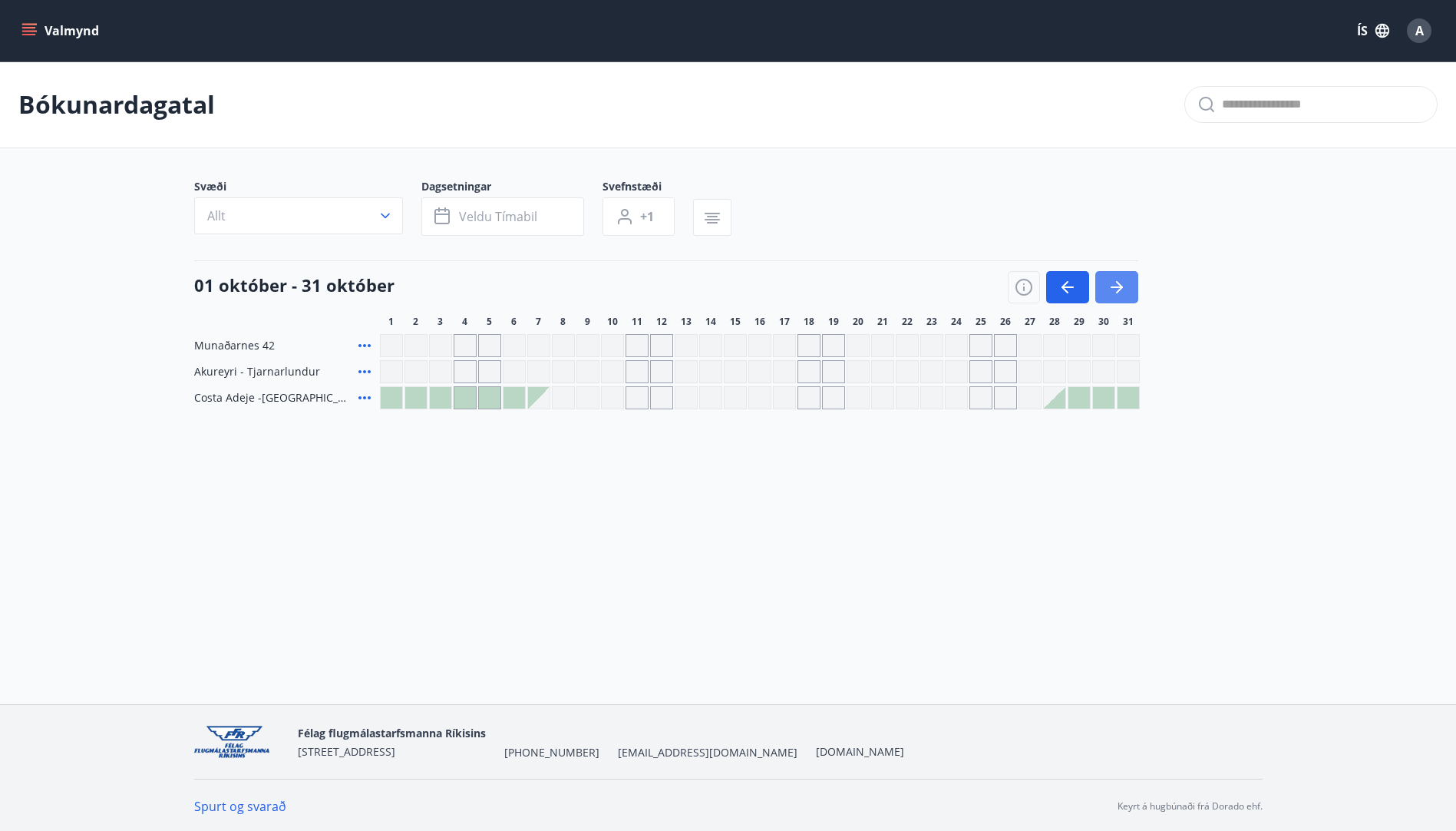
click at [1120, 279] on icon "button" at bounding box center [1117, 287] width 18 height 18
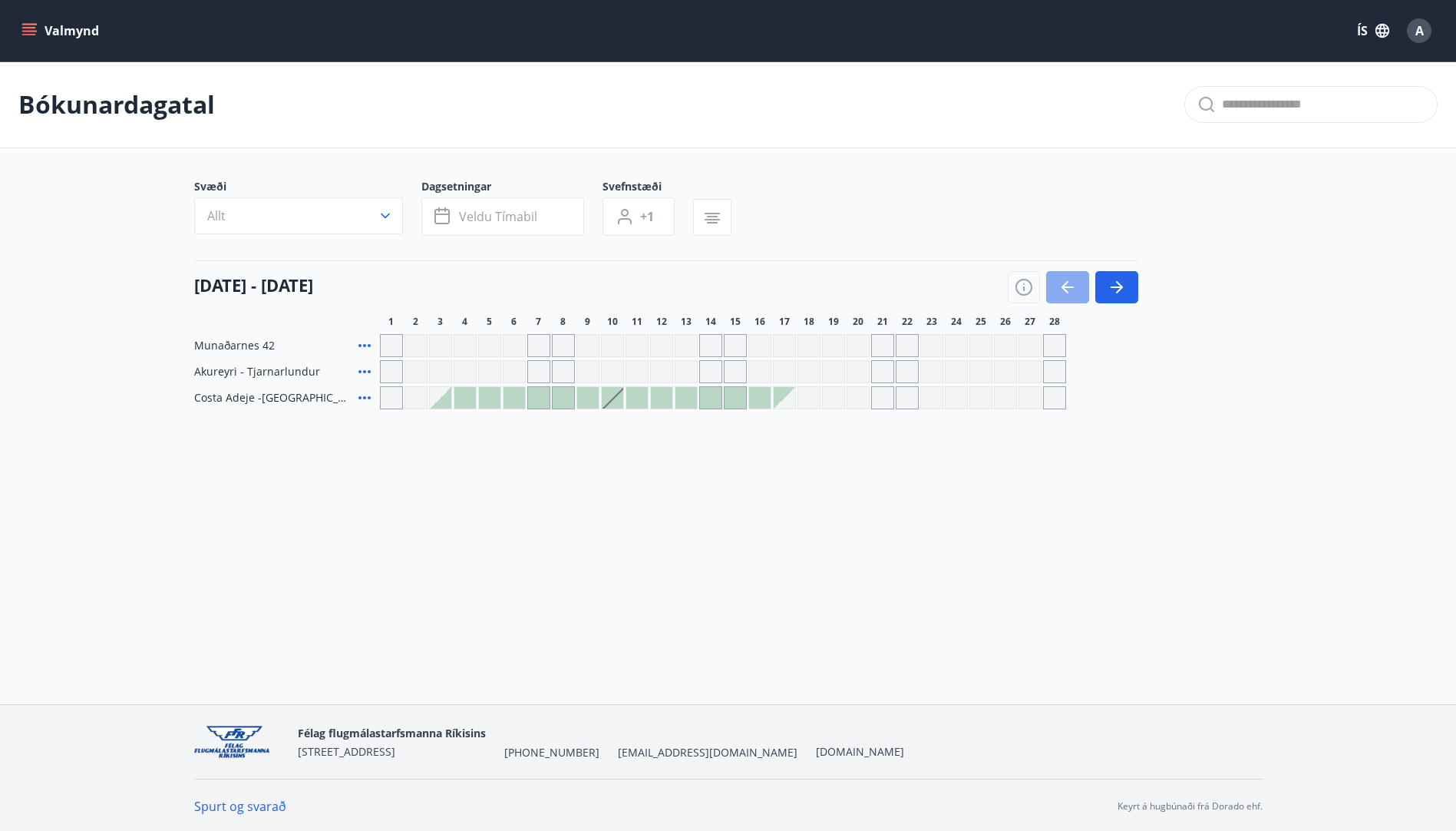
click at [1067, 287] on icon "button" at bounding box center [1067, 288] width 12 height 2
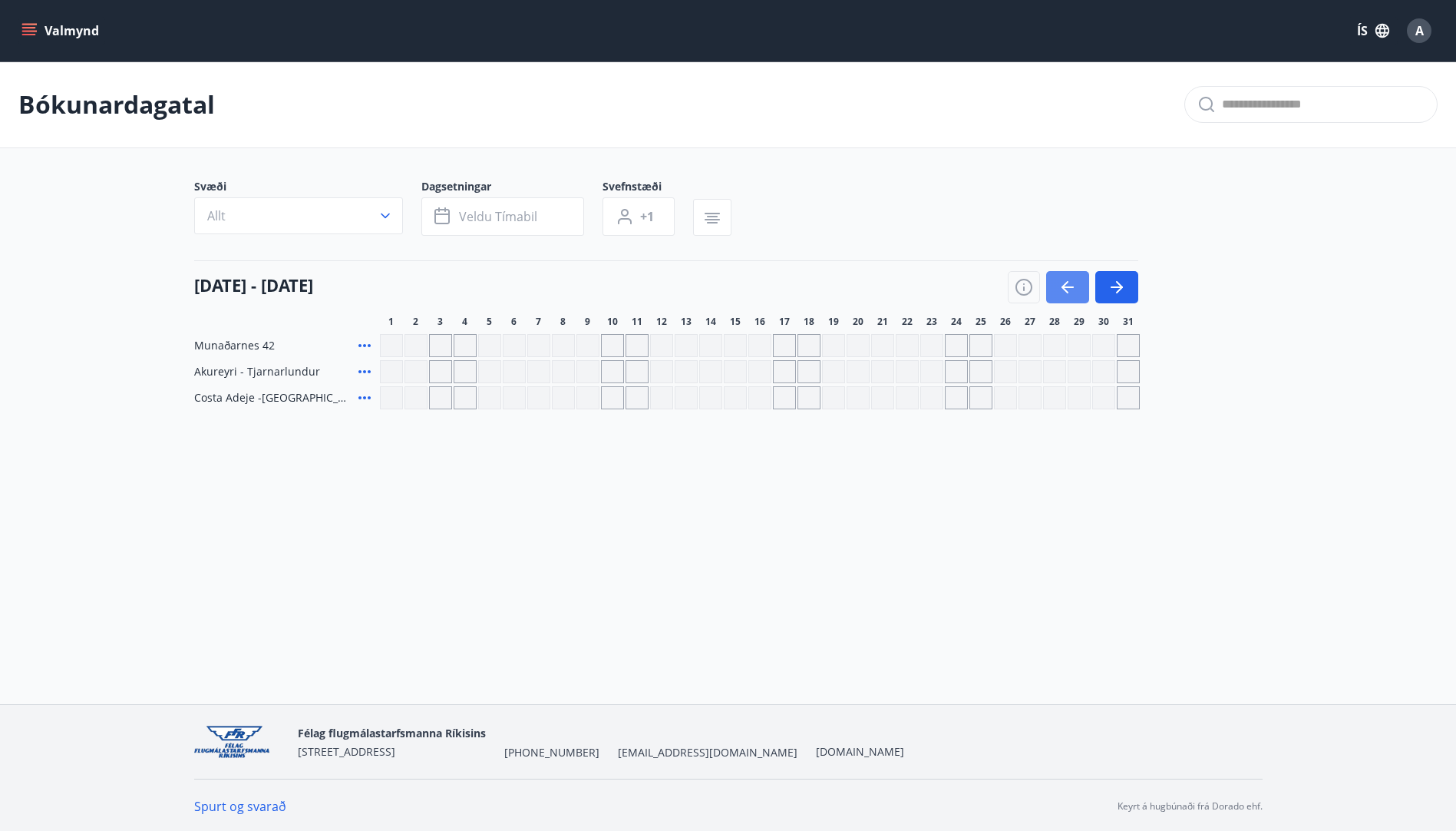
click at [1067, 287] on icon "button" at bounding box center [1067, 288] width 12 height 2
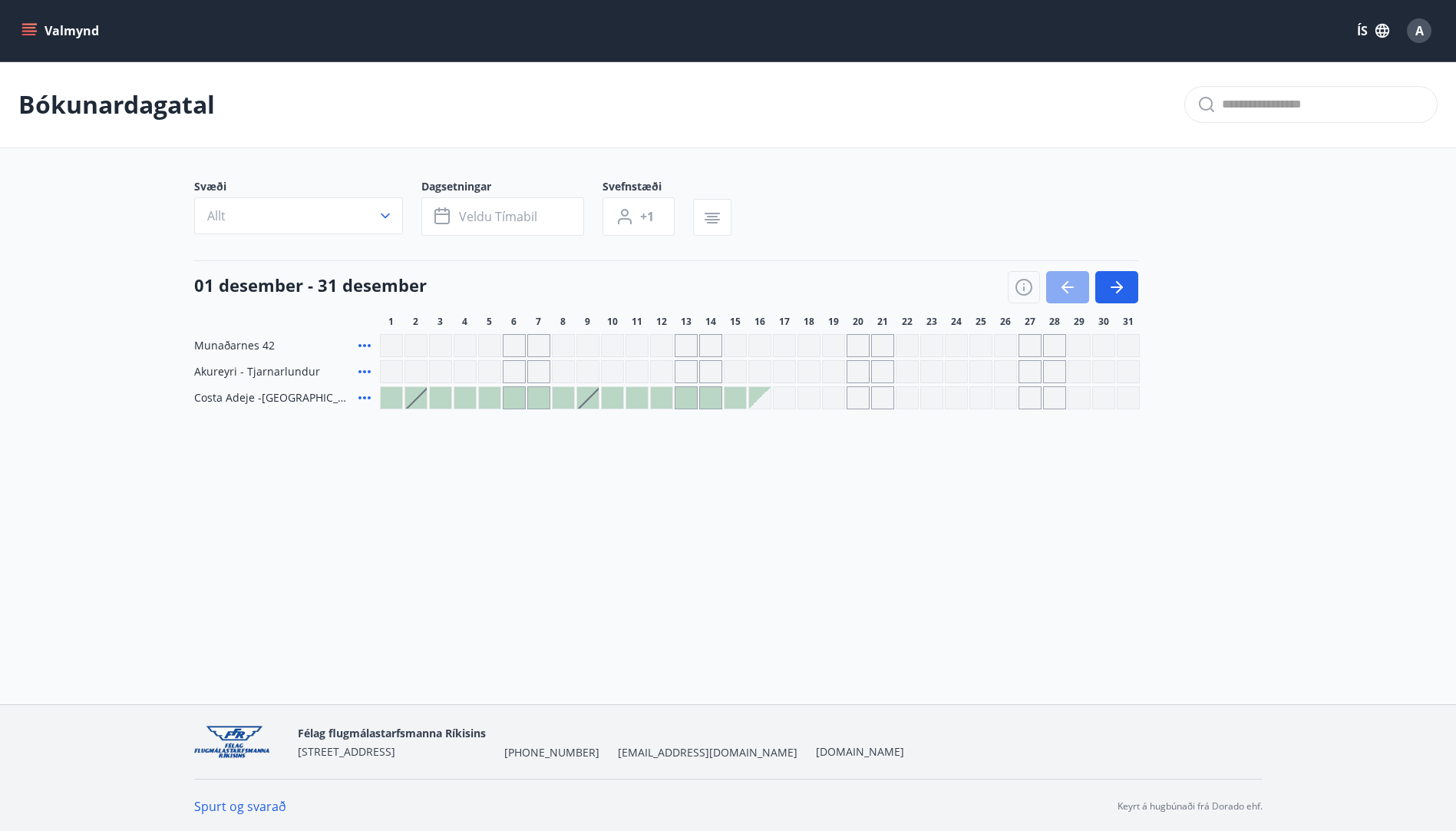
click at [1067, 287] on icon "button" at bounding box center [1067, 288] width 12 height 2
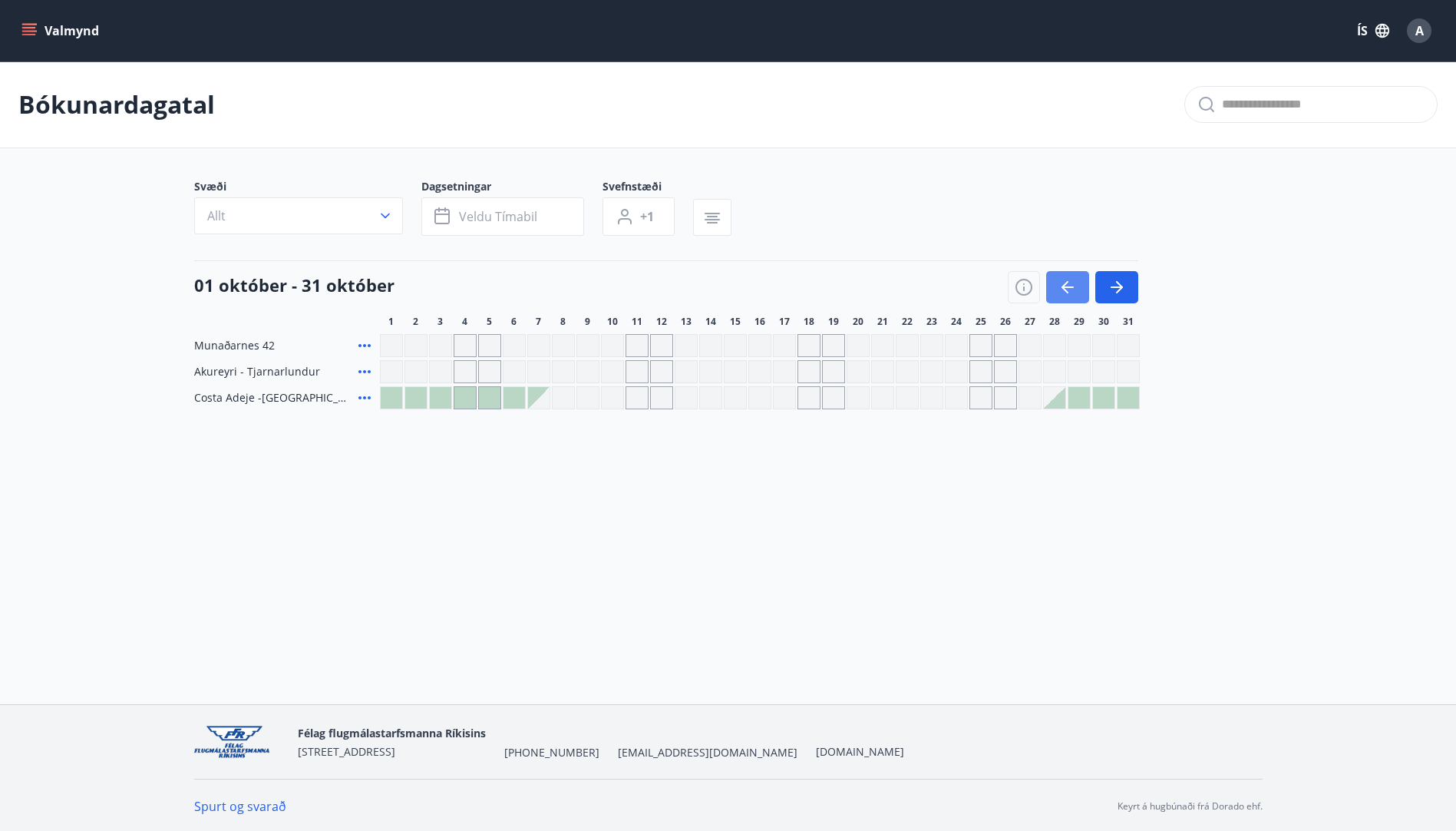
click at [1067, 287] on icon "button" at bounding box center [1067, 288] width 12 height 2
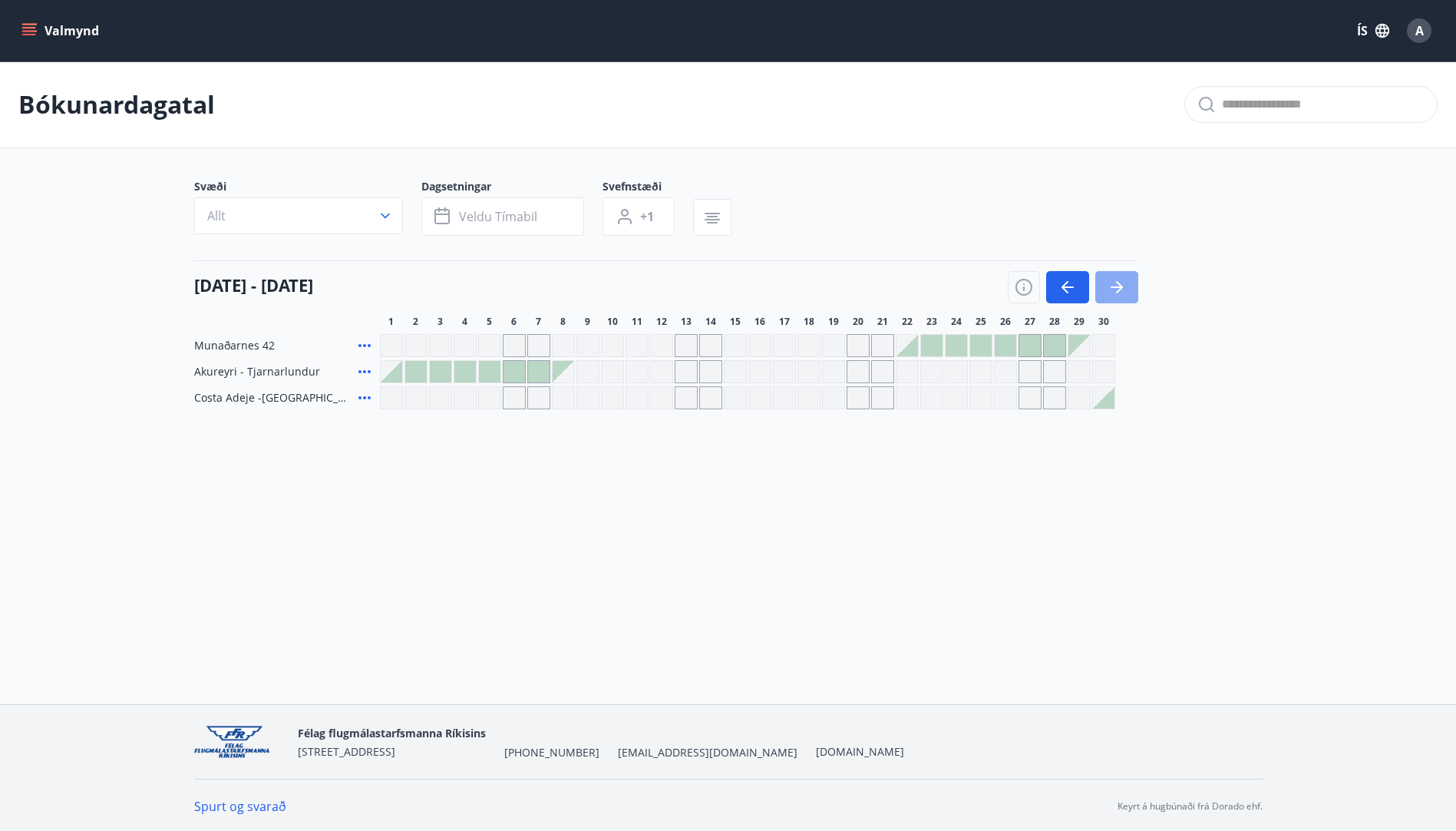
click at [1113, 282] on icon "button" at bounding box center [1117, 287] width 18 height 18
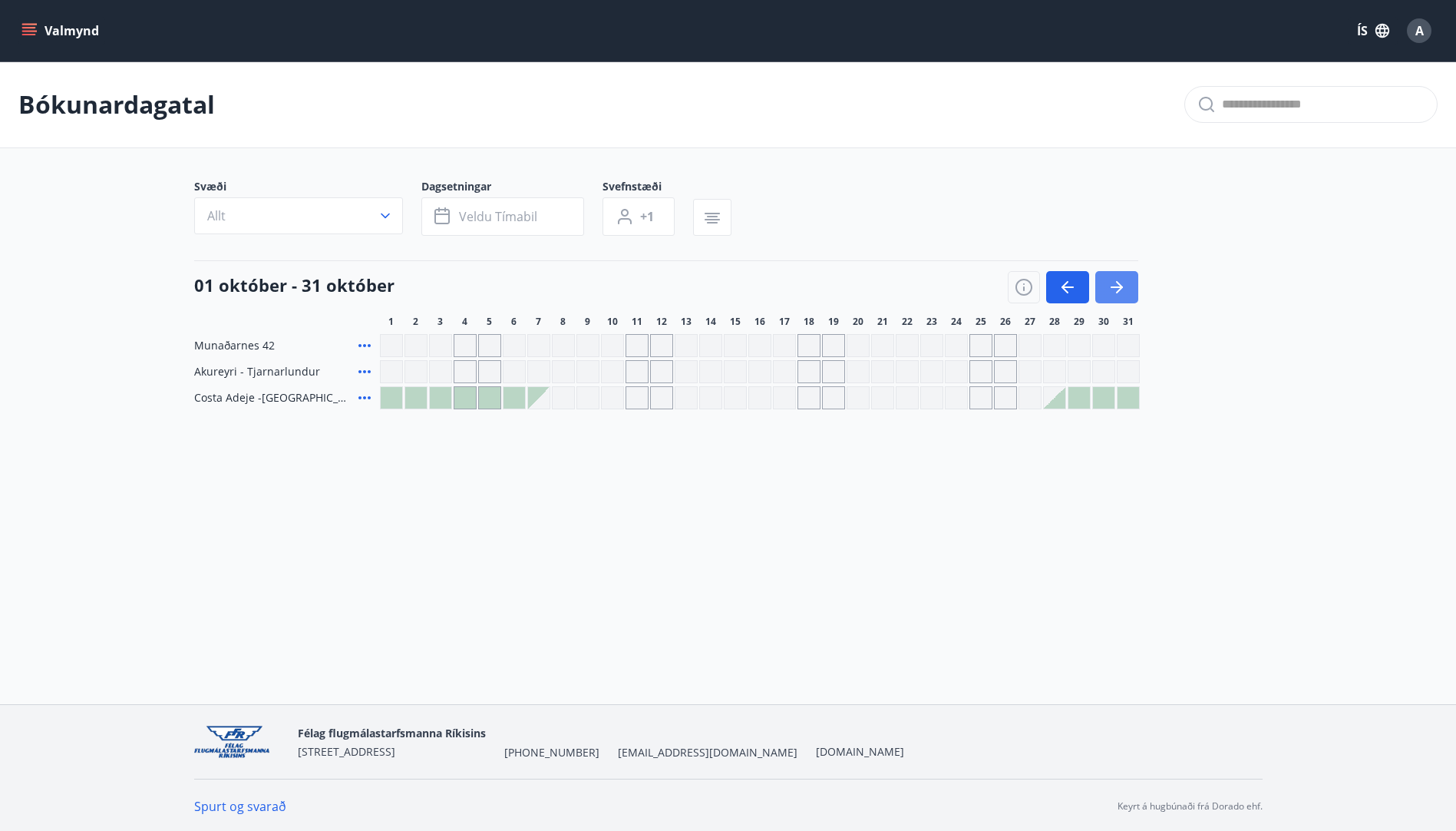
click at [1113, 282] on icon "button" at bounding box center [1117, 287] width 18 height 18
click at [25, 27] on icon "menu" at bounding box center [28, 30] width 16 height 16
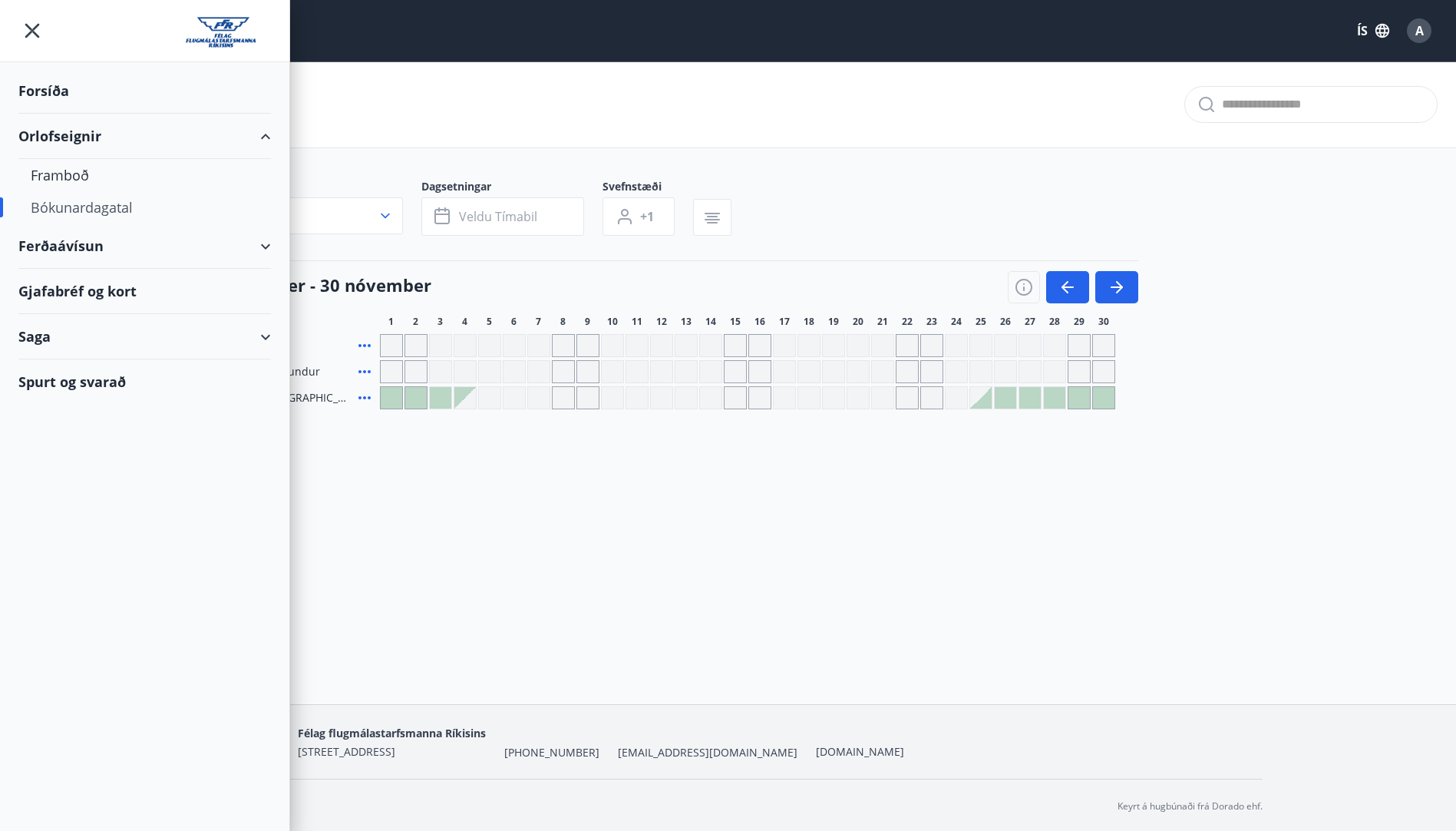
click at [81, 131] on div "Orlofseignir" at bounding box center [145, 136] width 253 height 45
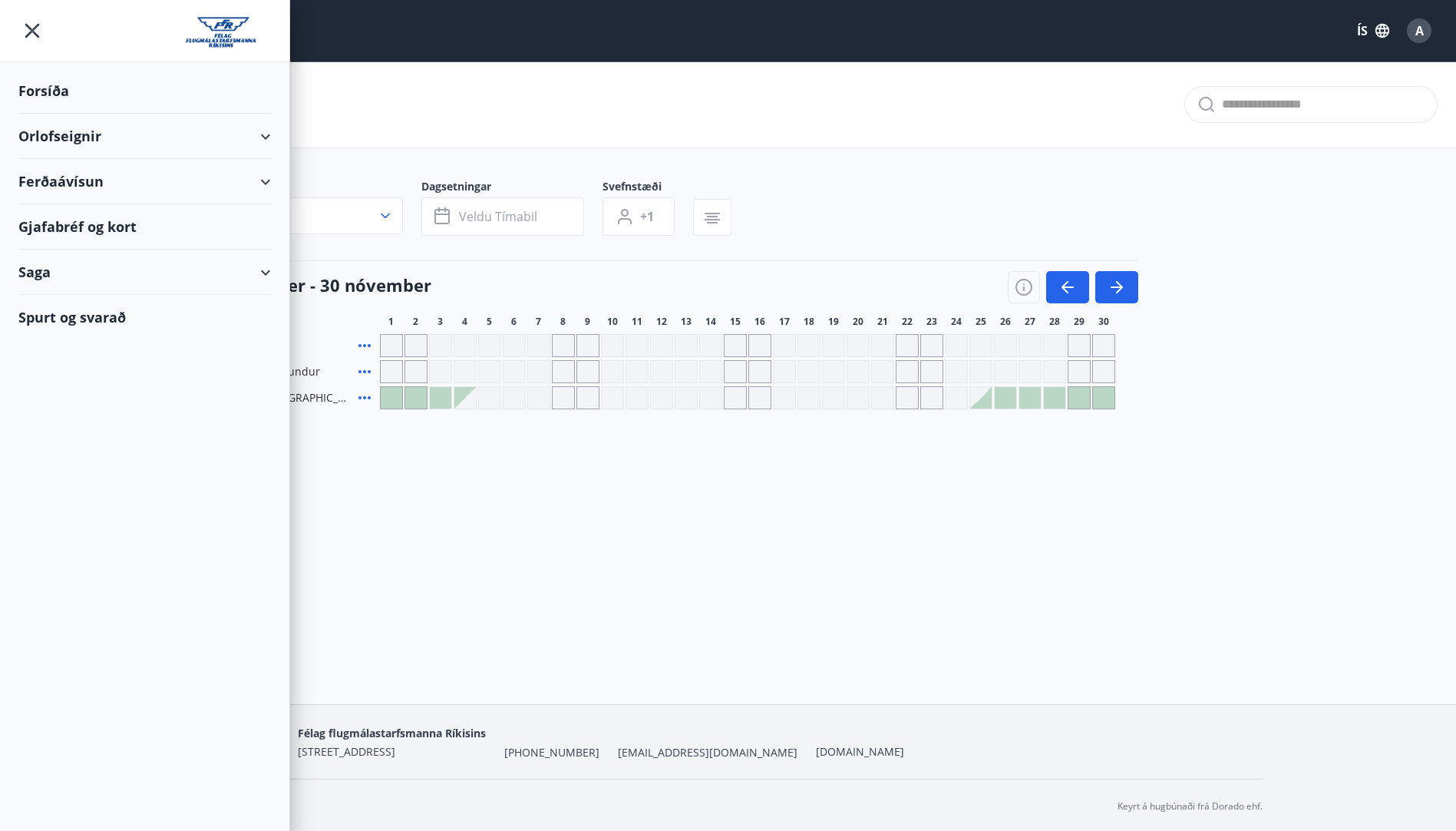
click at [268, 143] on div "Orlofseignir" at bounding box center [145, 136] width 253 height 45
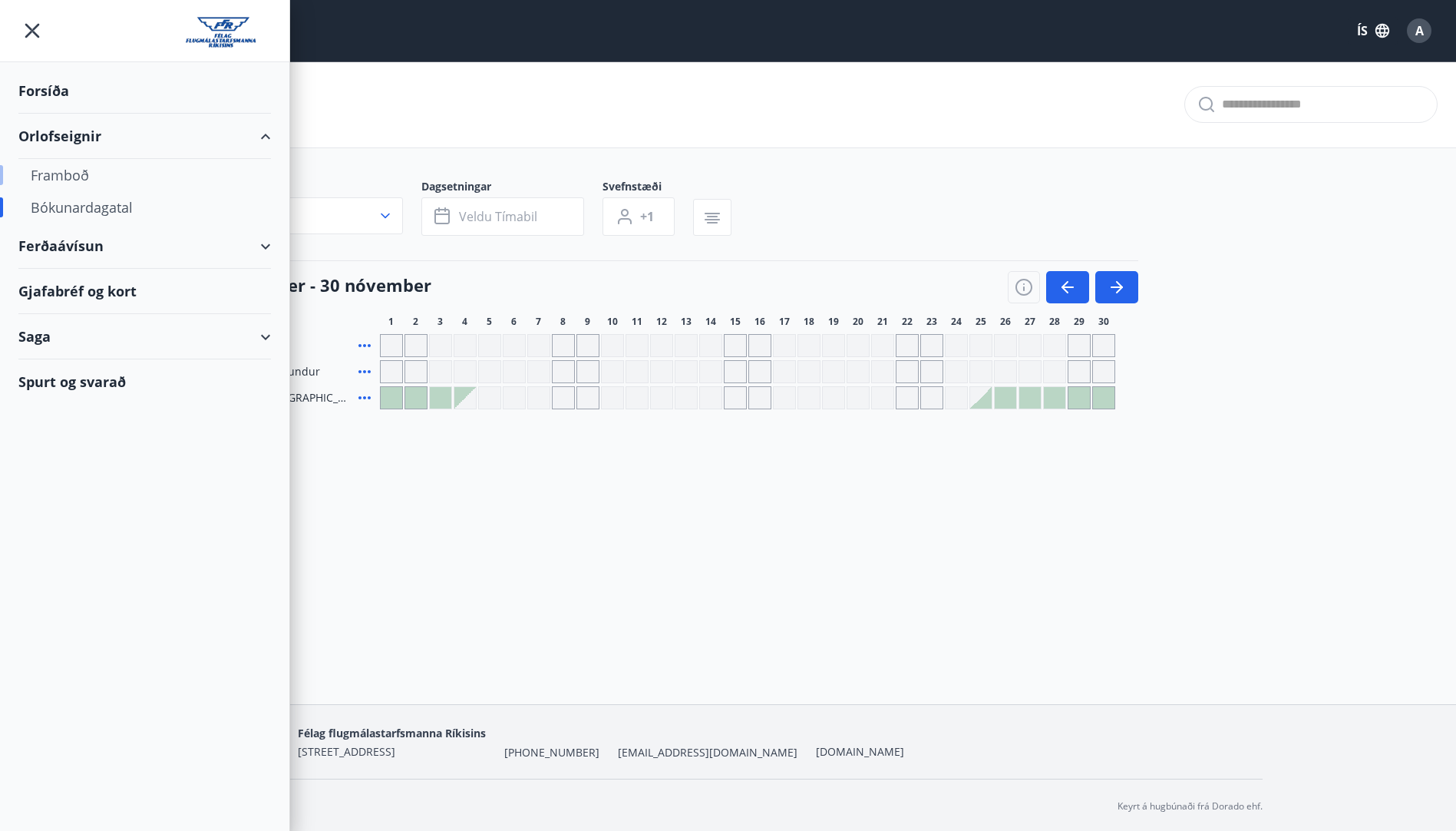
click at [83, 180] on div "Framboð" at bounding box center [145, 175] width 228 height 32
